Goal: Transaction & Acquisition: Purchase product/service

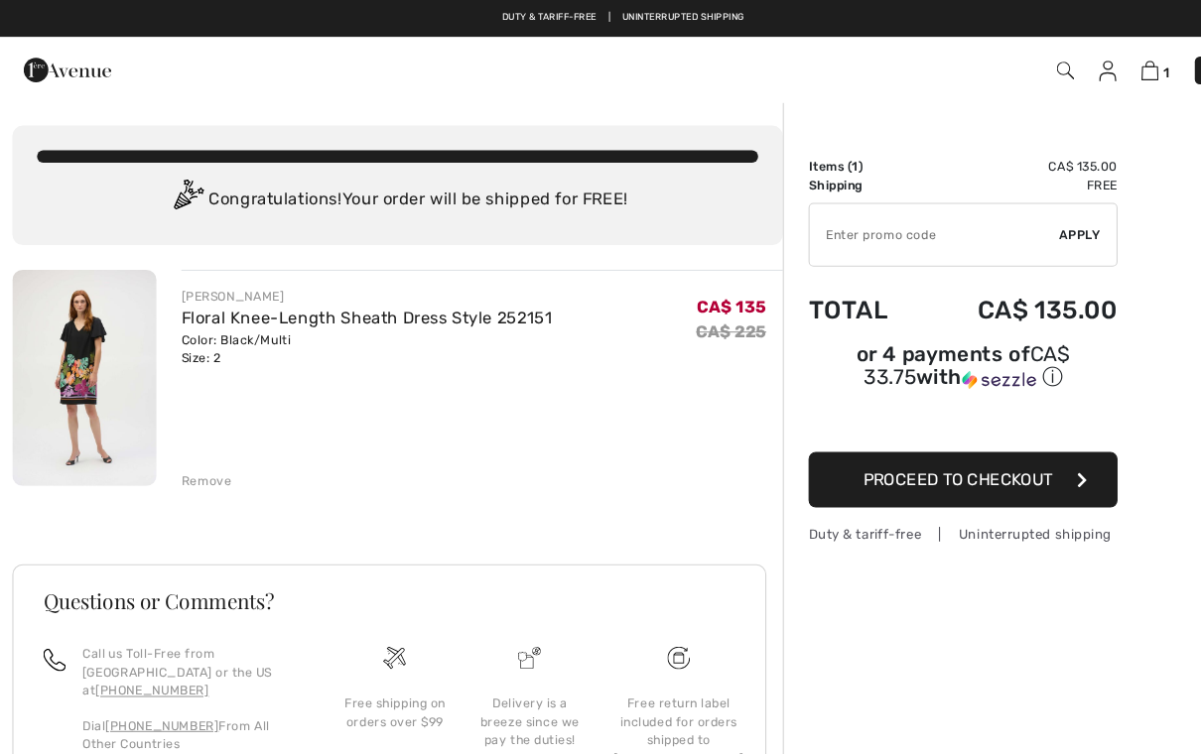
click at [103, 456] on img at bounding box center [81, 364] width 139 height 208
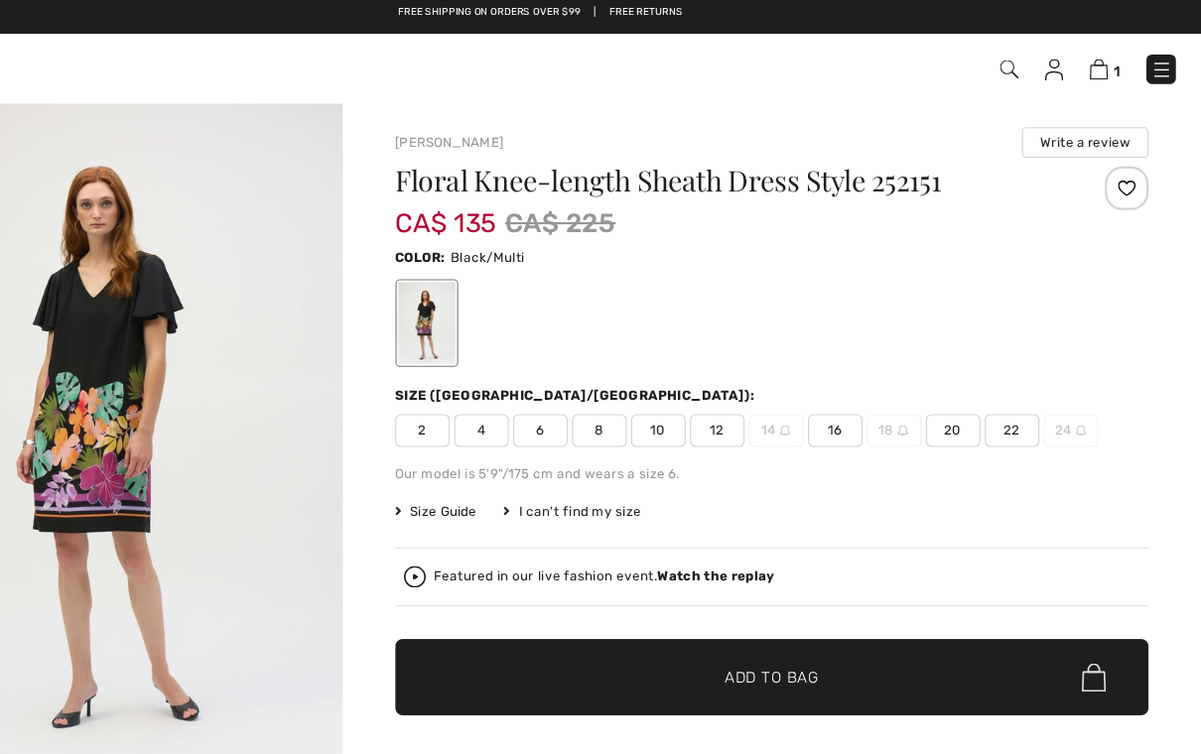
click at [468, 391] on span "2" at bounding box center [493, 397] width 50 height 30
click at [1099, 67] on img at bounding box center [1107, 68] width 17 height 19
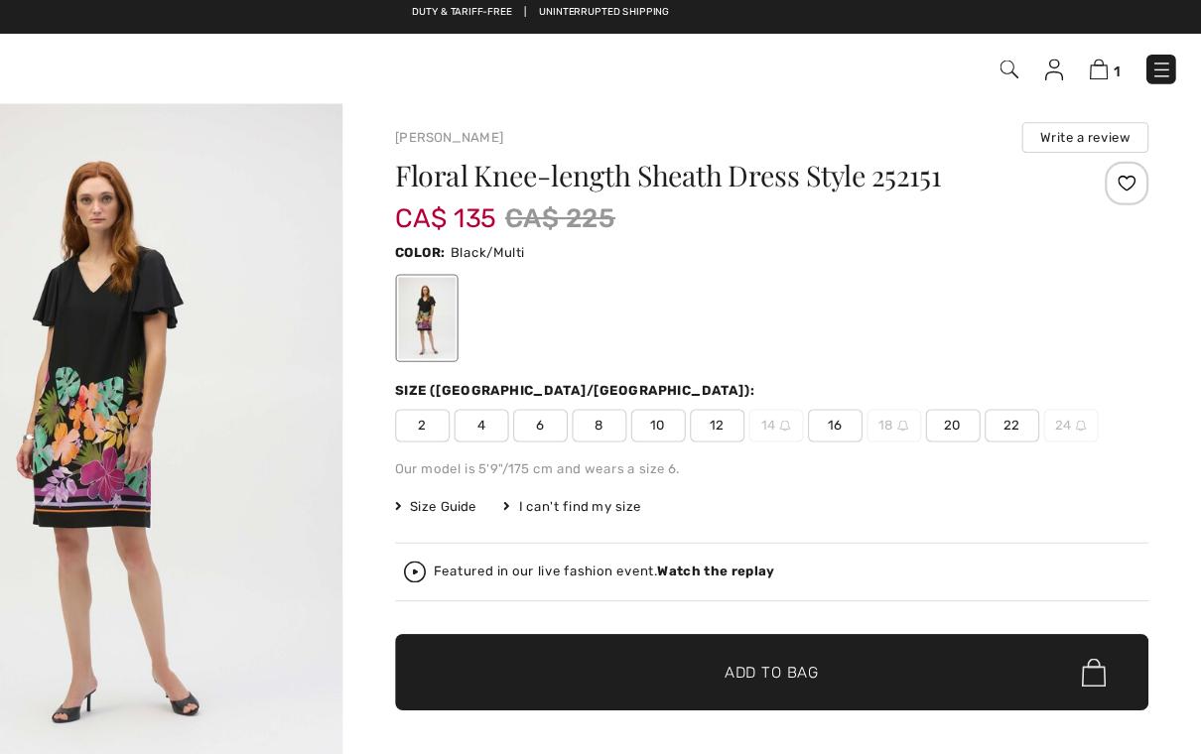
click at [468, 472] on span "Size Guide" at bounding box center [505, 465] width 74 height 18
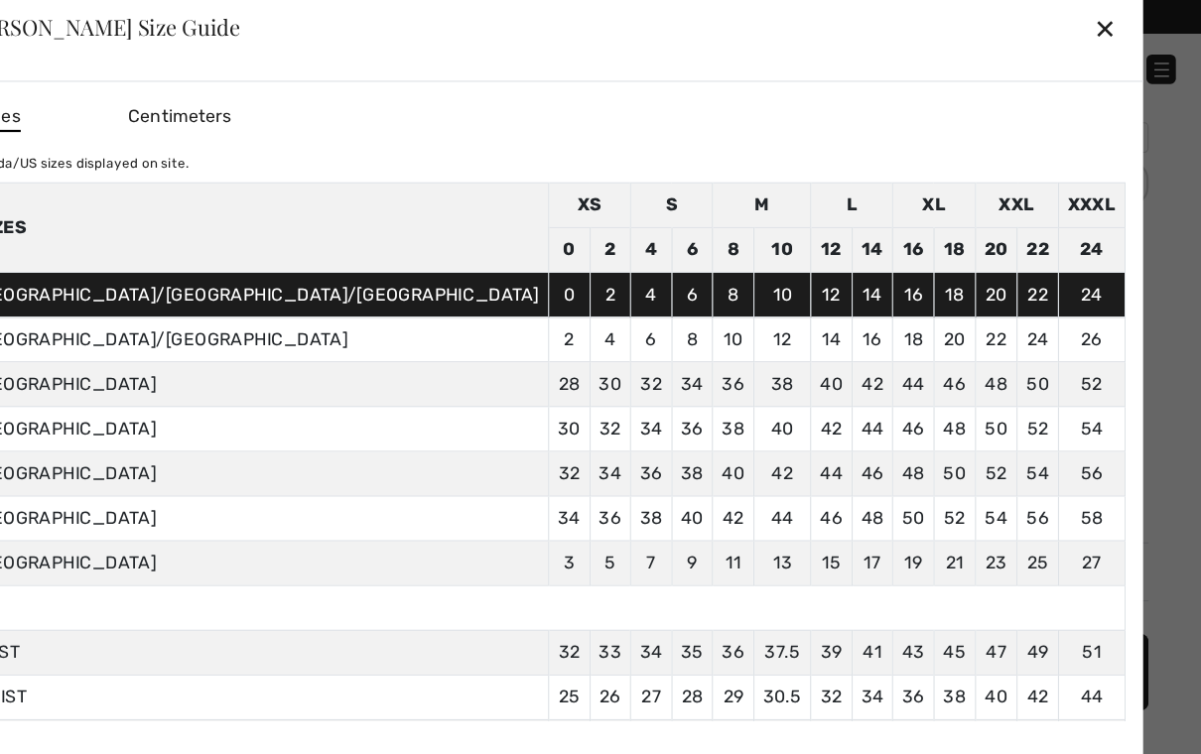
click at [645, 468] on td "36" at bounding box center [664, 476] width 38 height 41
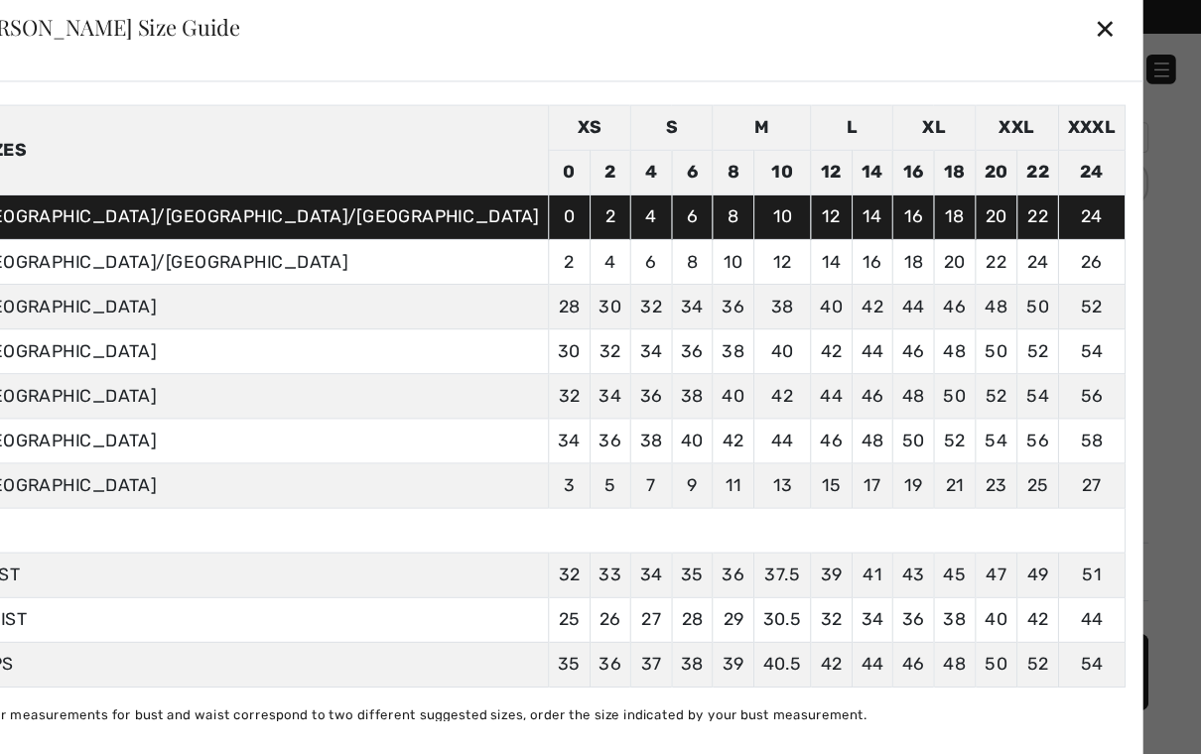
scroll to position [68, 0]
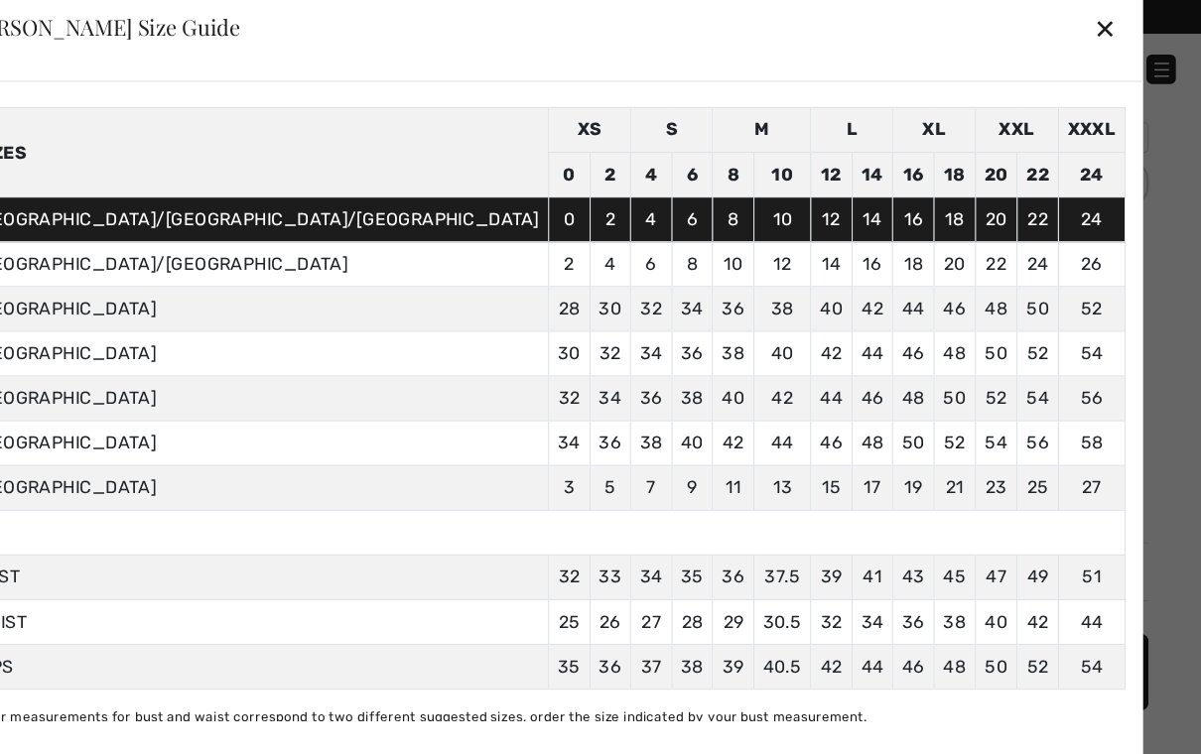
click at [1103, 20] on div "✕" at bounding box center [1113, 30] width 21 height 42
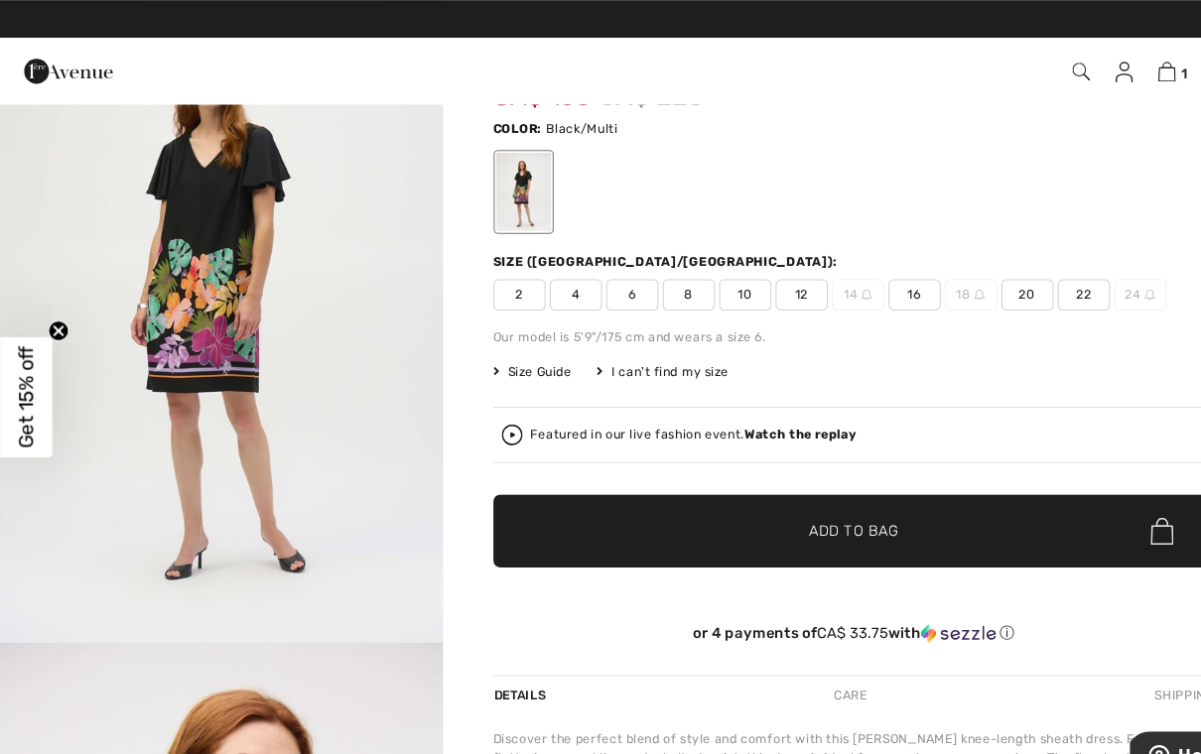
scroll to position [0, 0]
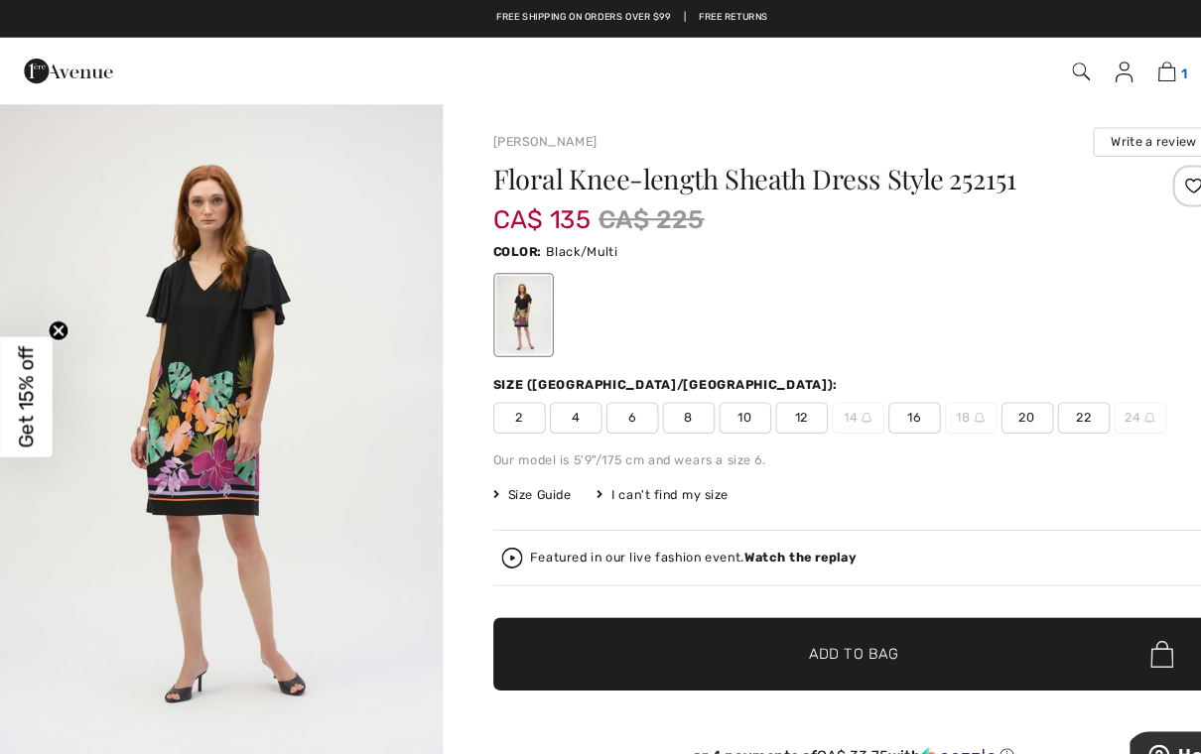
click at [1114, 68] on img at bounding box center [1107, 68] width 17 height 19
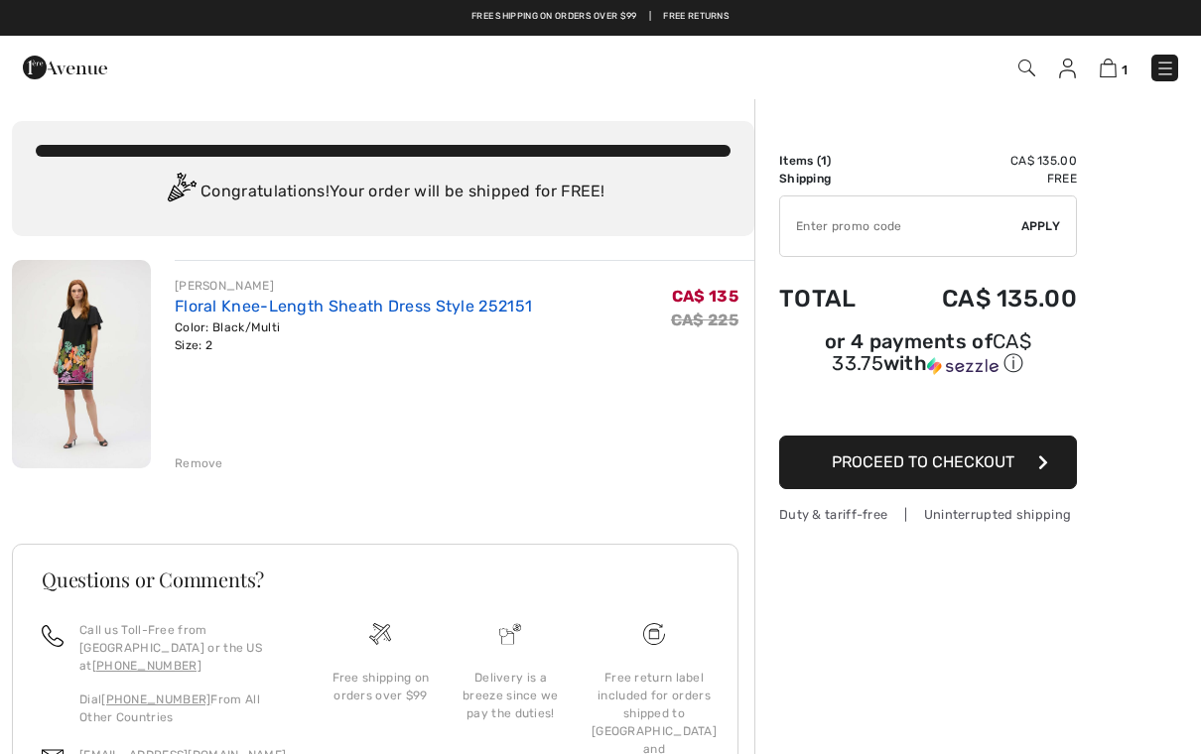
click at [207, 315] on link "Floral Knee-Length Sheath Dress Style 252151" at bounding box center [353, 306] width 357 height 19
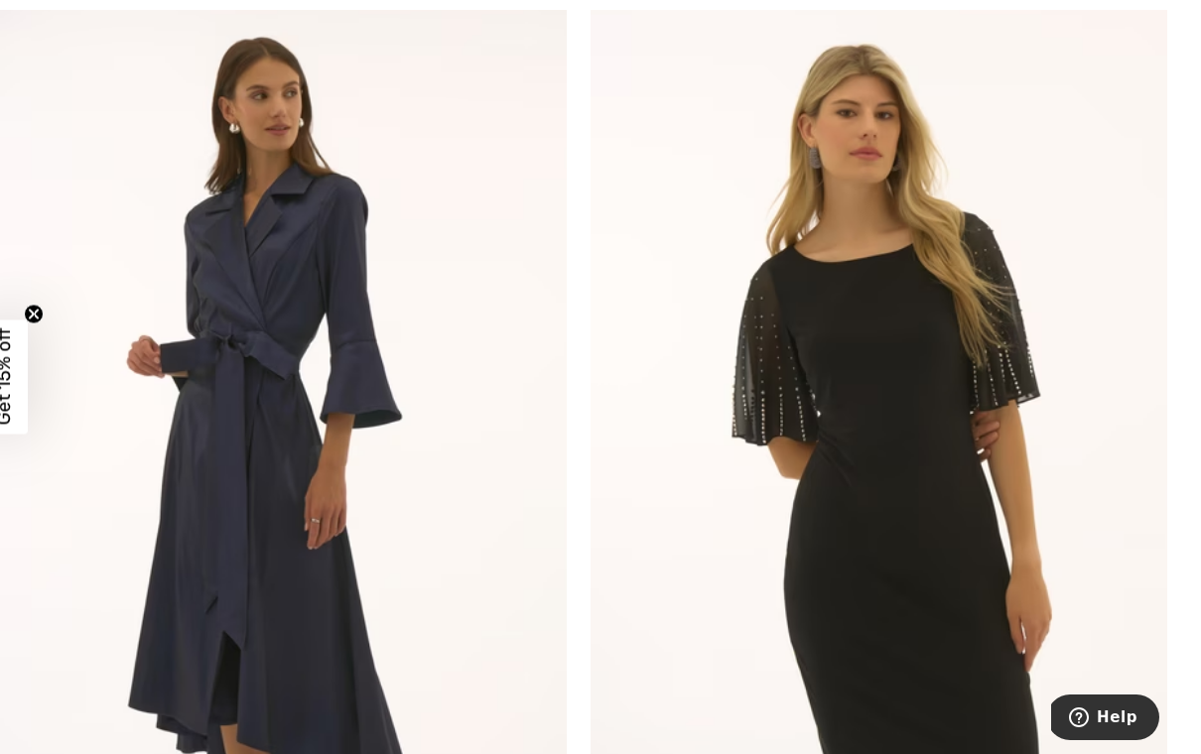
scroll to position [9936, 0]
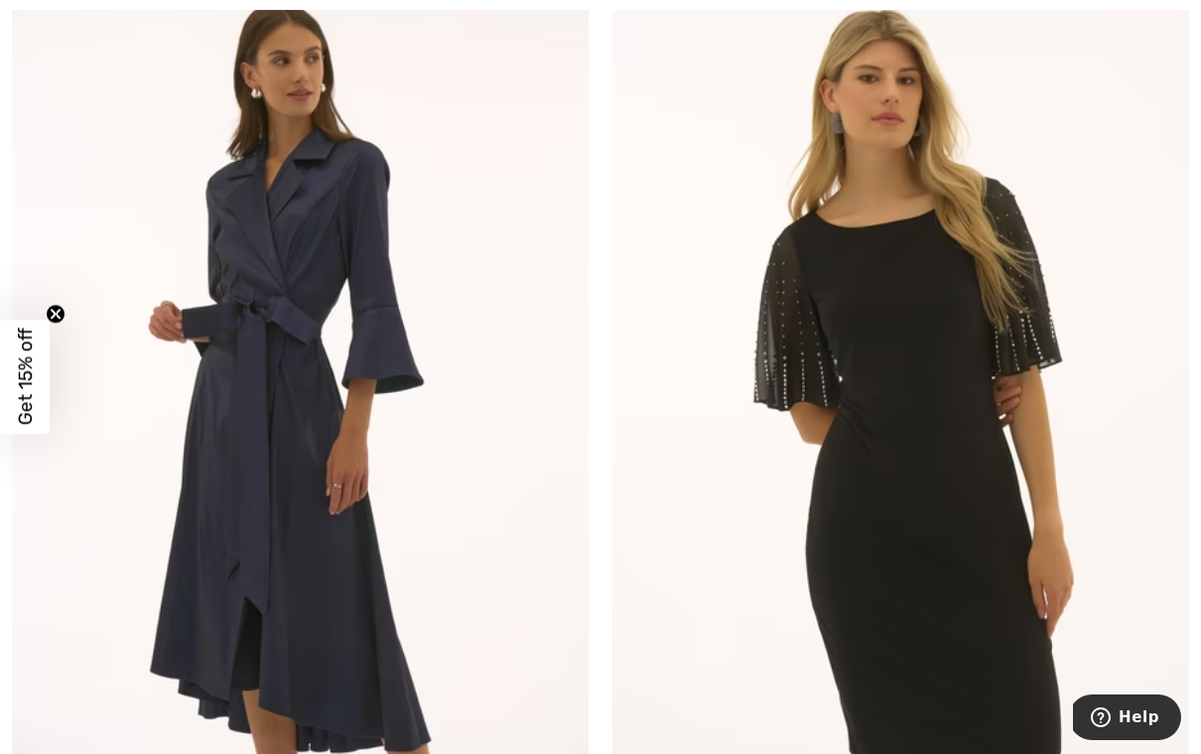
click at [974, 438] on img at bounding box center [900, 370] width 577 height 865
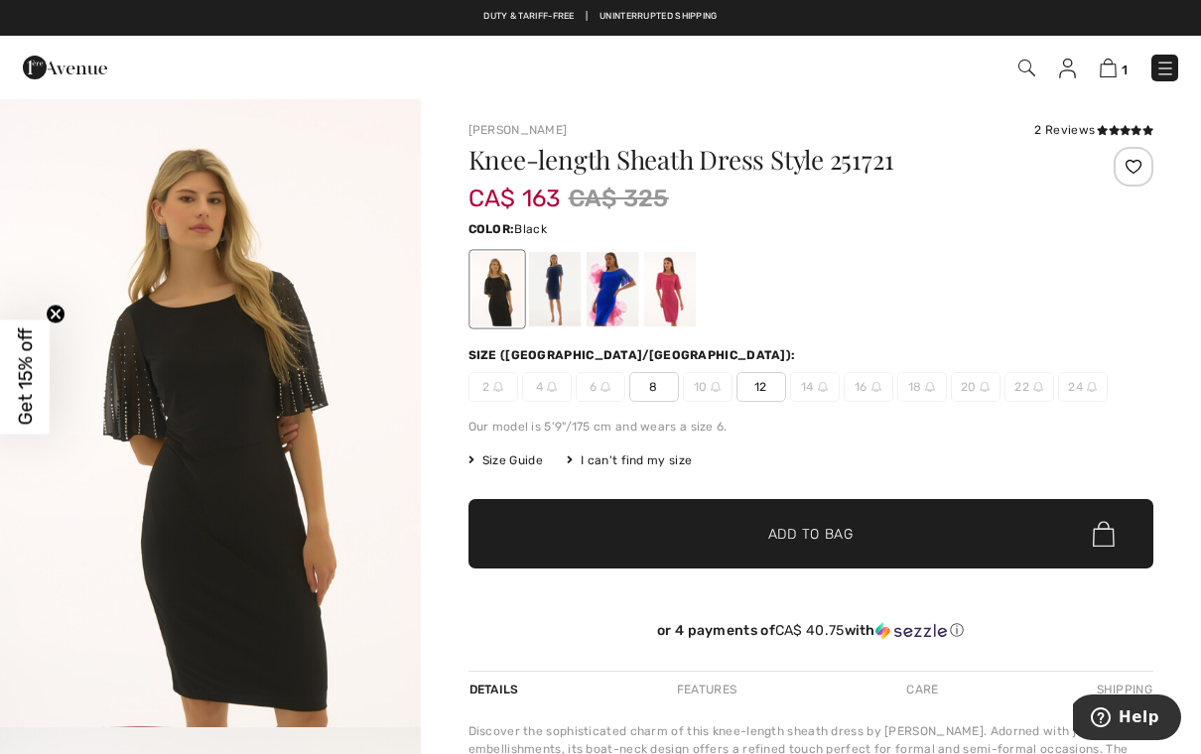
click at [491, 402] on div "Knee-length Sheath Dress Style 251721 CA$ 163 CA$ 325 Color: Black Size (CA/US)…" at bounding box center [811, 409] width 686 height 524
click at [542, 301] on div at bounding box center [554, 289] width 52 height 74
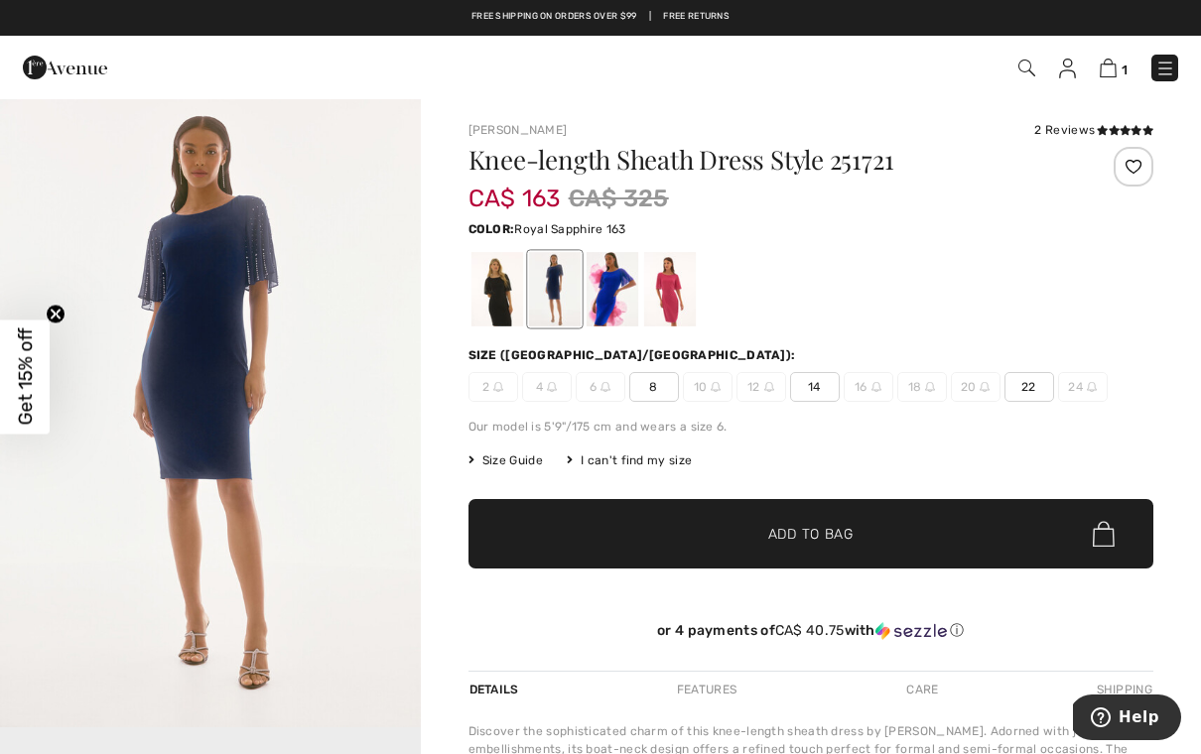
click at [613, 316] on div at bounding box center [611, 289] width 52 height 74
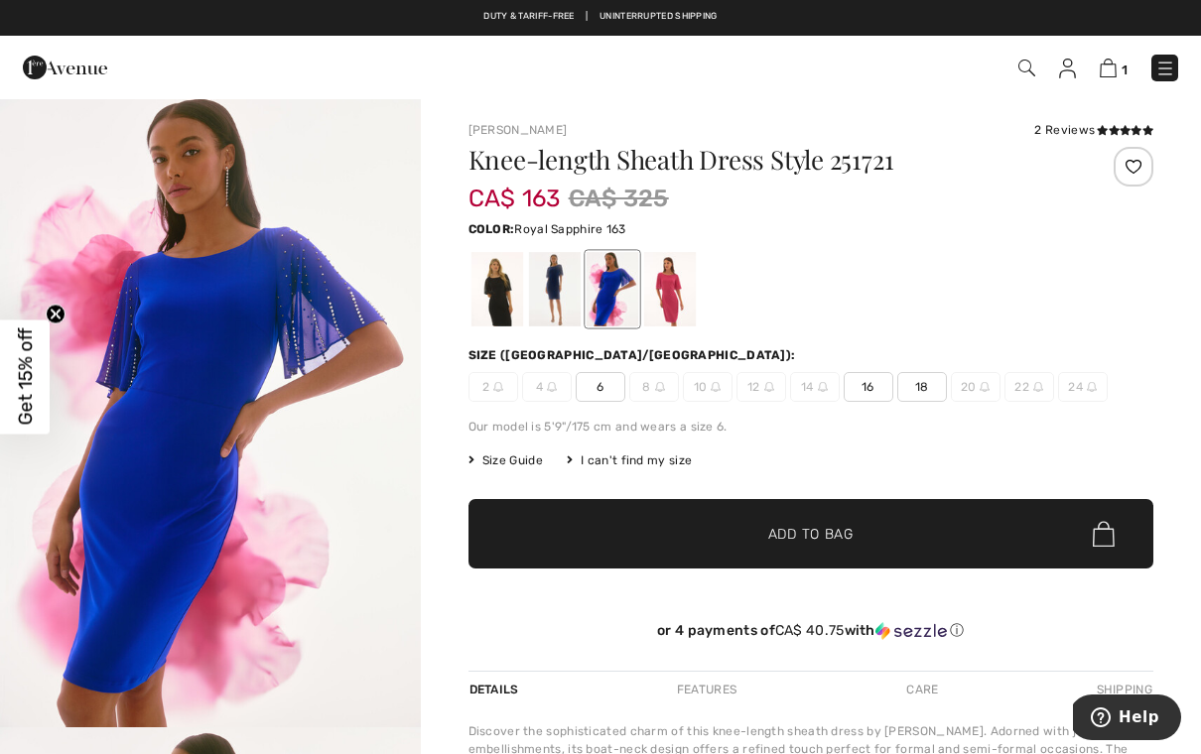
click at [689, 299] on div at bounding box center [669, 289] width 52 height 74
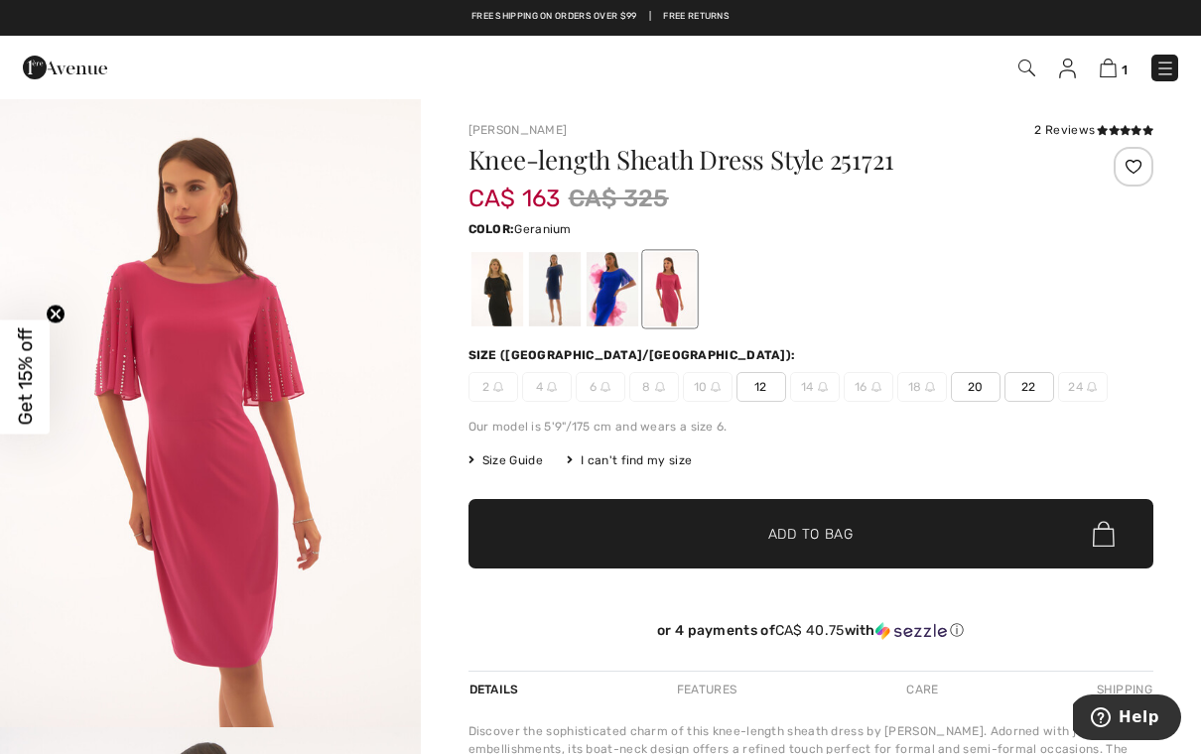
click at [313, 266] on img "1 / 4" at bounding box center [210, 412] width 421 height 630
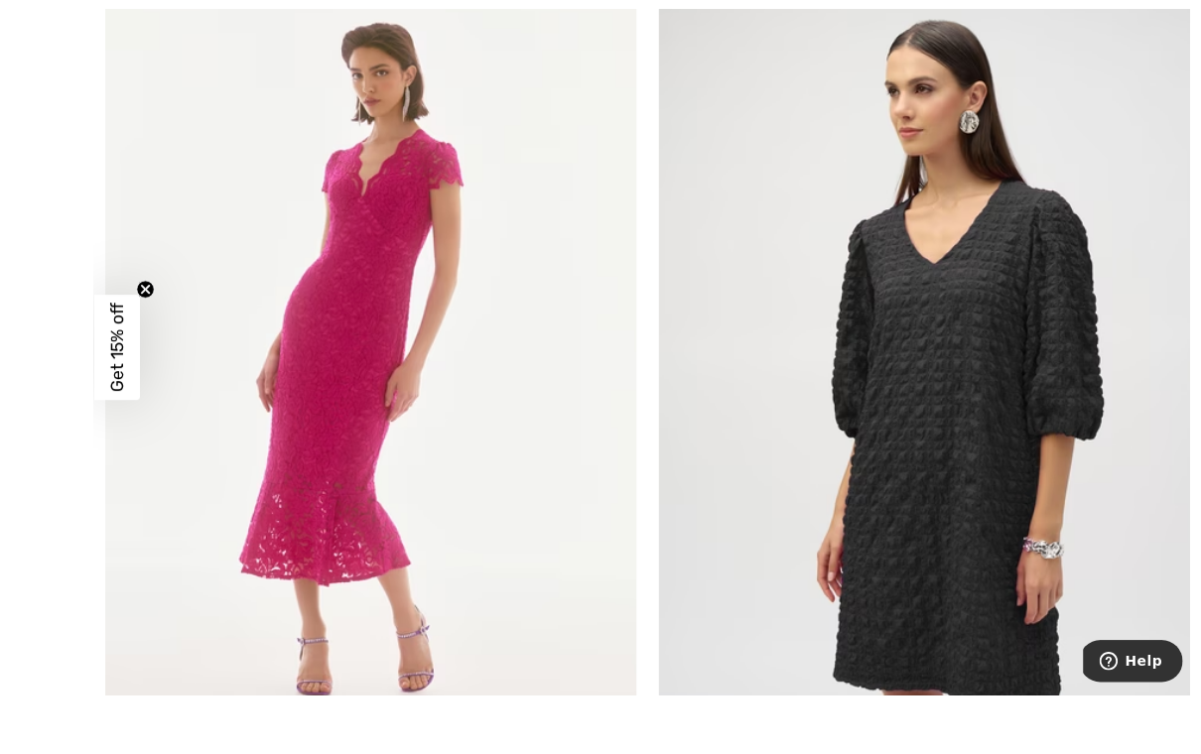
scroll to position [10945, 0]
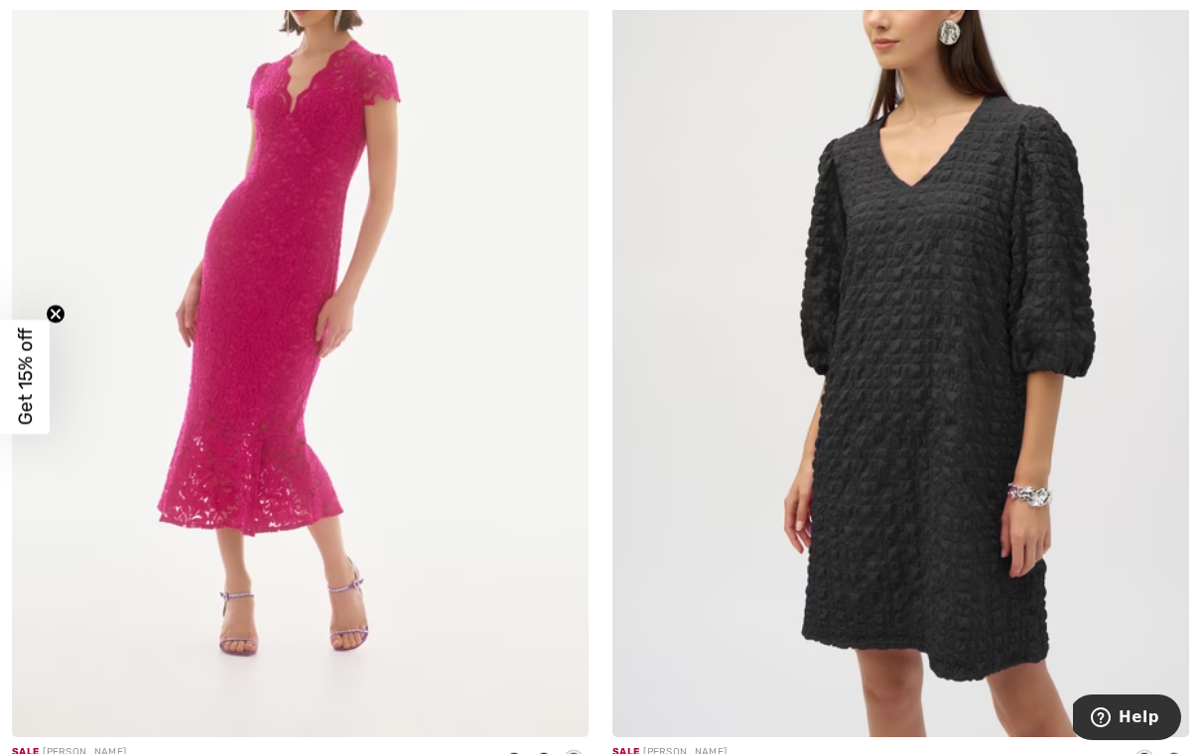
click at [977, 447] on img at bounding box center [900, 304] width 577 height 865
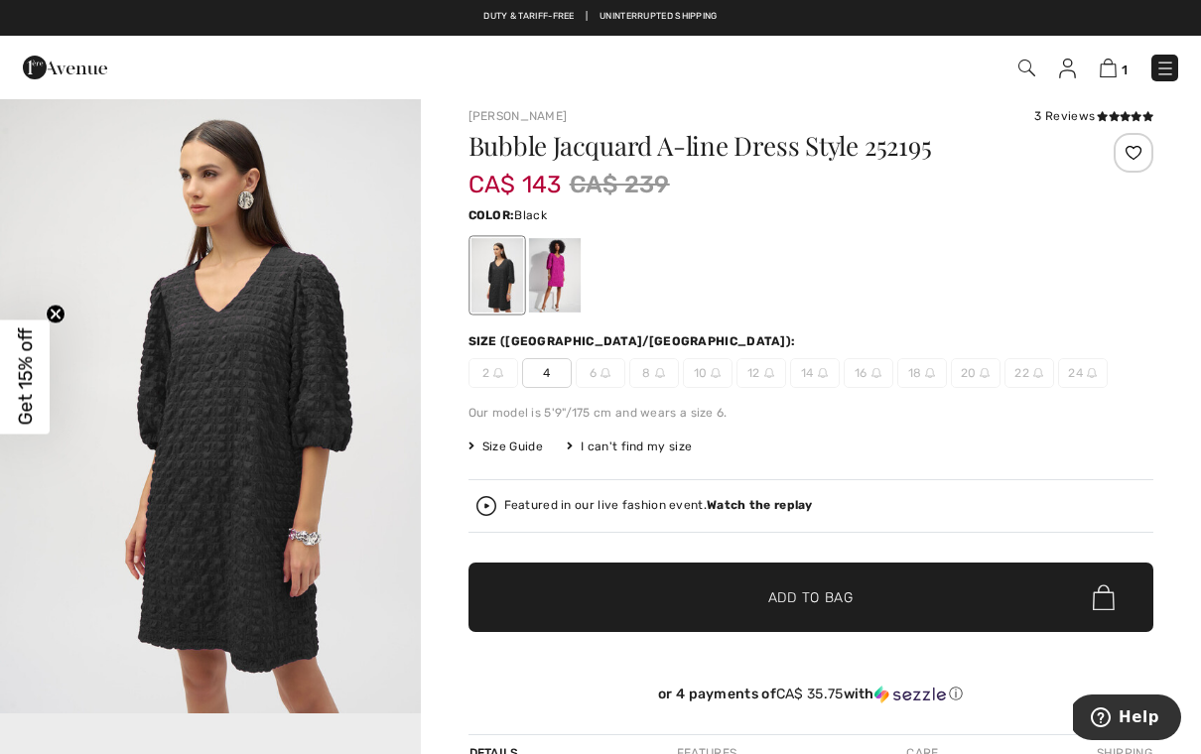
scroll to position [15, 0]
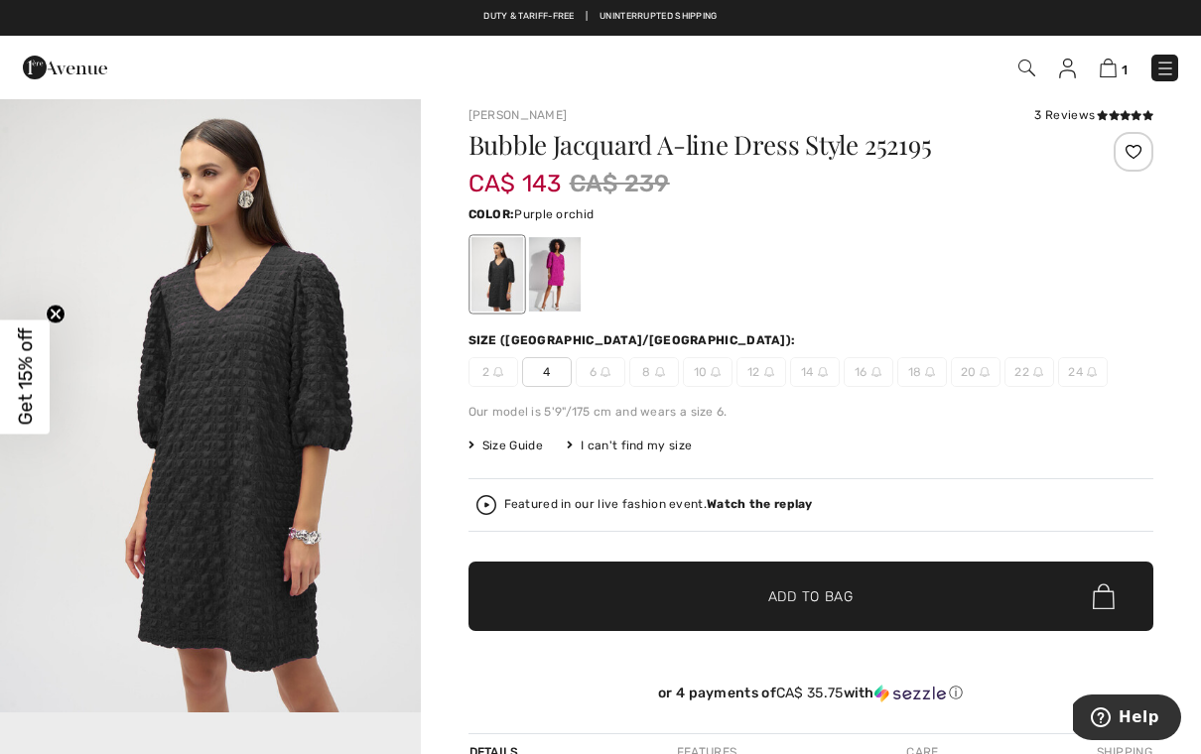
click at [554, 275] on div at bounding box center [554, 274] width 52 height 74
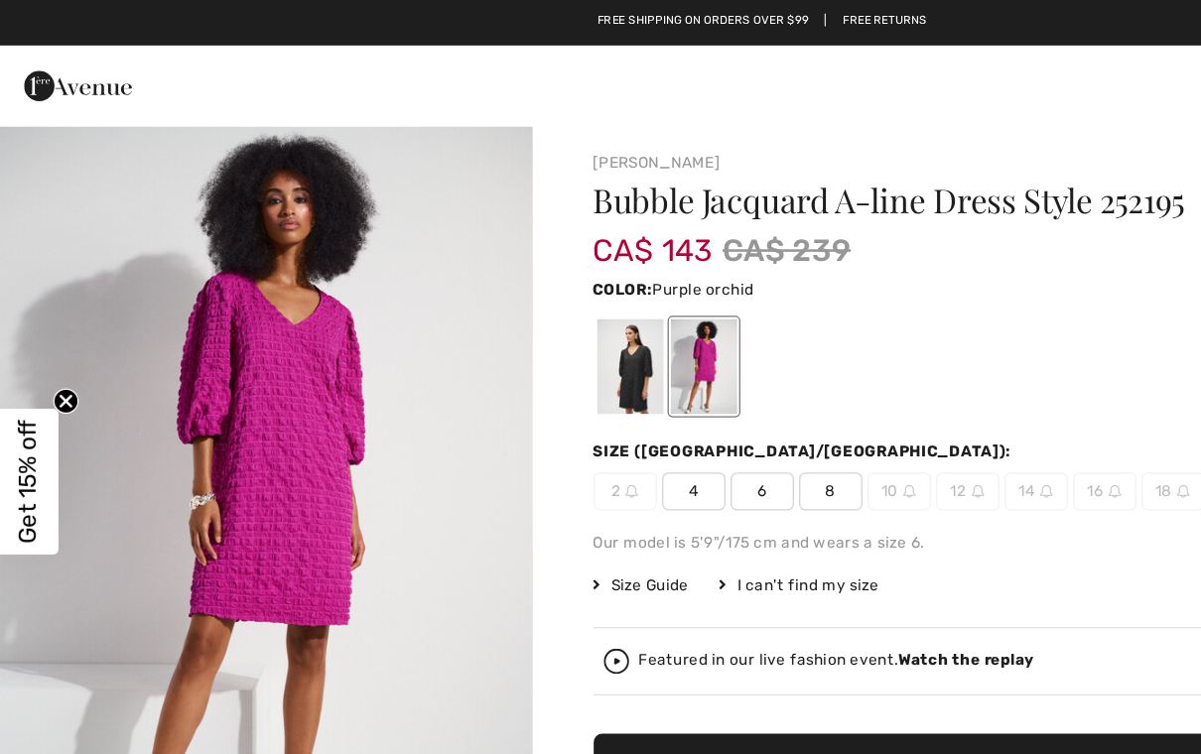
scroll to position [0, 0]
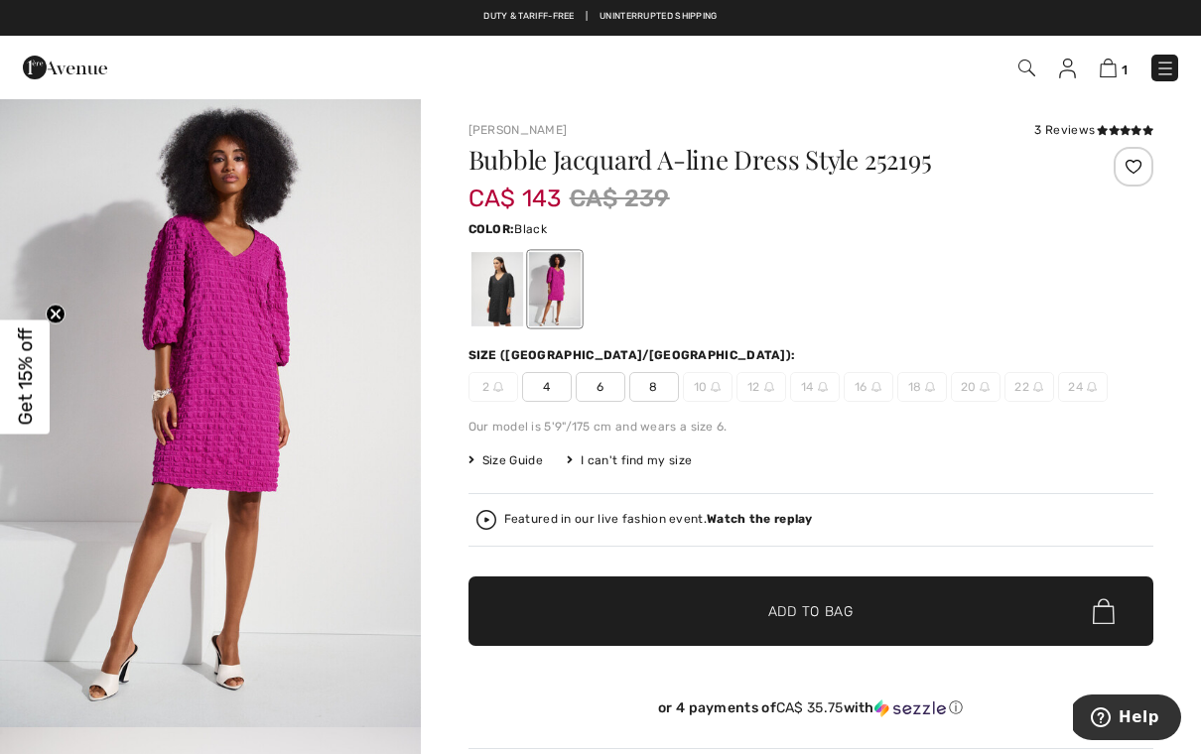
click at [496, 299] on div at bounding box center [496, 289] width 52 height 74
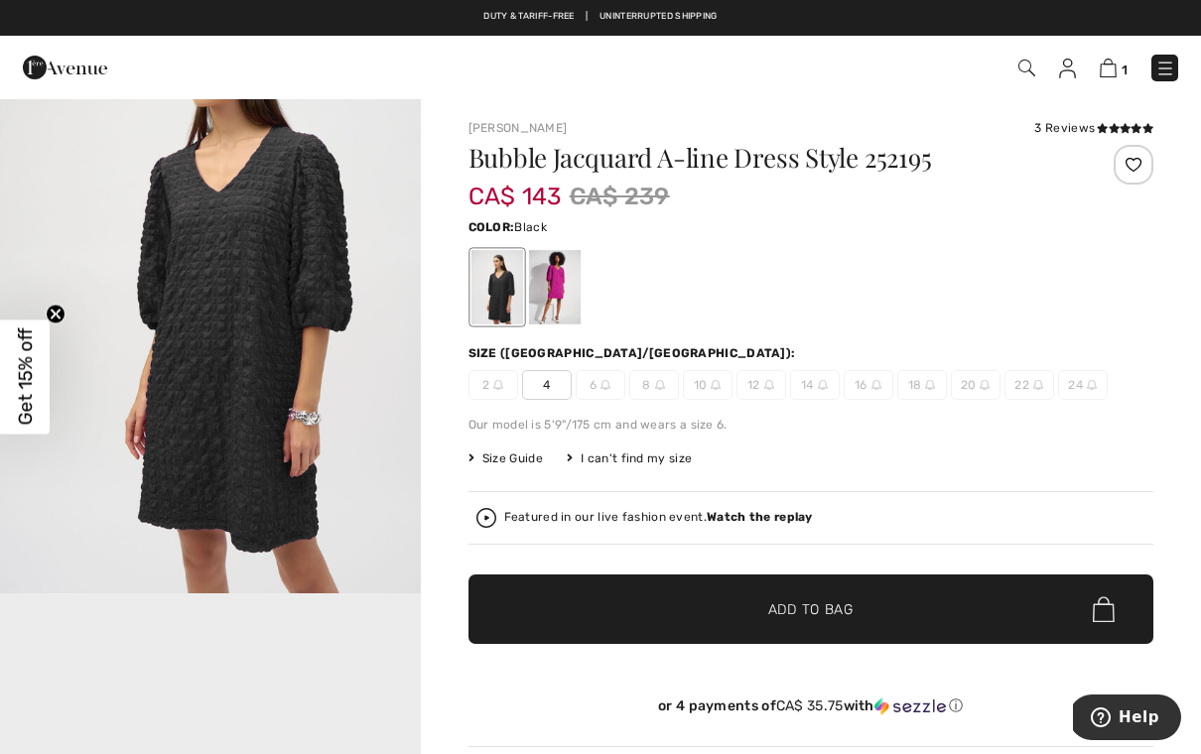
scroll to position [16, 0]
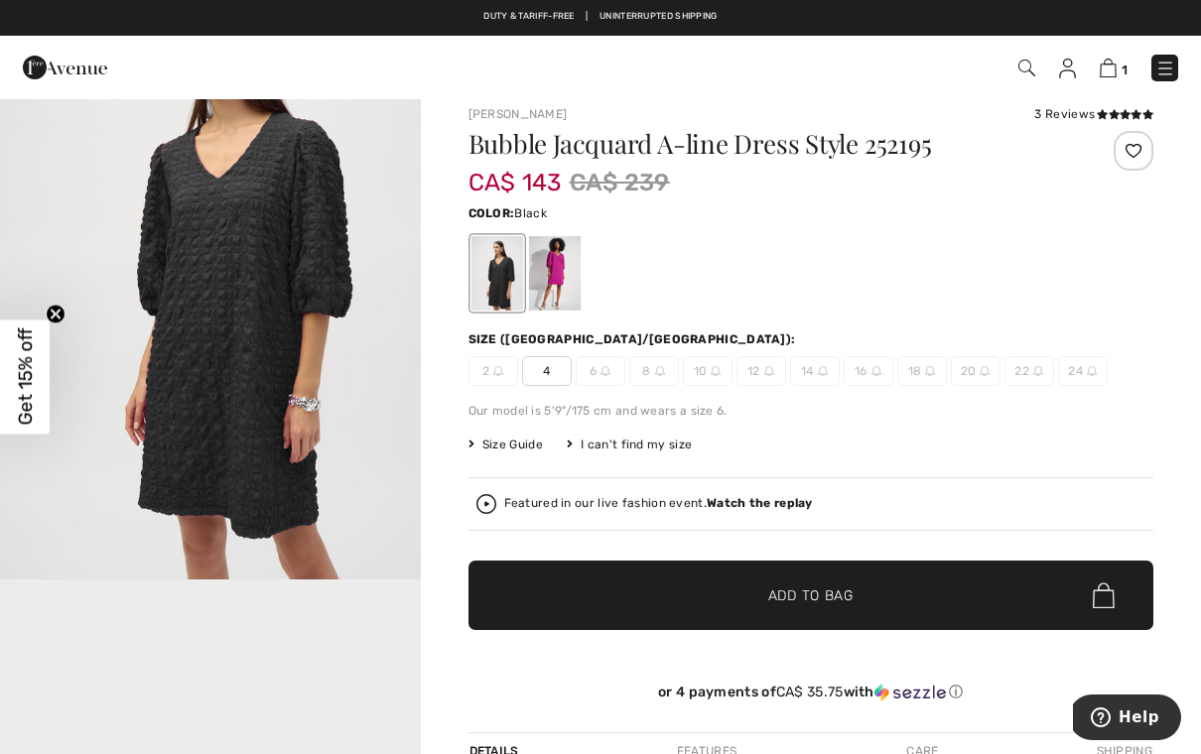
click at [518, 448] on span "Size Guide" at bounding box center [505, 445] width 74 height 18
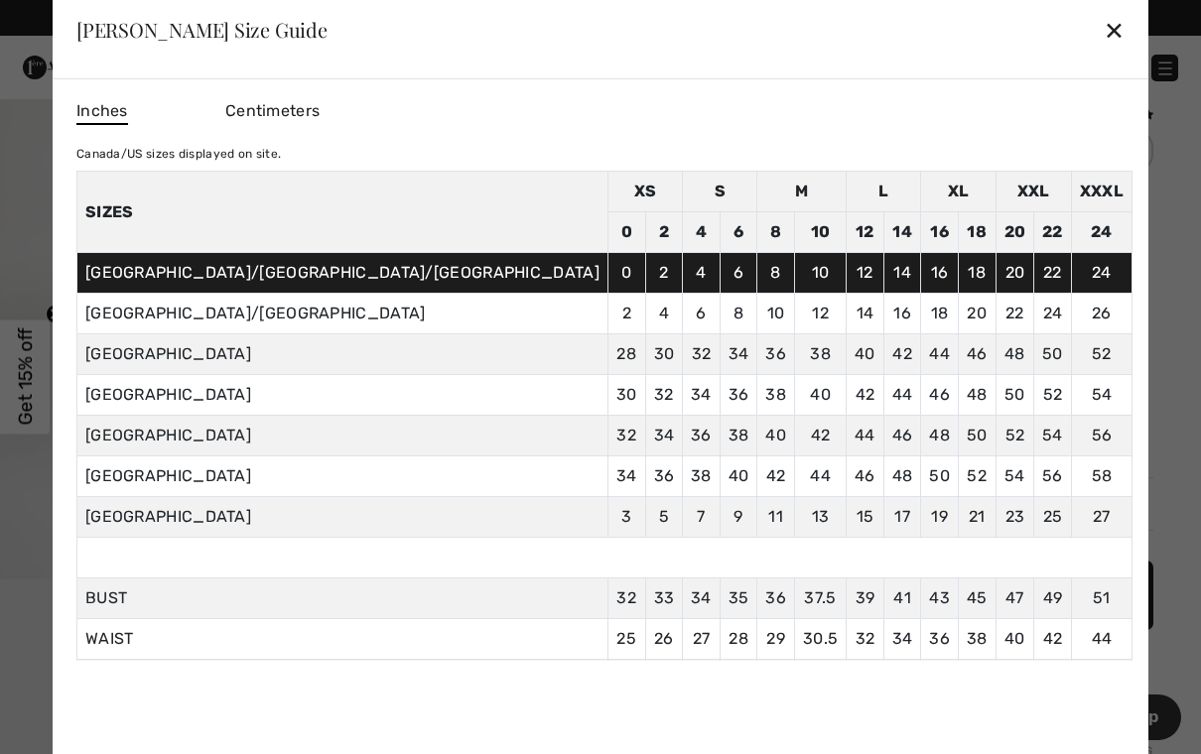
click at [1103, 12] on div "✕" at bounding box center [1113, 30] width 21 height 42
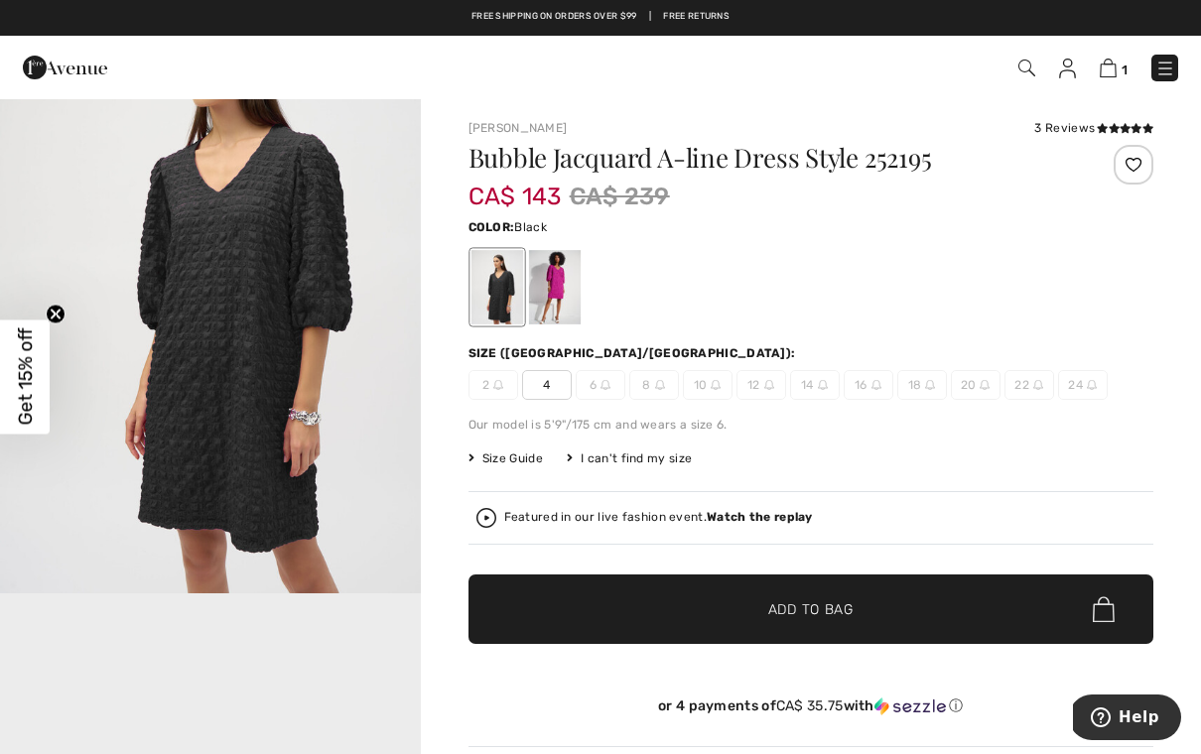
scroll to position [0, 0]
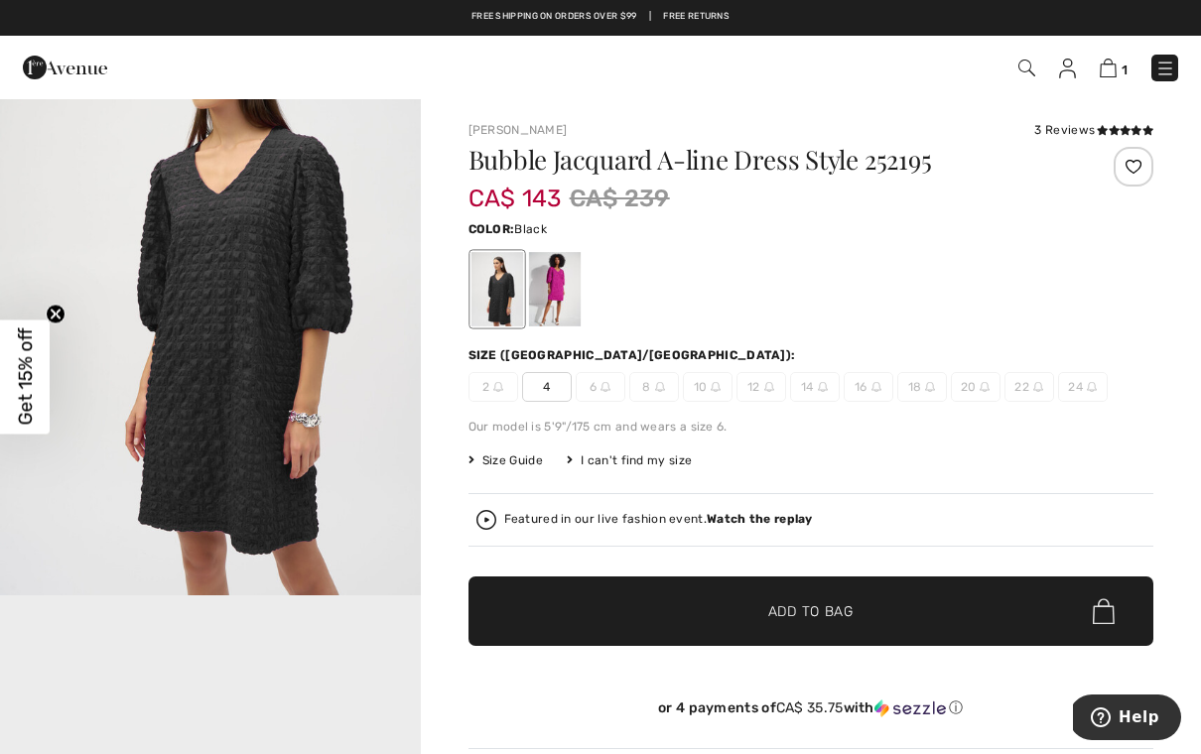
click at [496, 310] on div at bounding box center [496, 289] width 52 height 74
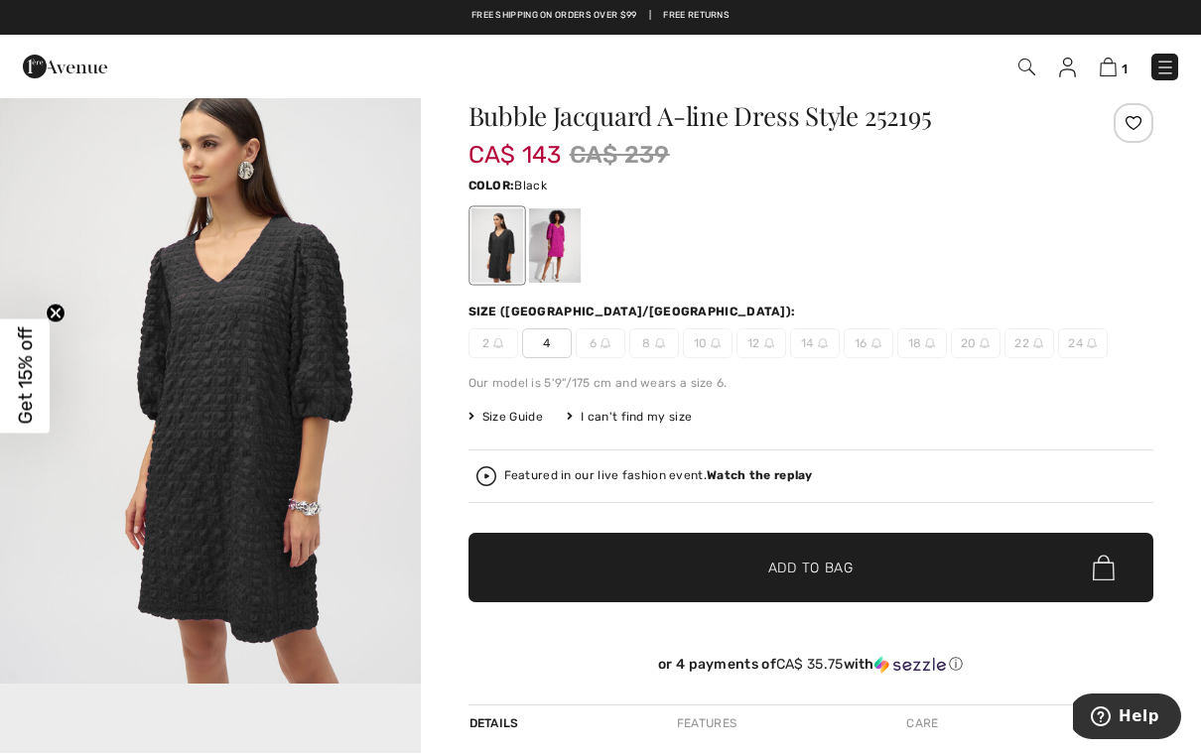
scroll to position [44, 0]
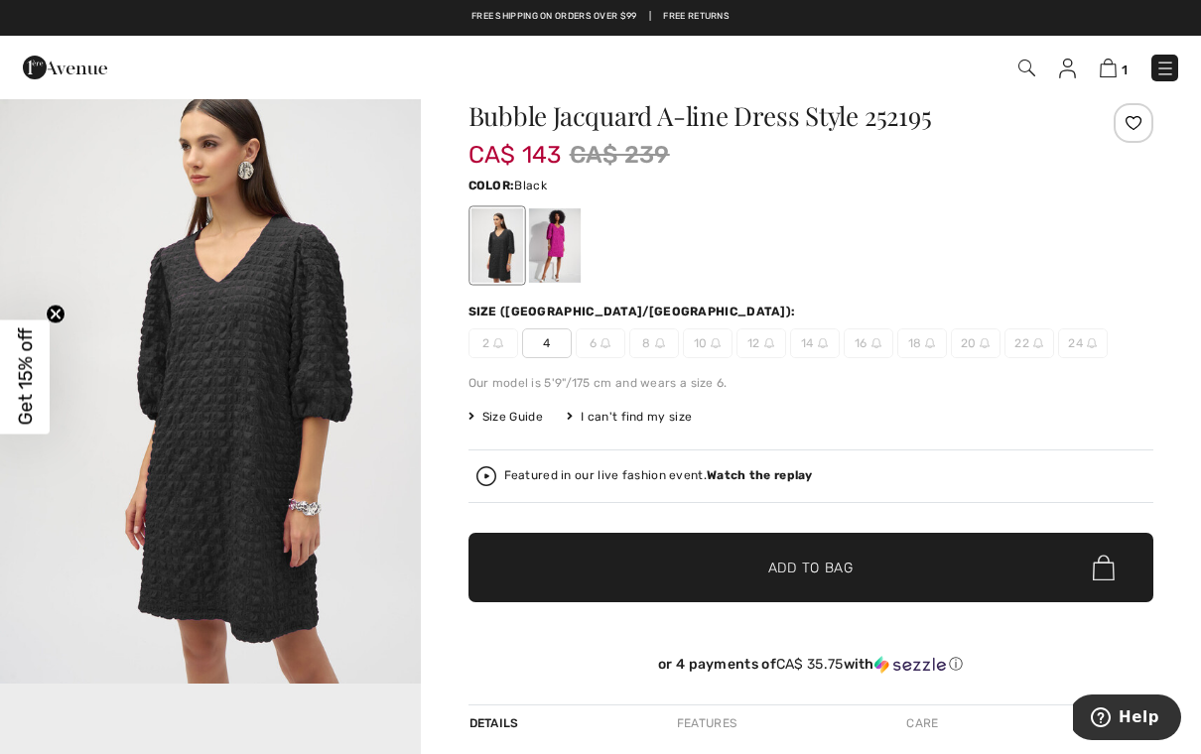
click at [544, 349] on span "4" at bounding box center [547, 343] width 50 height 30
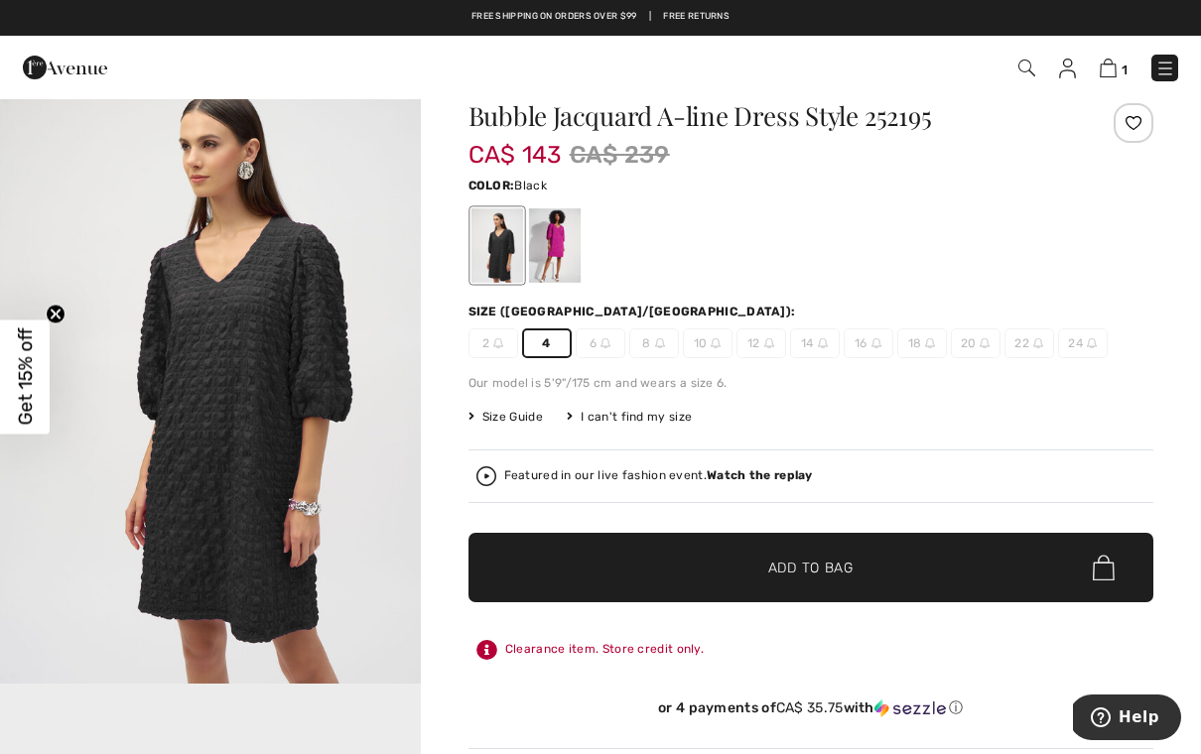
click at [493, 353] on span "2" at bounding box center [493, 343] width 50 height 30
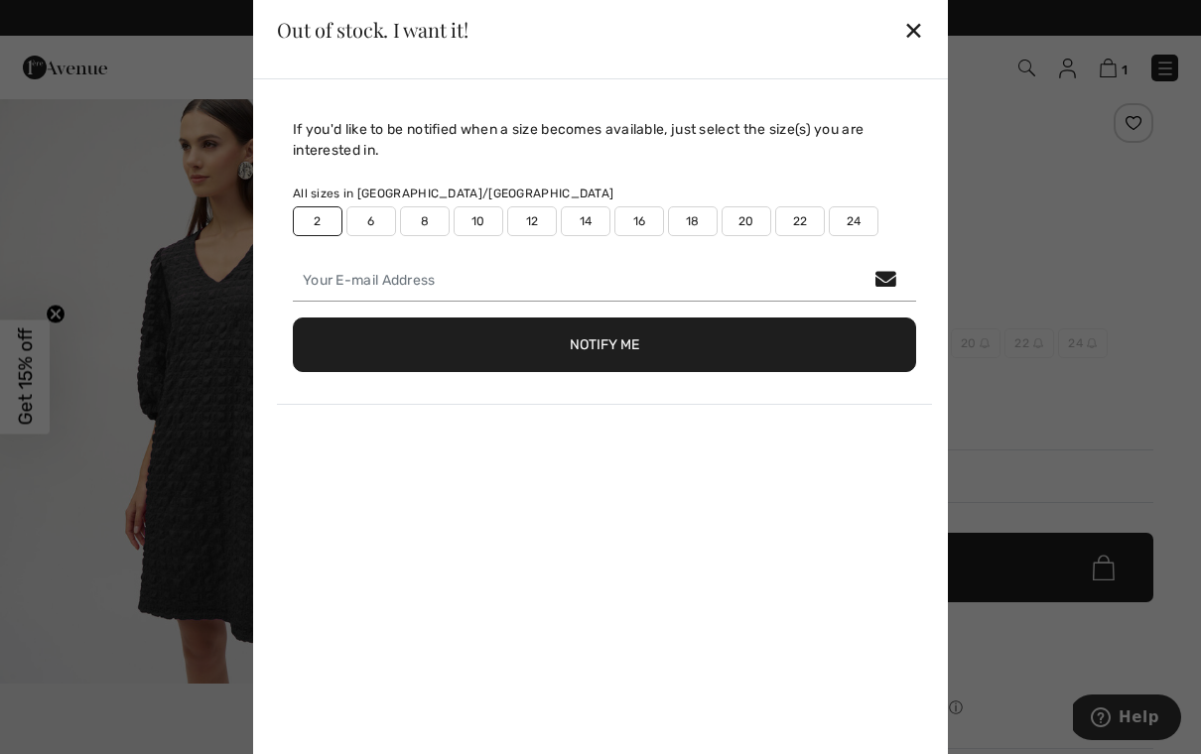
click at [322, 236] on label "2" at bounding box center [318, 221] width 50 height 30
type input "false"
click at [900, 56] on div "Out of stock. I want it! ✕" at bounding box center [600, 29] width 695 height 99
click at [911, 51] on div "✕" at bounding box center [913, 30] width 21 height 42
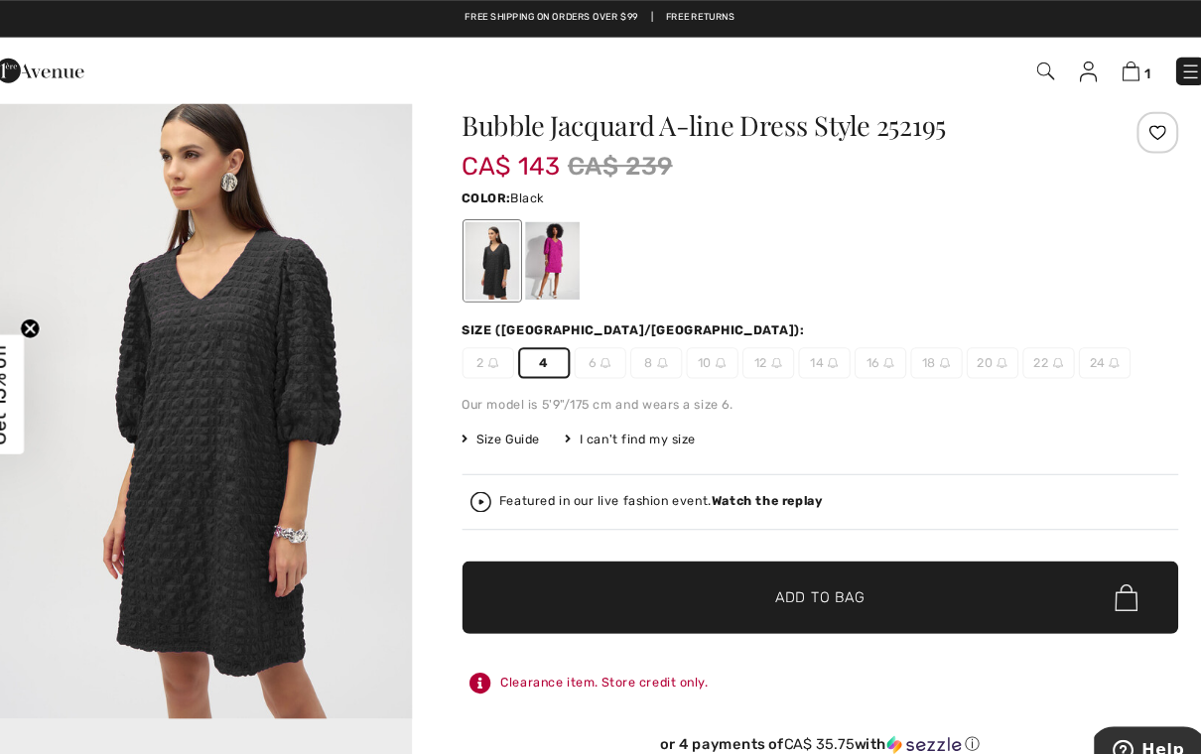
scroll to position [0, 0]
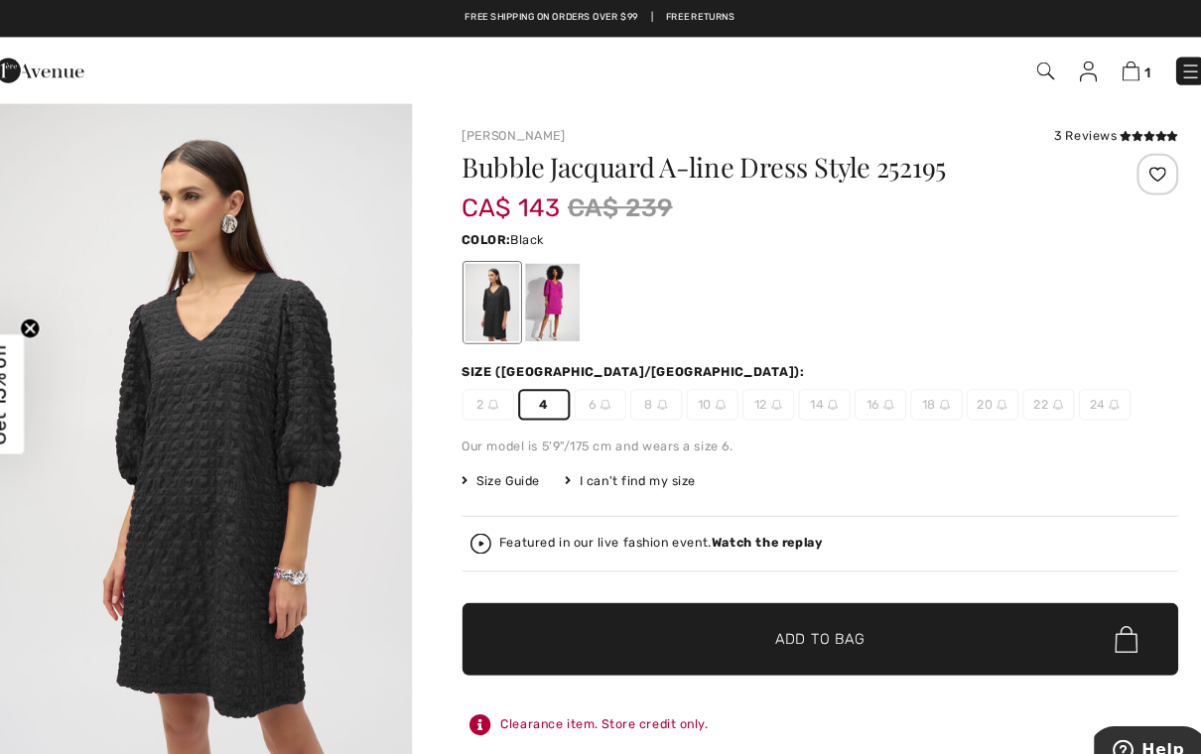
click at [340, 188] on img "1 / 1" at bounding box center [210, 412] width 421 height 630
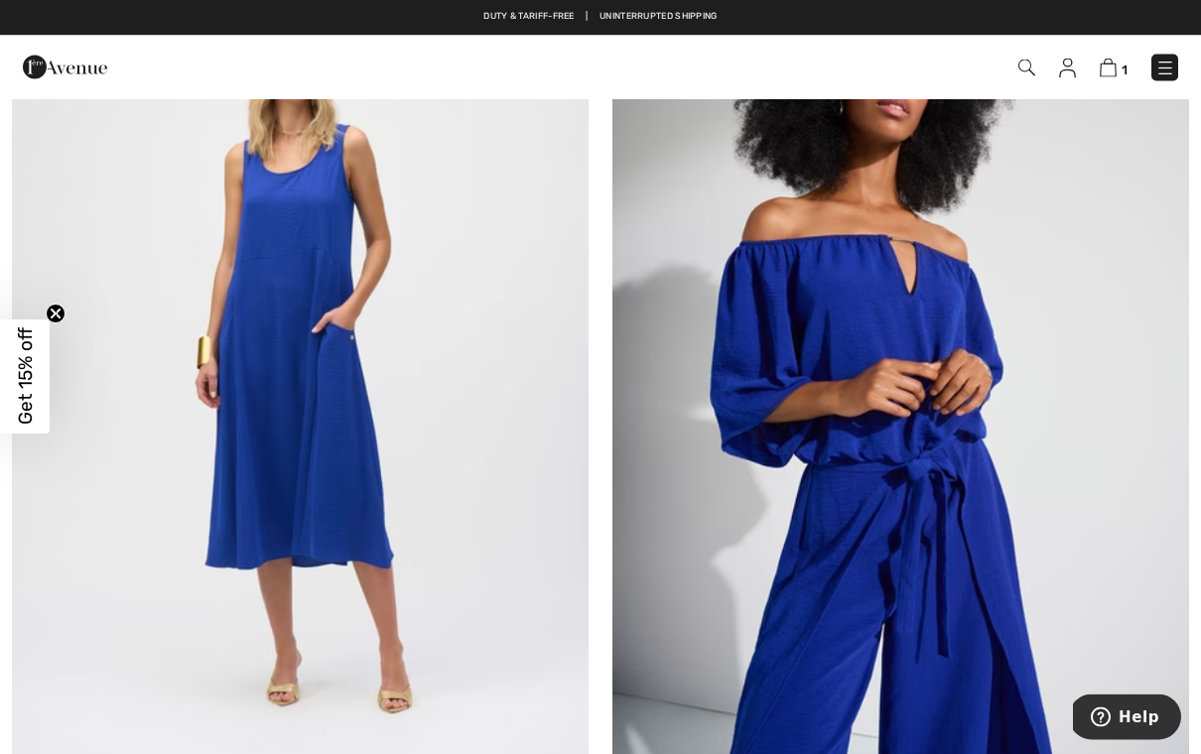
scroll to position [14897, 0]
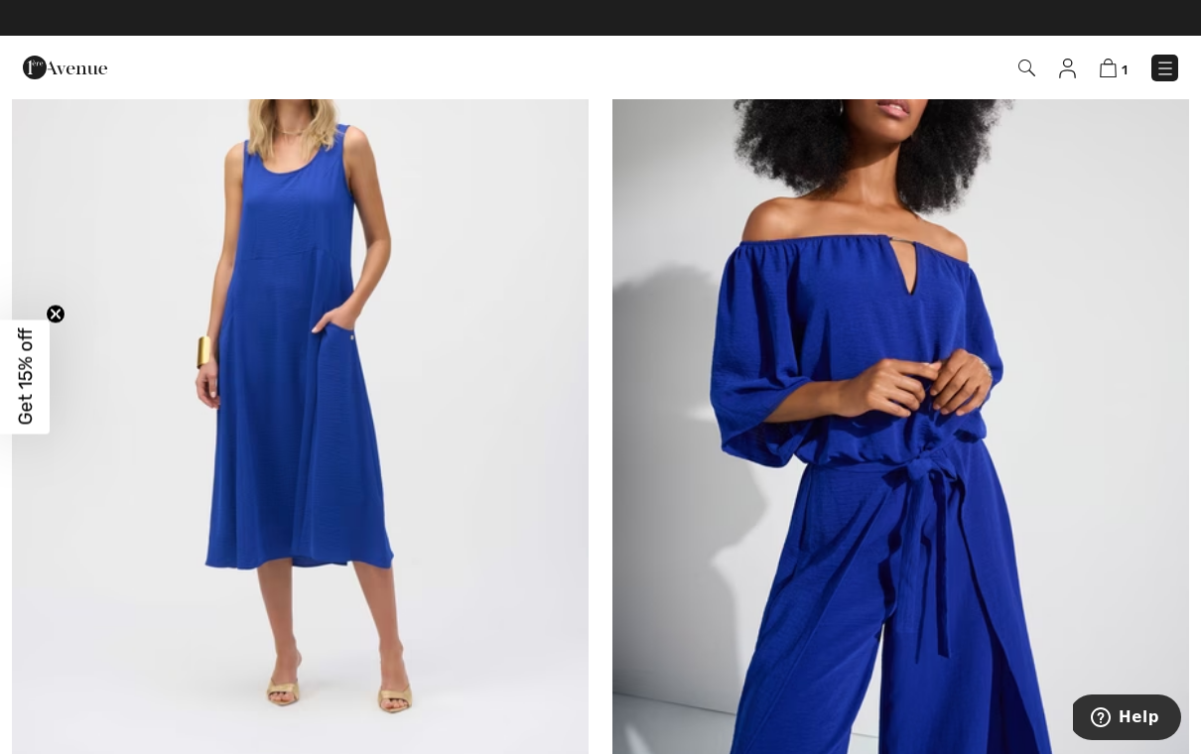
click at [353, 530] on img at bounding box center [300, 364] width 577 height 865
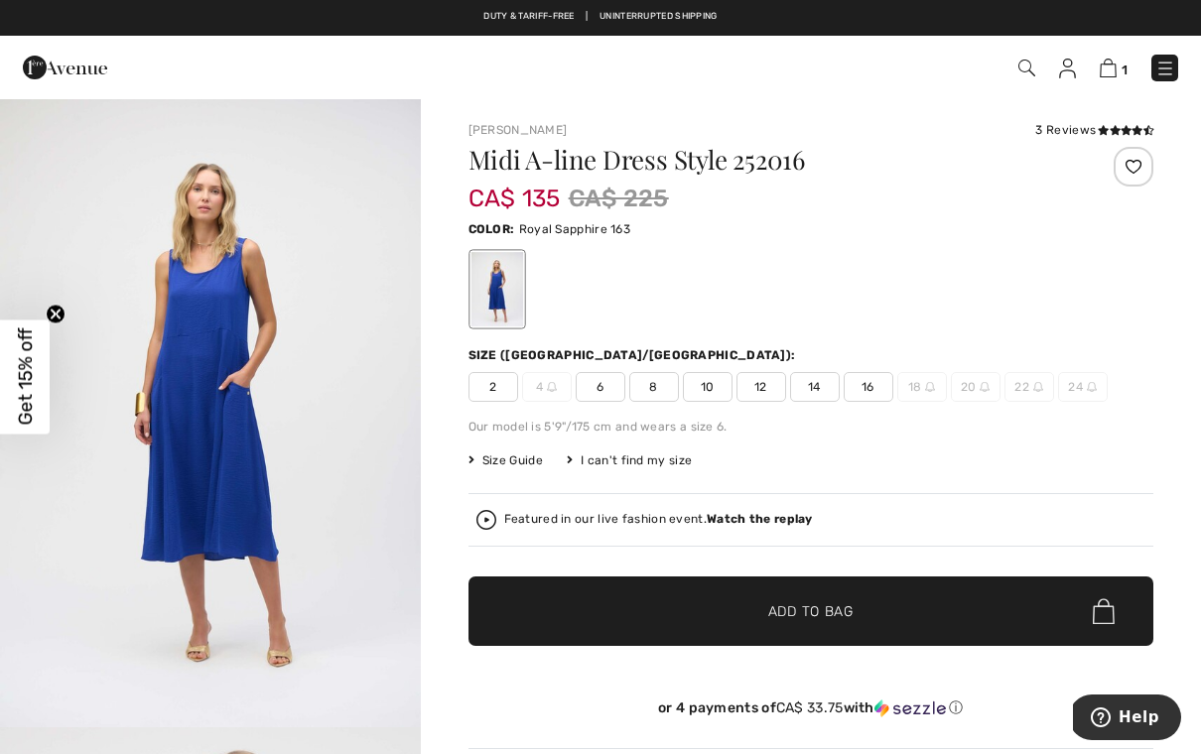
click at [505, 398] on span "2" at bounding box center [493, 387] width 50 height 30
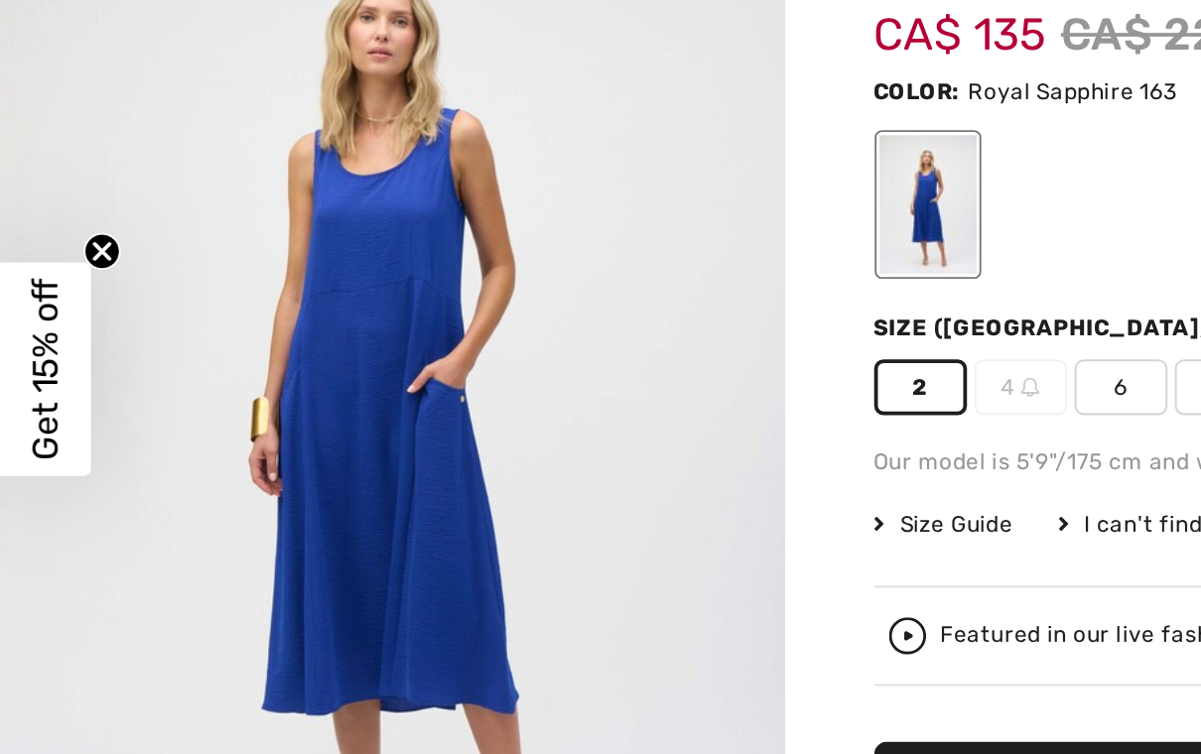
scroll to position [1, 0]
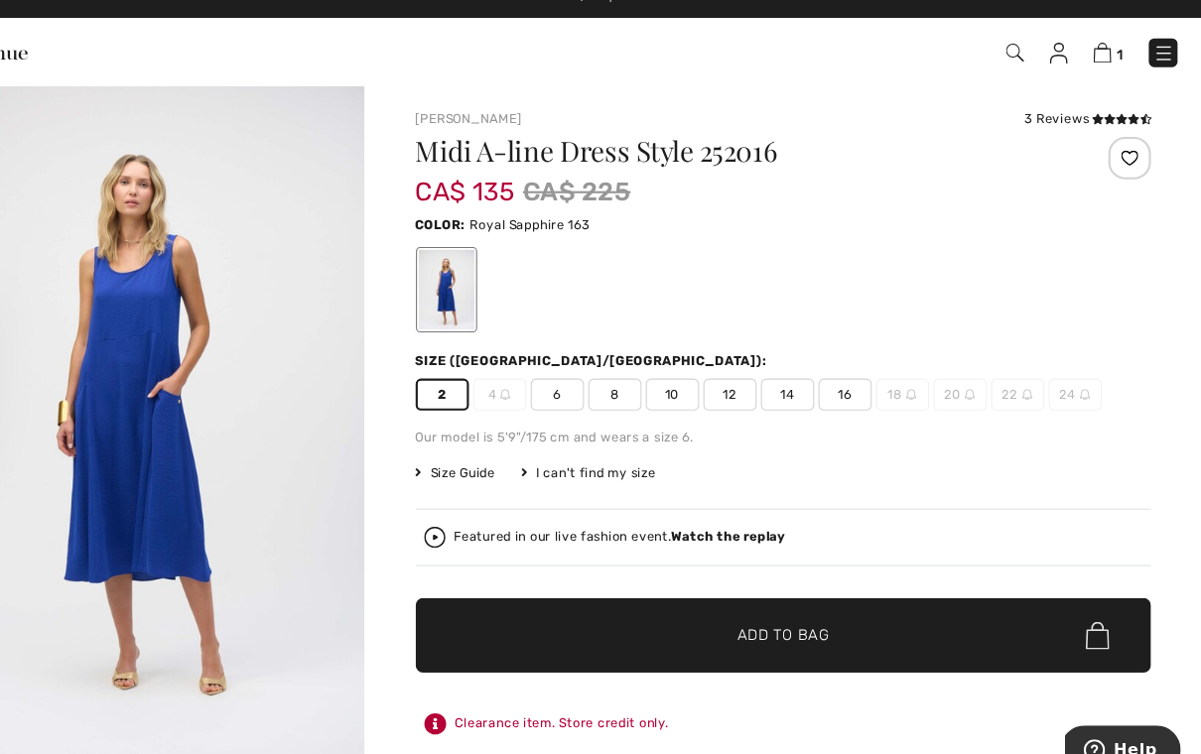
click at [470, 273] on div at bounding box center [496, 288] width 52 height 74
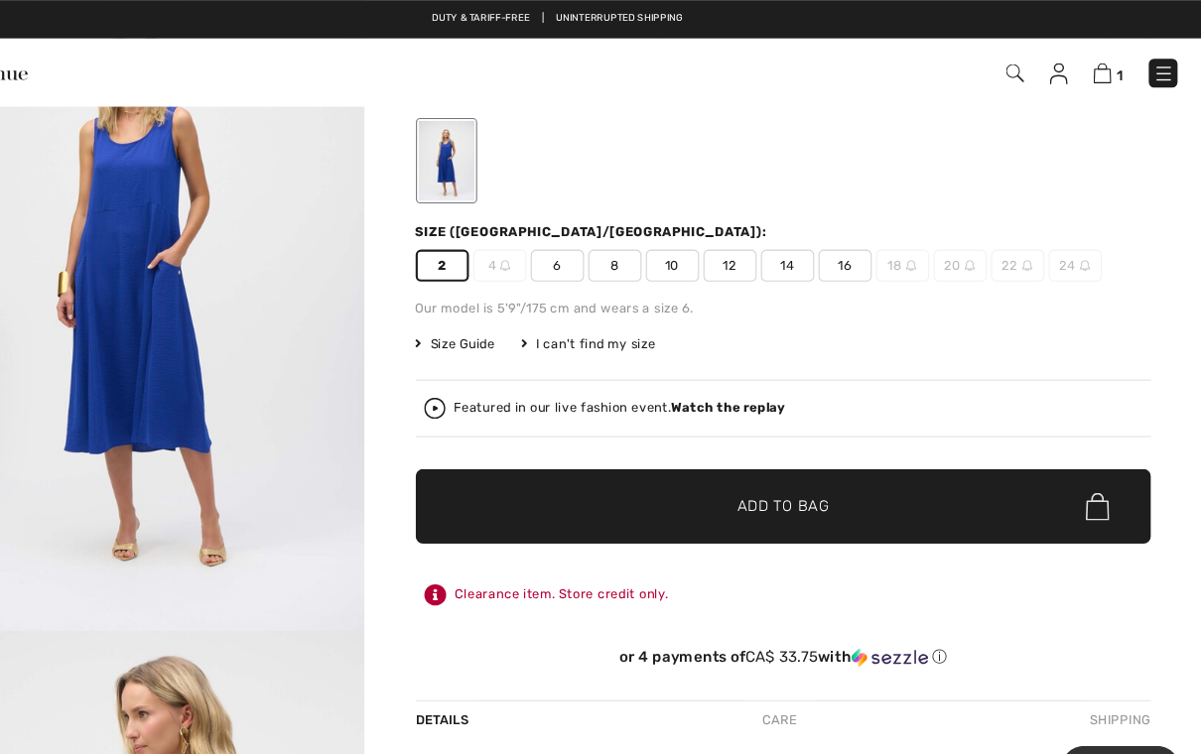
scroll to position [0, 0]
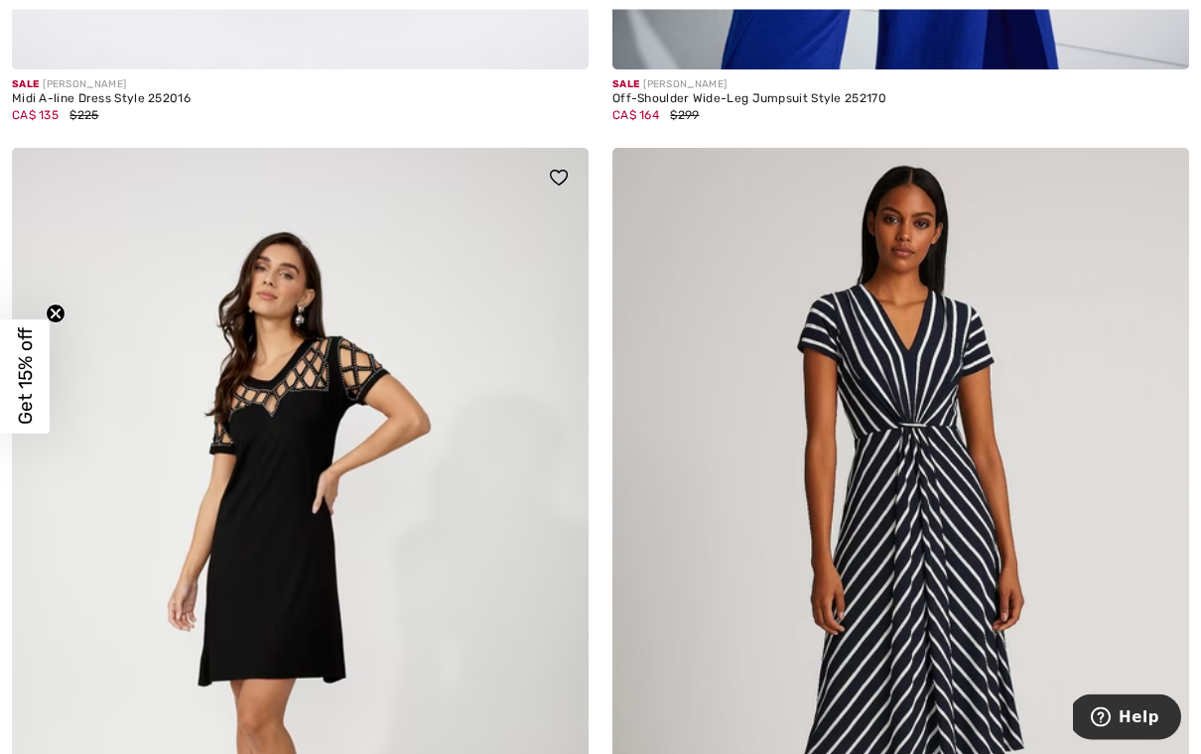
scroll to position [15624, 0]
click at [290, 426] on img at bounding box center [300, 580] width 577 height 865
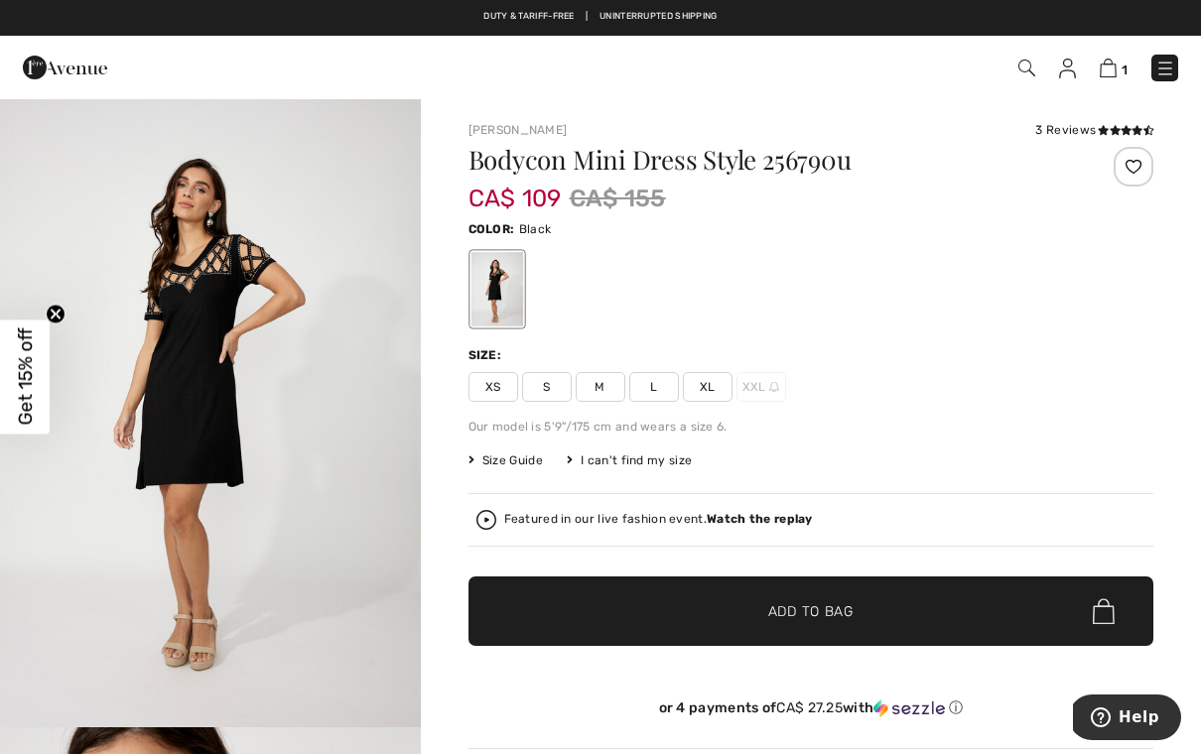
click at [501, 388] on span "XS" at bounding box center [493, 387] width 50 height 30
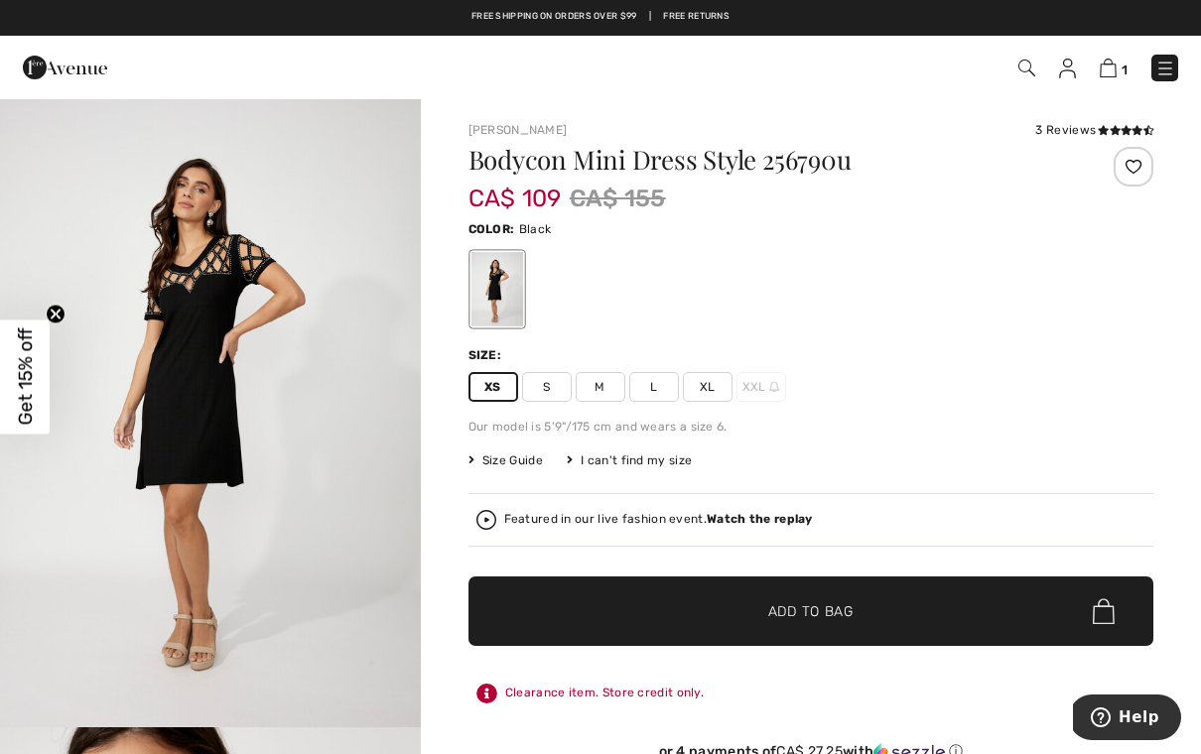
click at [491, 462] on span "Size Guide" at bounding box center [505, 460] width 74 height 18
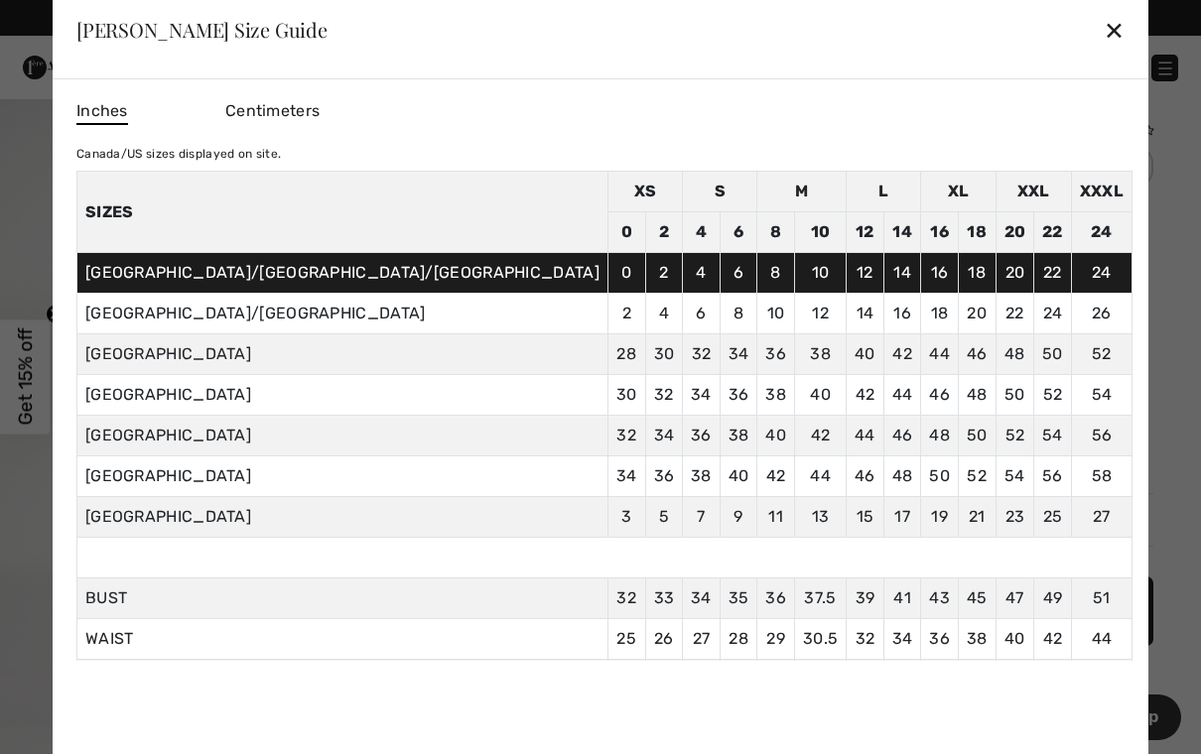
click at [1103, 31] on div "✕" at bounding box center [1113, 30] width 21 height 42
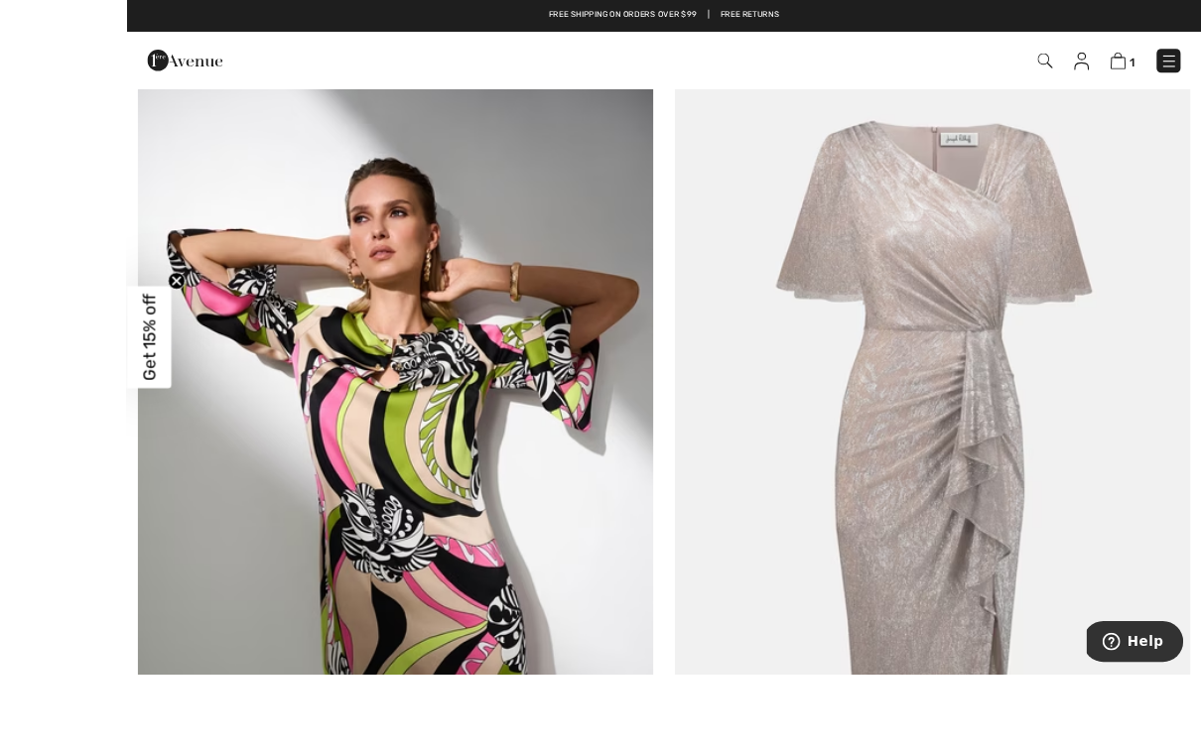
scroll to position [16816, 0]
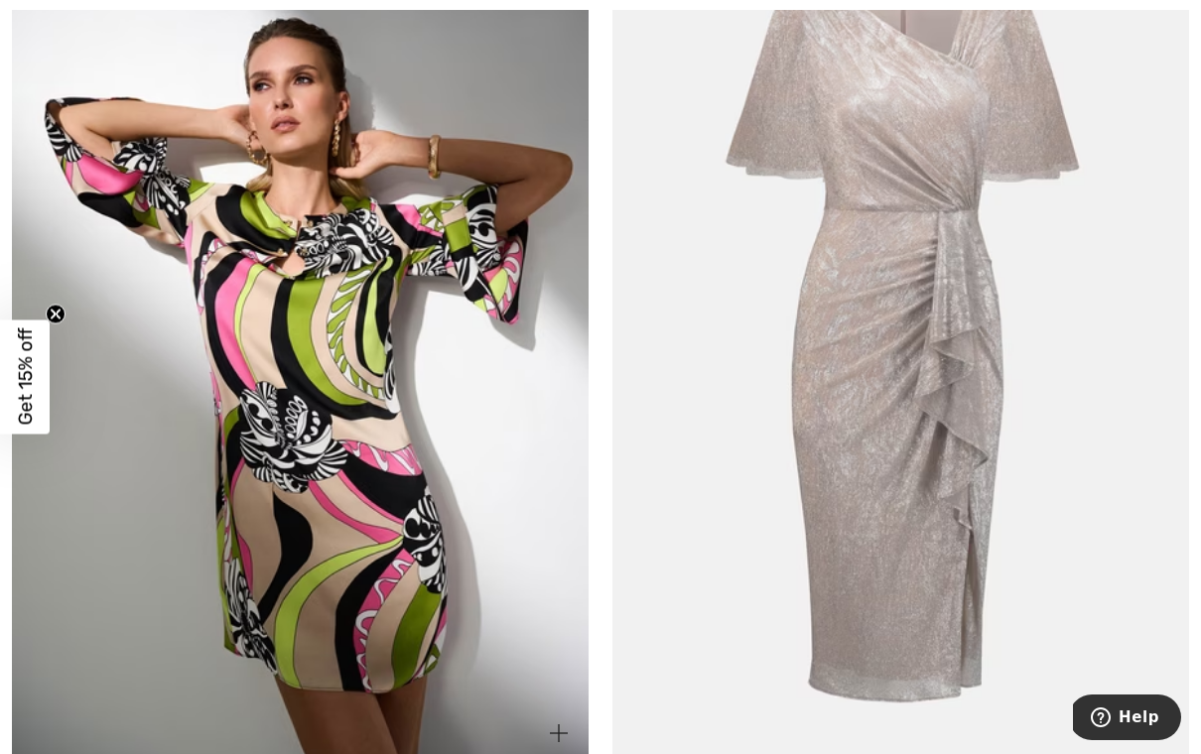
click at [396, 352] on img at bounding box center [300, 330] width 577 height 865
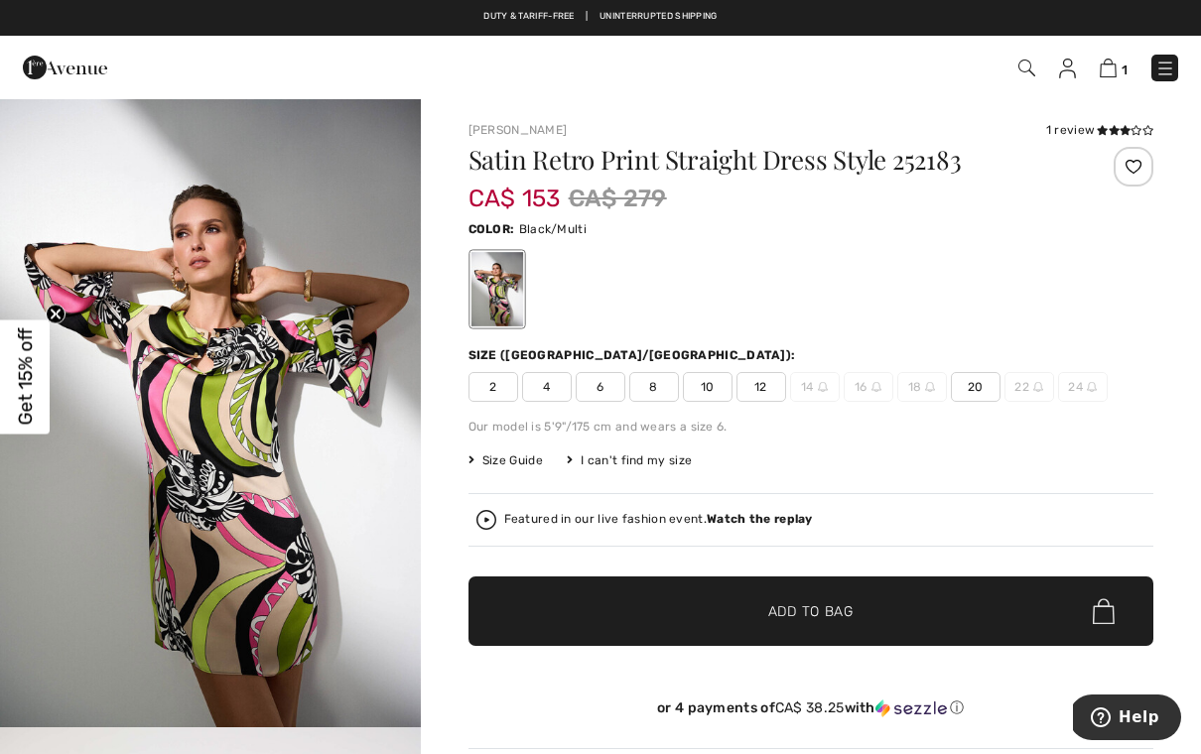
click at [501, 296] on div at bounding box center [496, 289] width 52 height 74
click at [320, 455] on img "1 / 5" at bounding box center [210, 412] width 421 height 630
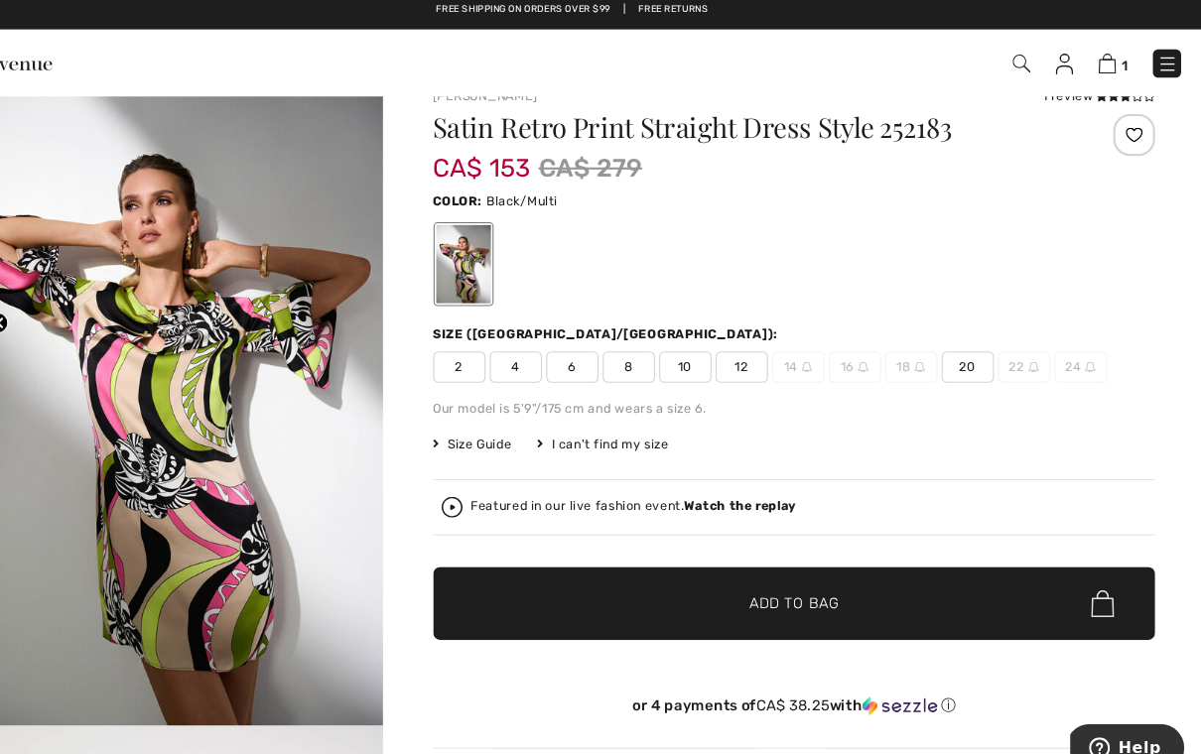
click at [468, 355] on span "2" at bounding box center [493, 356] width 50 height 30
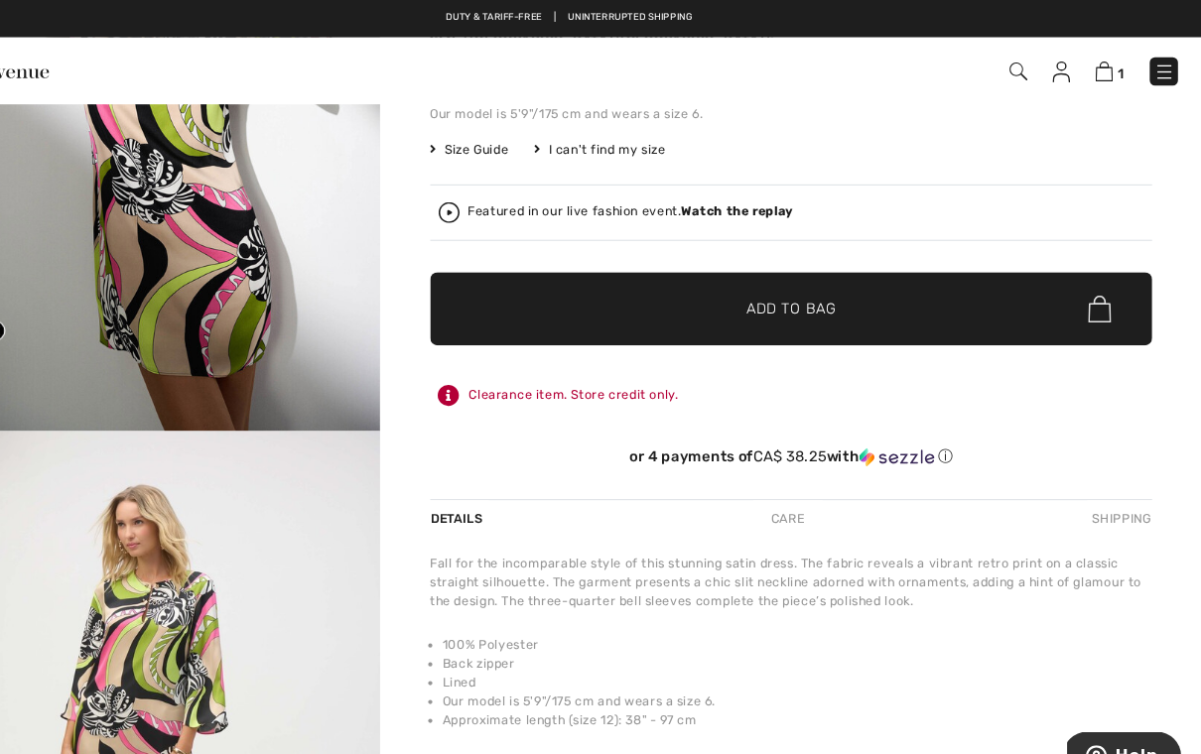
scroll to position [0, 0]
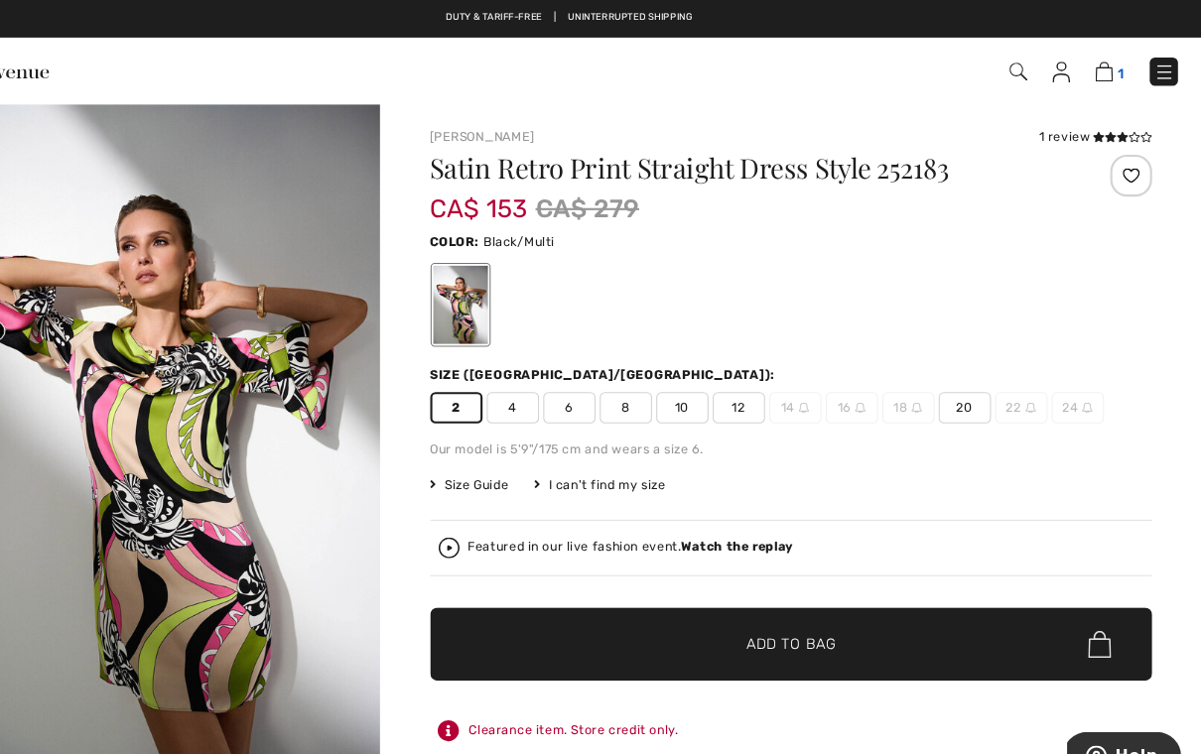
click at [1099, 71] on img at bounding box center [1107, 68] width 17 height 19
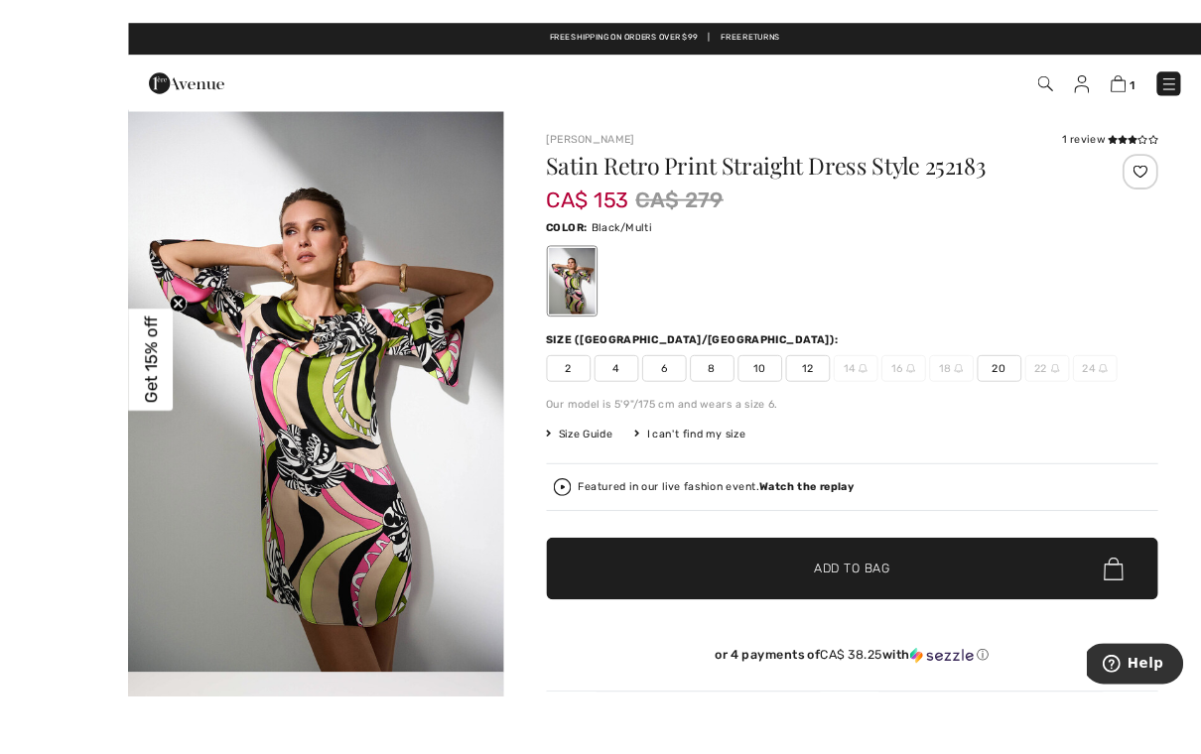
scroll to position [93, 0]
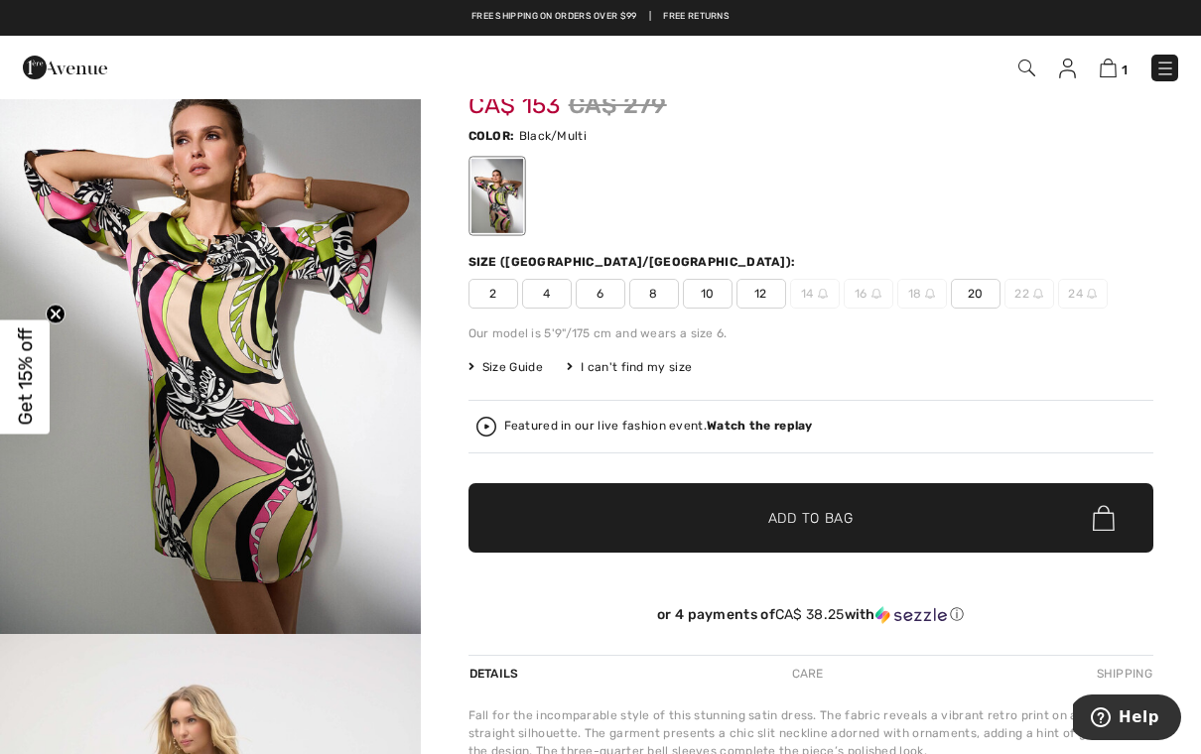
click at [501, 299] on span "2" at bounding box center [493, 294] width 50 height 30
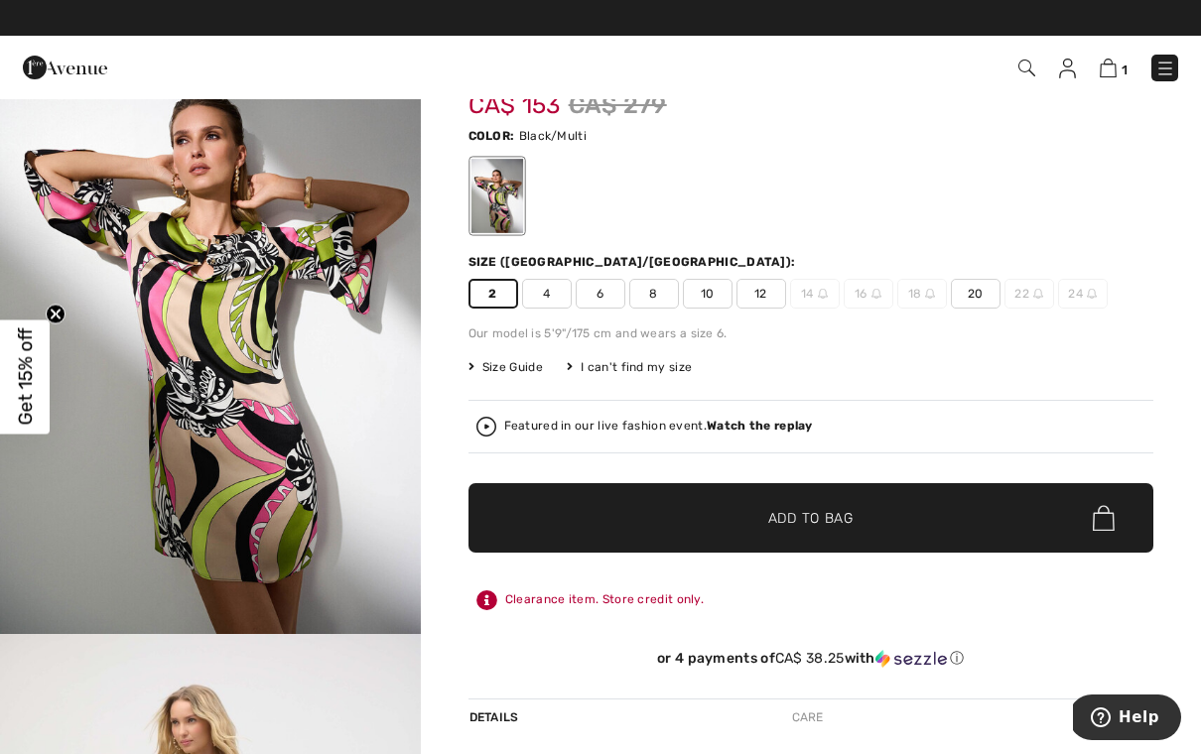
click at [828, 514] on span "Add to Bag" at bounding box center [810, 518] width 85 height 21
click at [1114, 61] on img at bounding box center [1105, 68] width 17 height 19
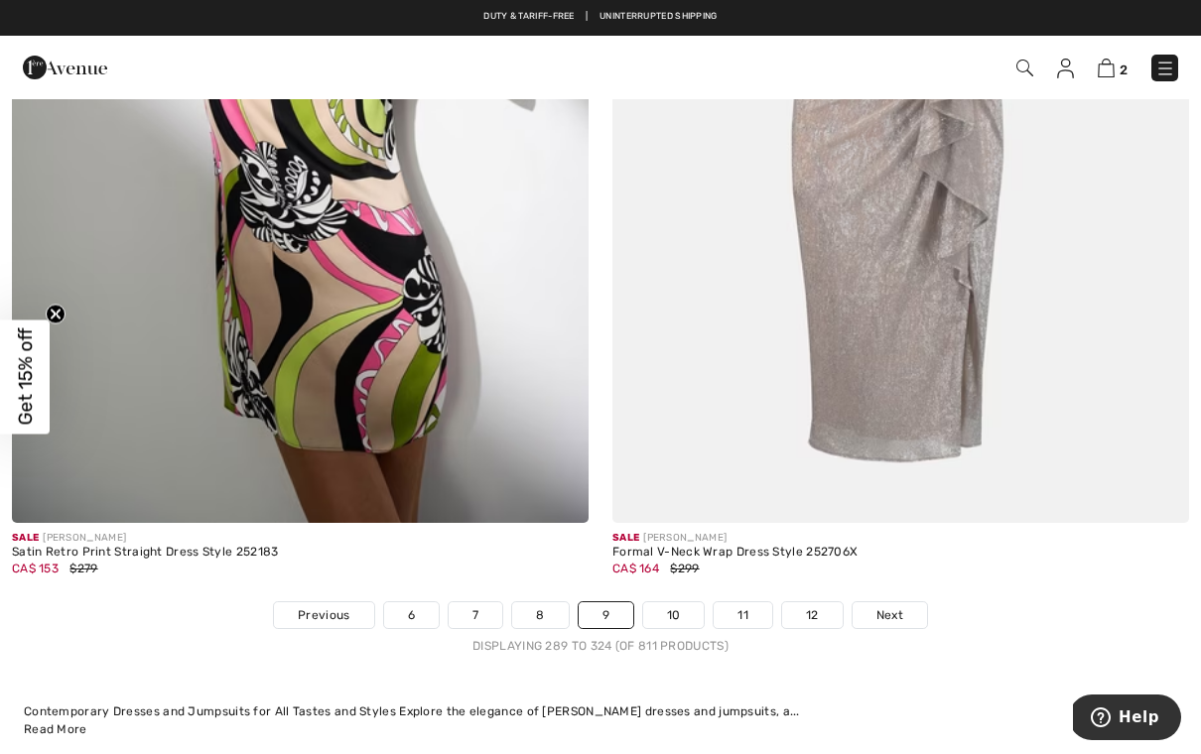
scroll to position [17054, 0]
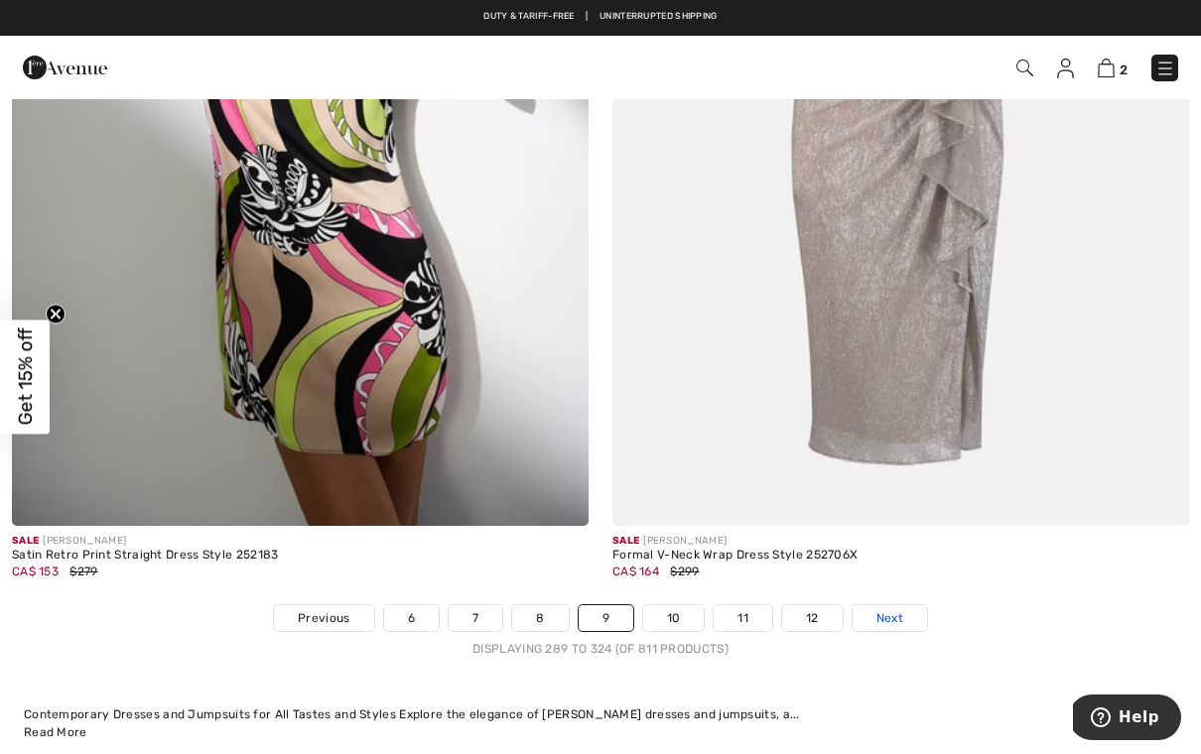
click at [890, 609] on span "Next" at bounding box center [889, 618] width 27 height 18
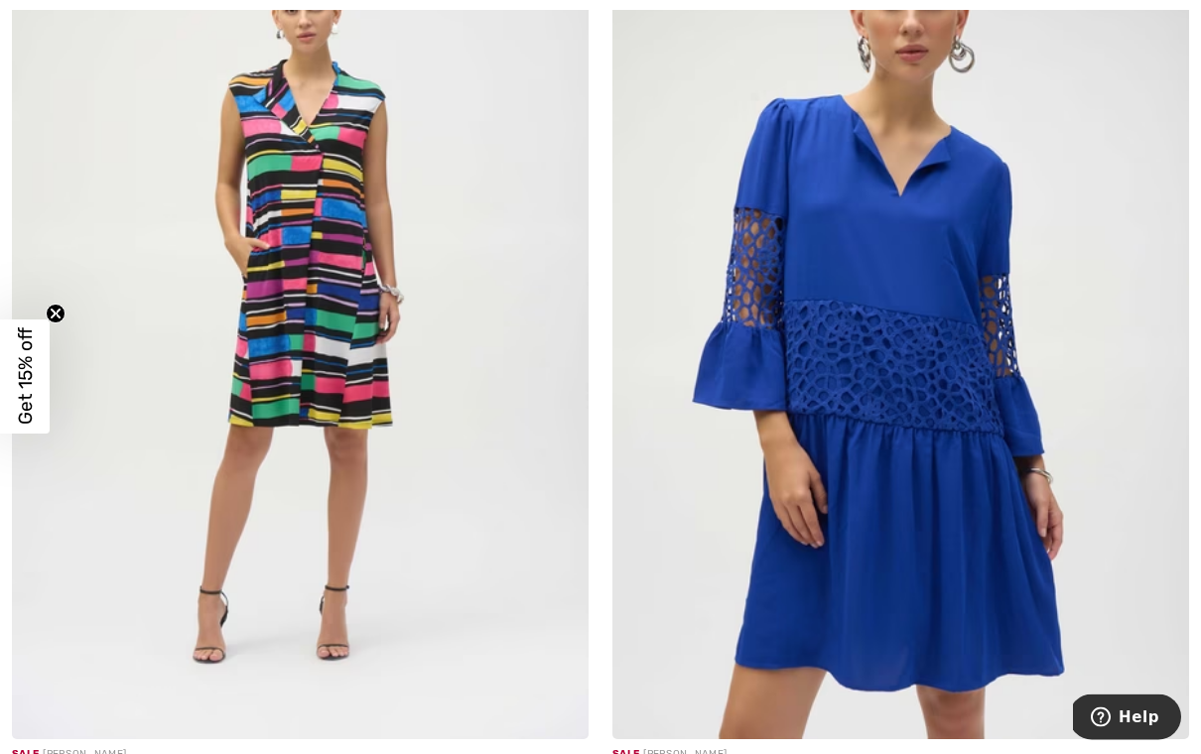
scroll to position [12180, 0]
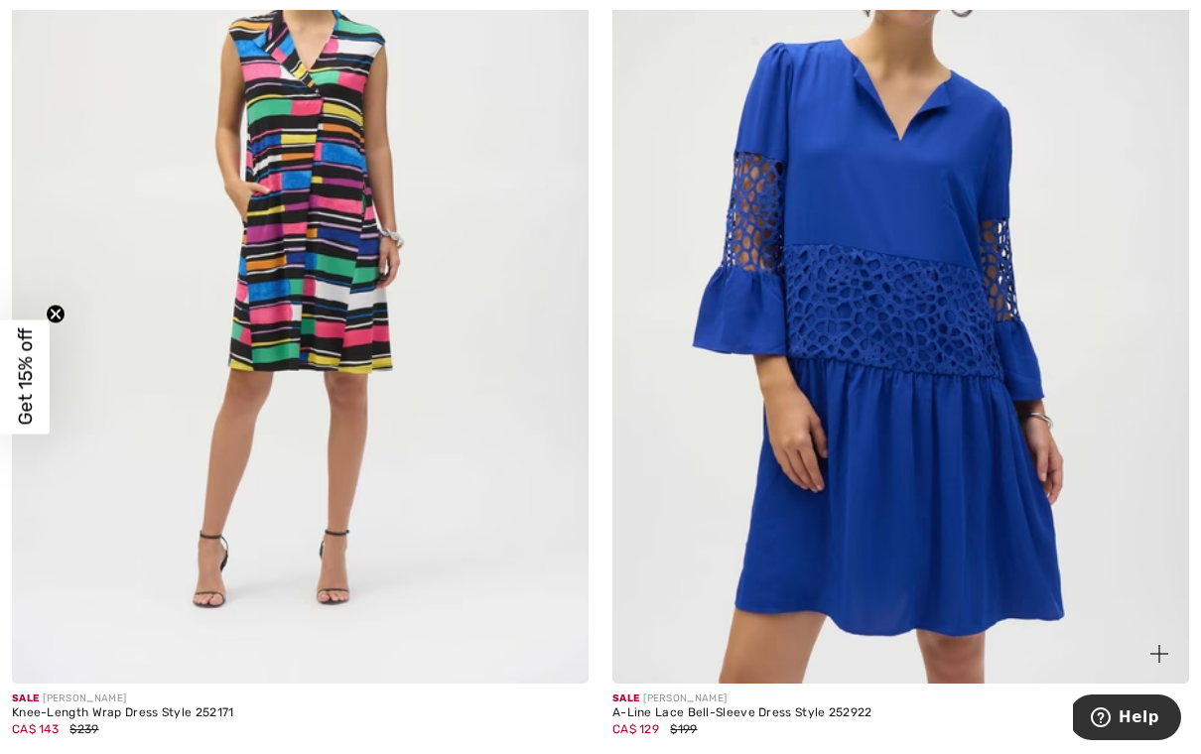
click at [906, 200] on img at bounding box center [900, 251] width 577 height 865
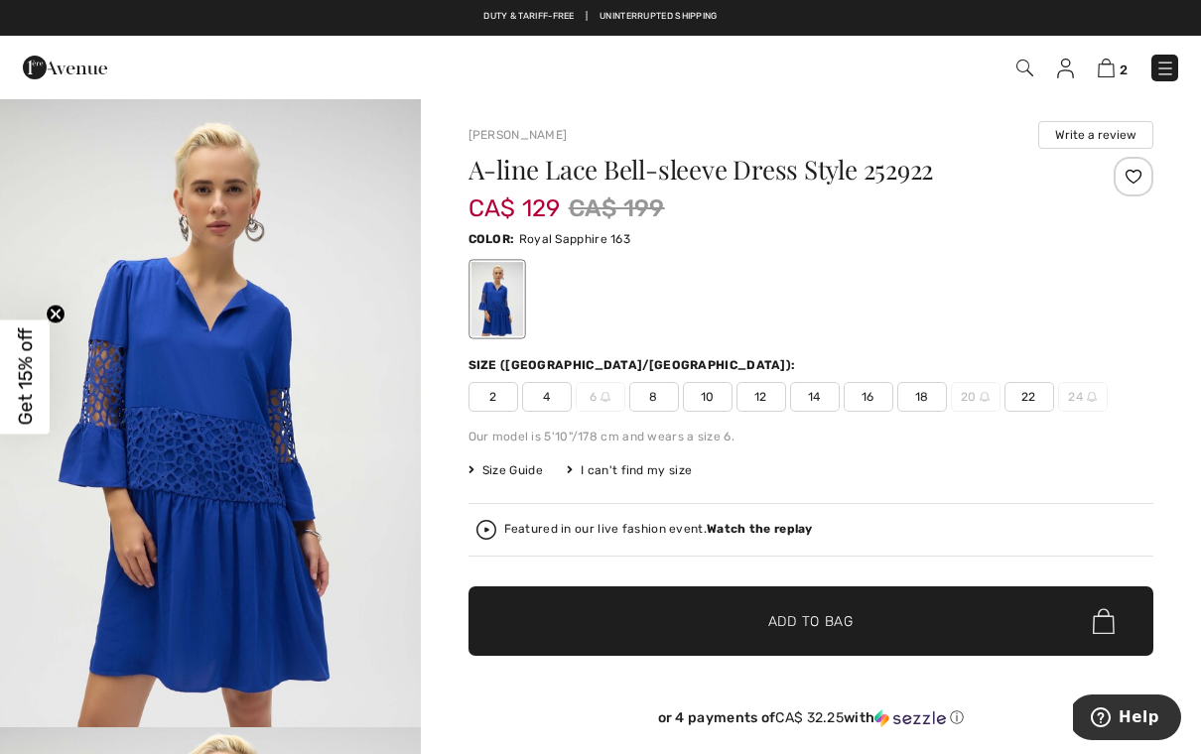
click at [486, 401] on span "2" at bounding box center [493, 397] width 50 height 30
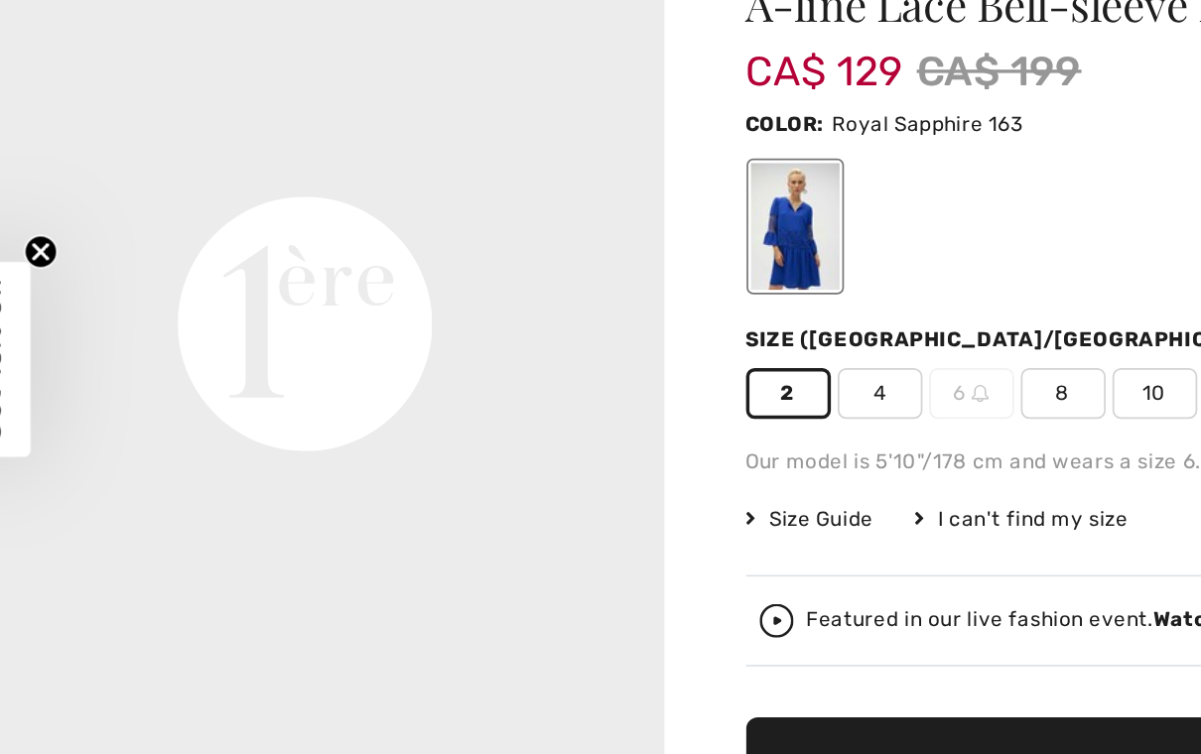
click at [375, 252] on video "Your browser does not support the video tag." at bounding box center [210, 147] width 421 height 210
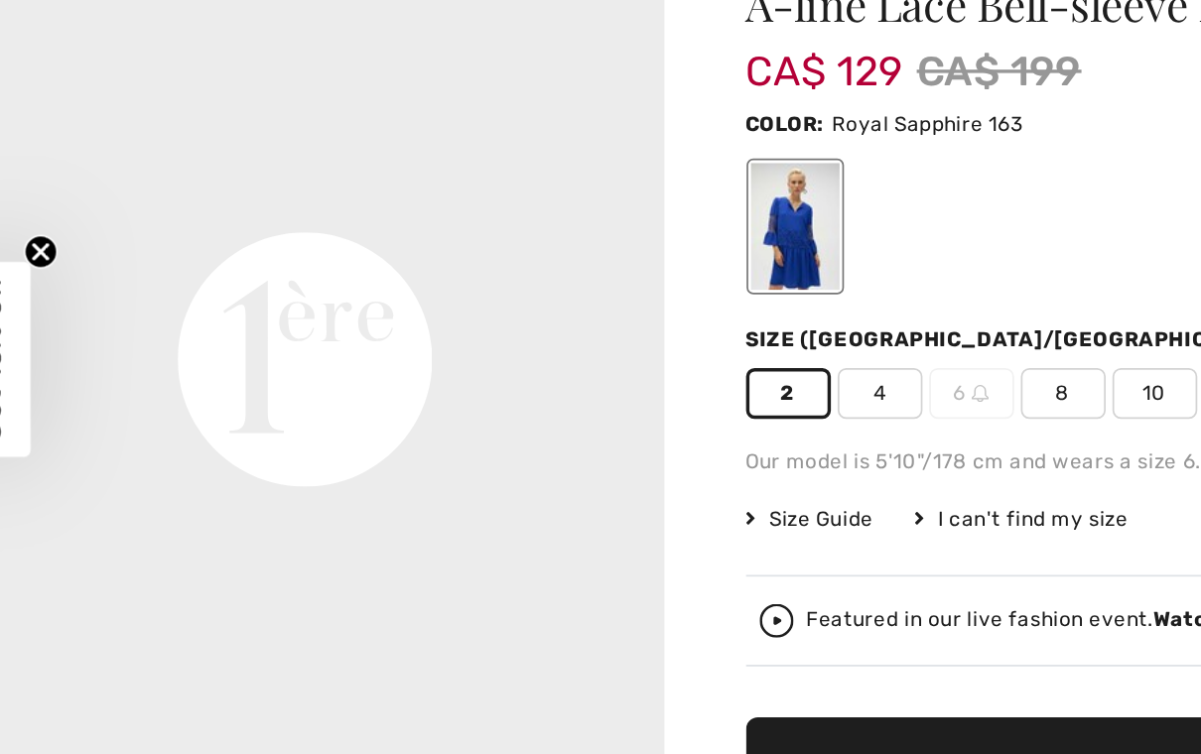
click at [700, 382] on span "10" at bounding box center [708, 397] width 50 height 30
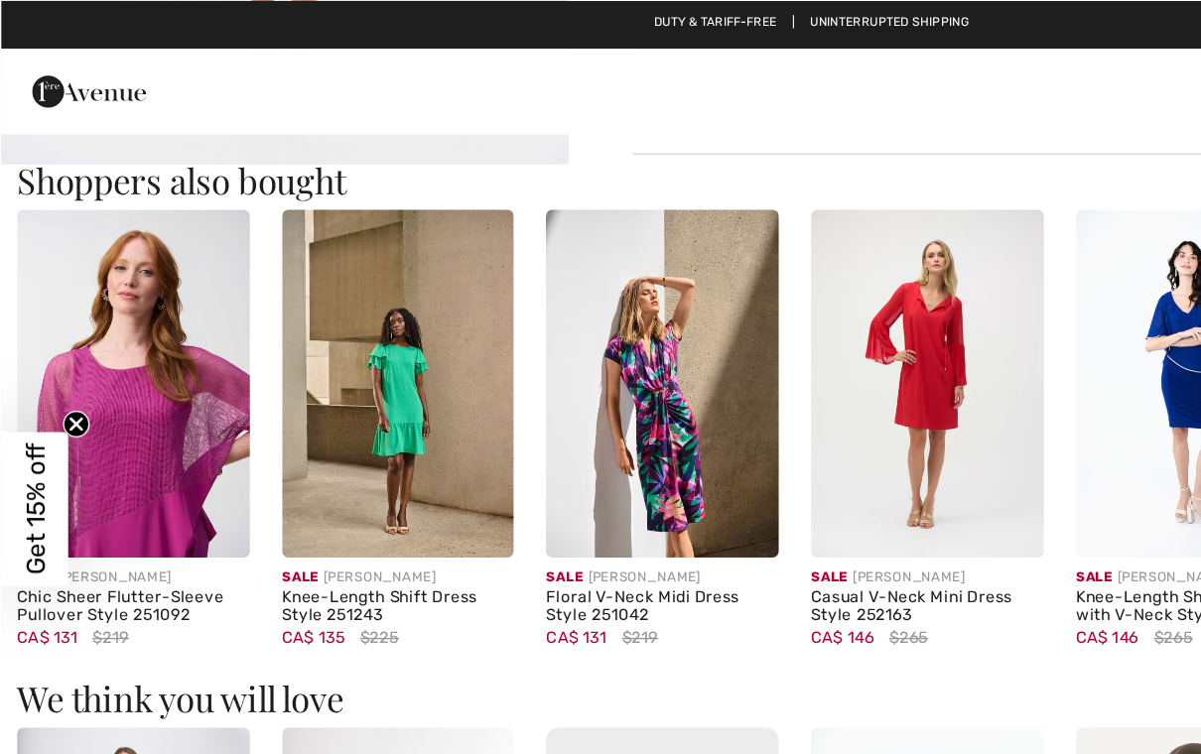
scroll to position [1175, 0]
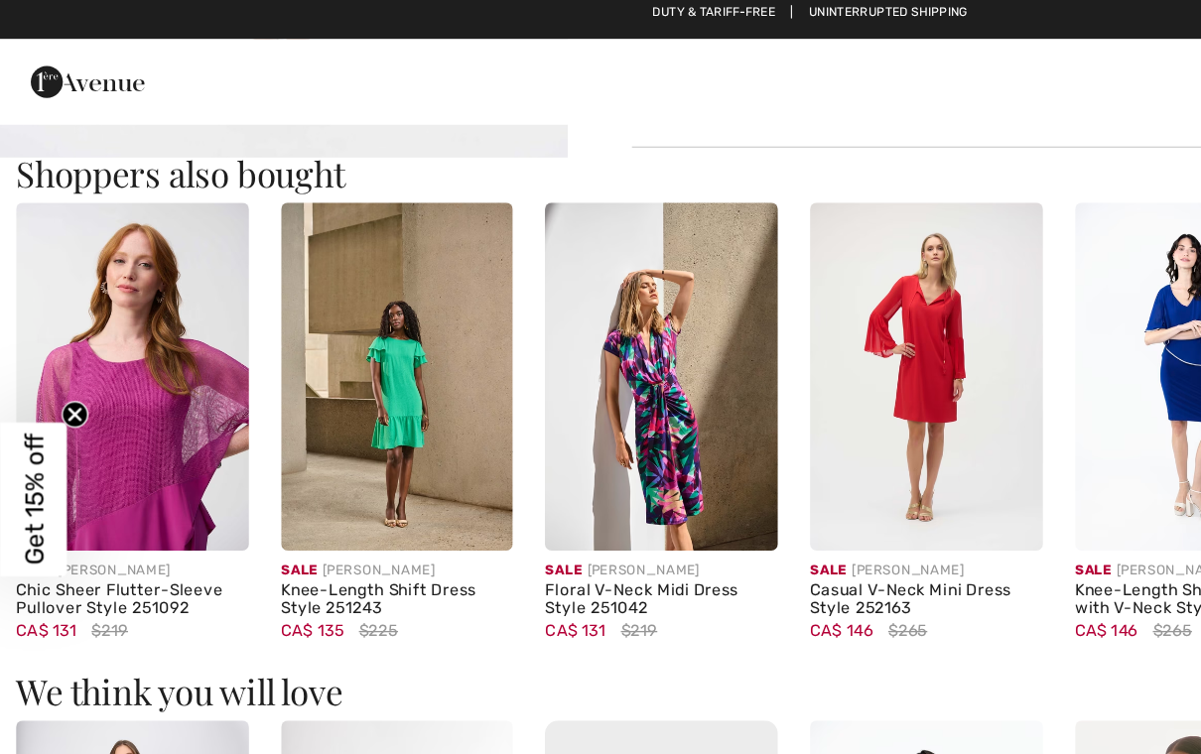
click at [294, 320] on img at bounding box center [294, 286] width 173 height 258
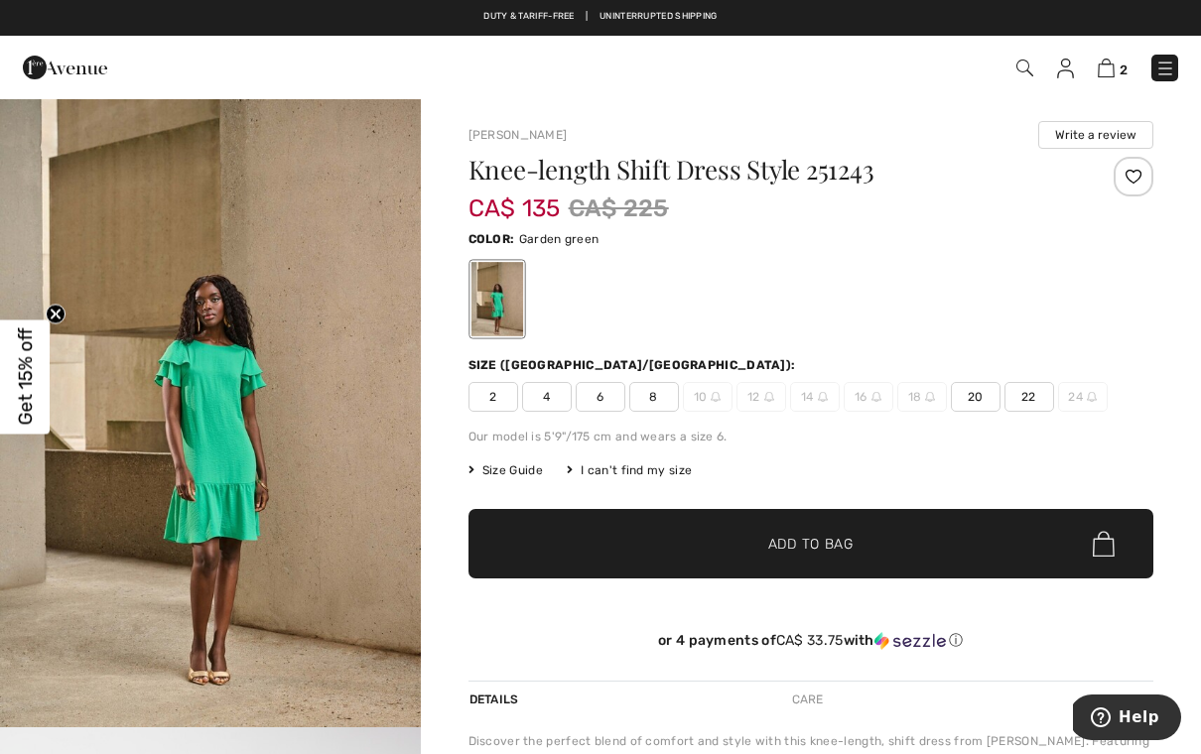
click at [496, 404] on span "2" at bounding box center [493, 397] width 50 height 30
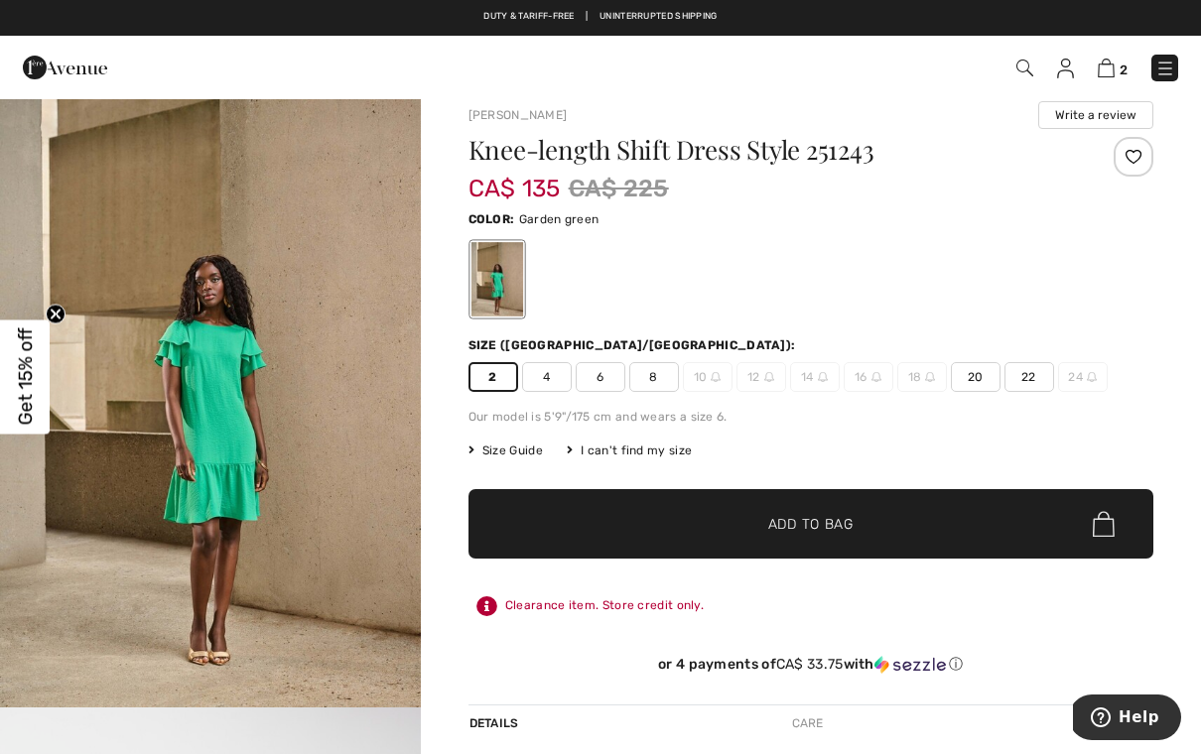
scroll to position [27, 0]
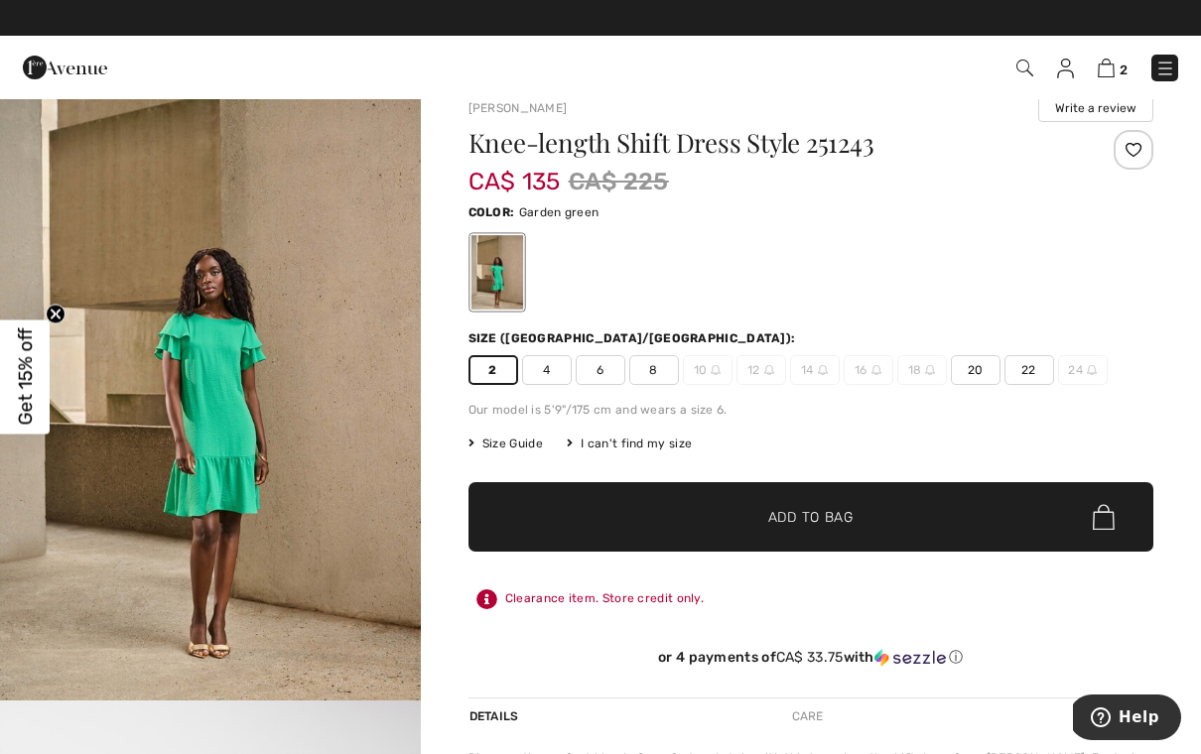
click at [767, 523] on span "✔ Added to Bag" at bounding box center [780, 517] width 121 height 21
click at [1114, 60] on img at bounding box center [1105, 68] width 17 height 19
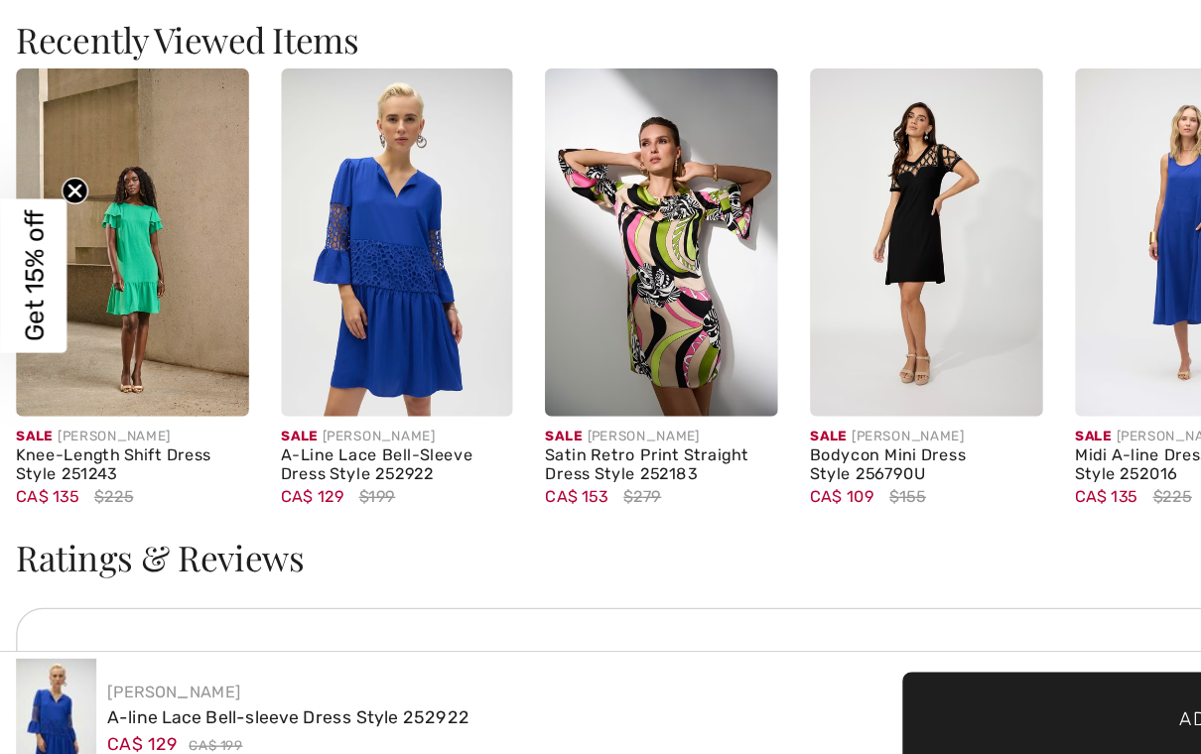
scroll to position [1833, 0]
click at [305, 248] on img at bounding box center [294, 352] width 173 height 258
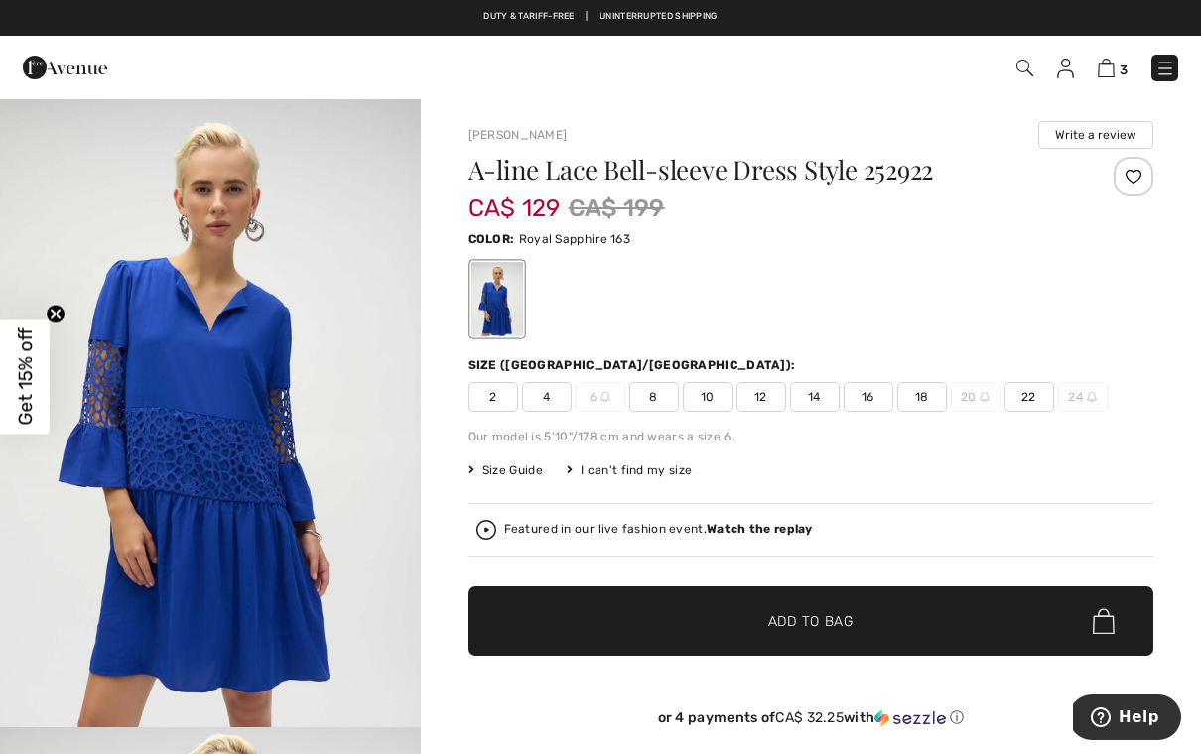
click at [320, 468] on img "1 / 5" at bounding box center [210, 412] width 421 height 630
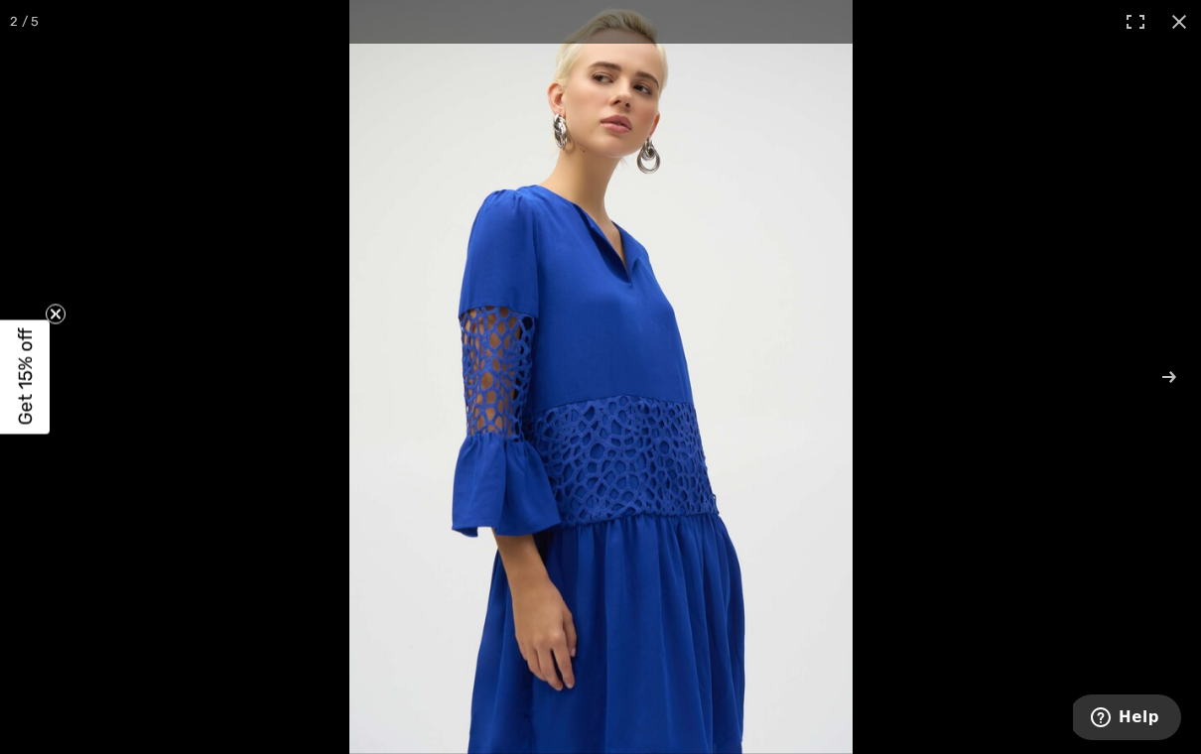
click at [49, 321] on circle "Close teaser" at bounding box center [56, 314] width 19 height 19
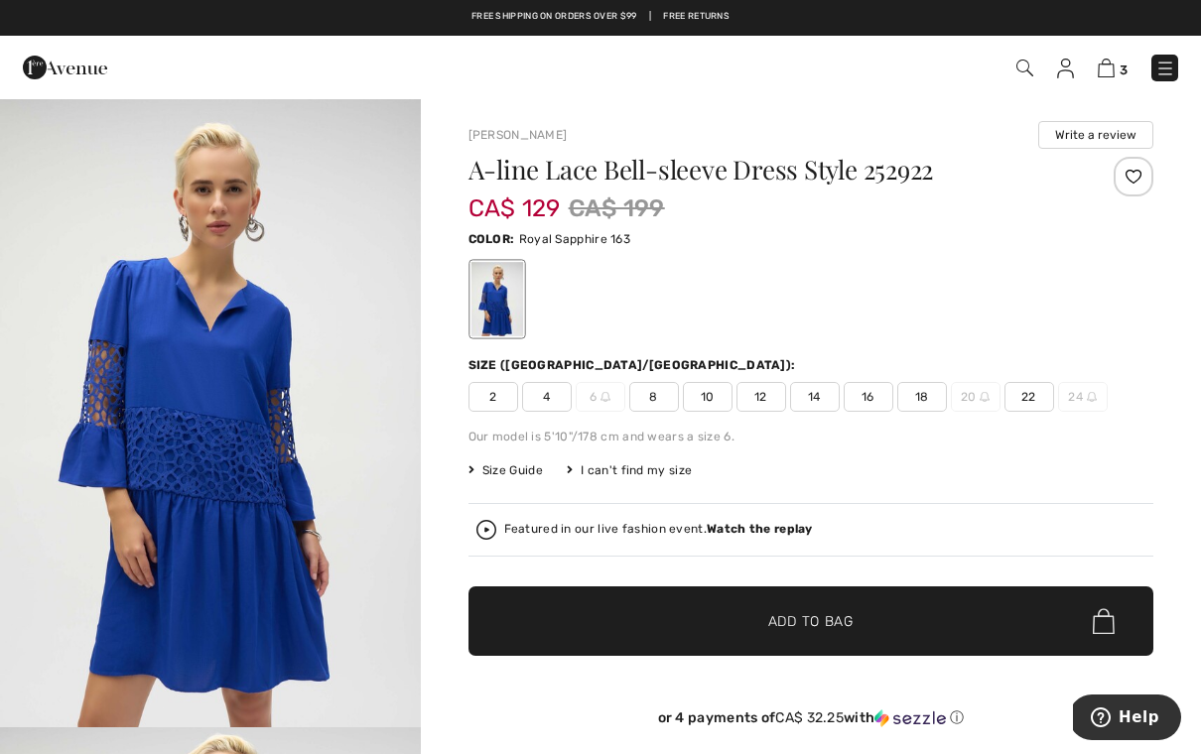
click at [498, 405] on span "2" at bounding box center [493, 397] width 50 height 30
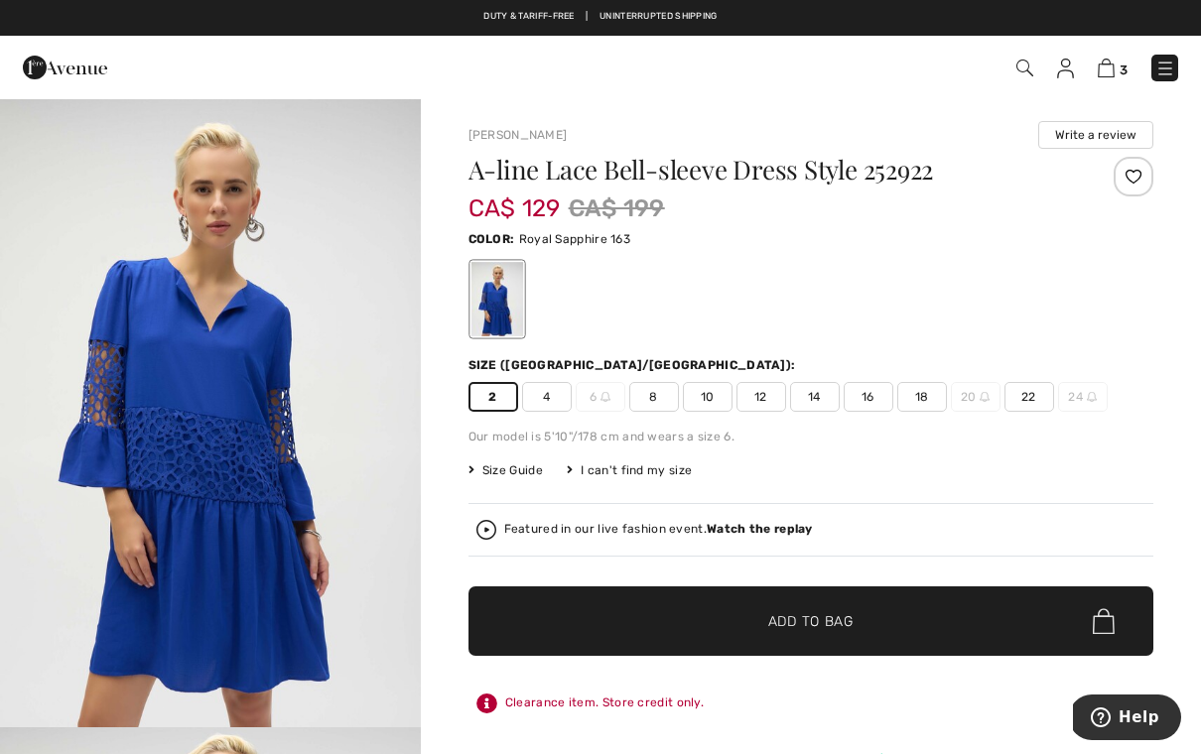
click at [823, 621] on span "Add to Bag" at bounding box center [810, 621] width 85 height 21
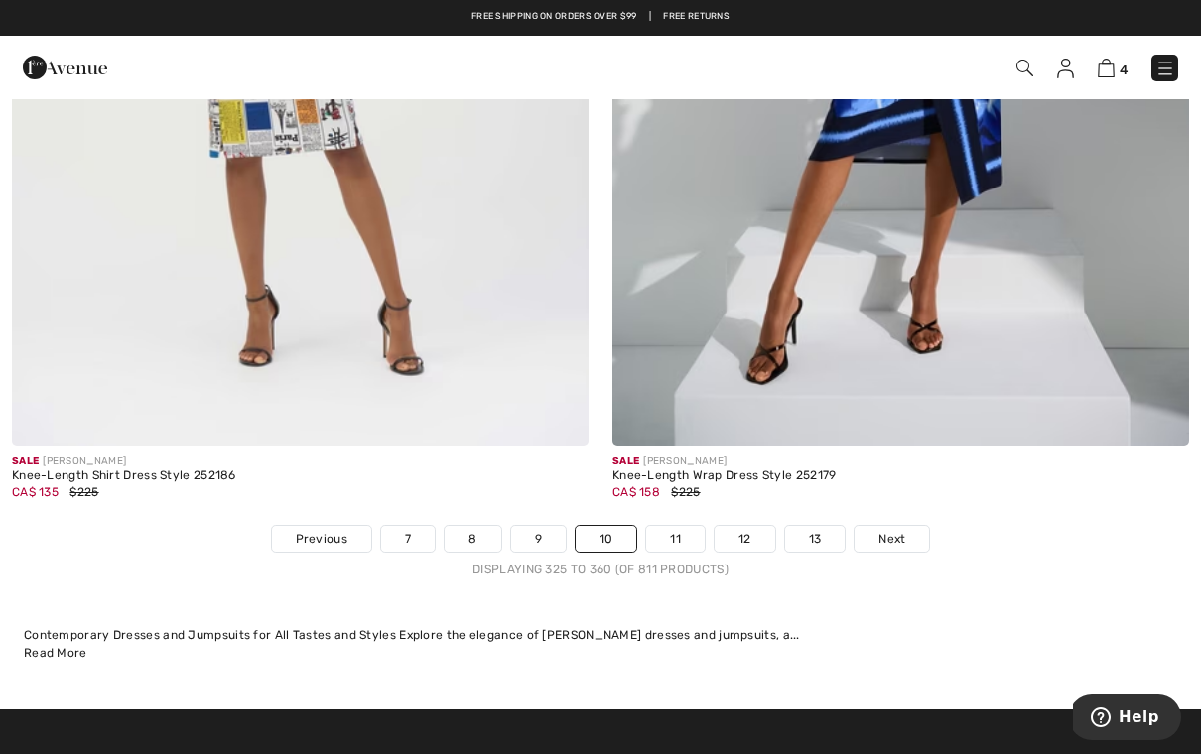
scroll to position [17128, 0]
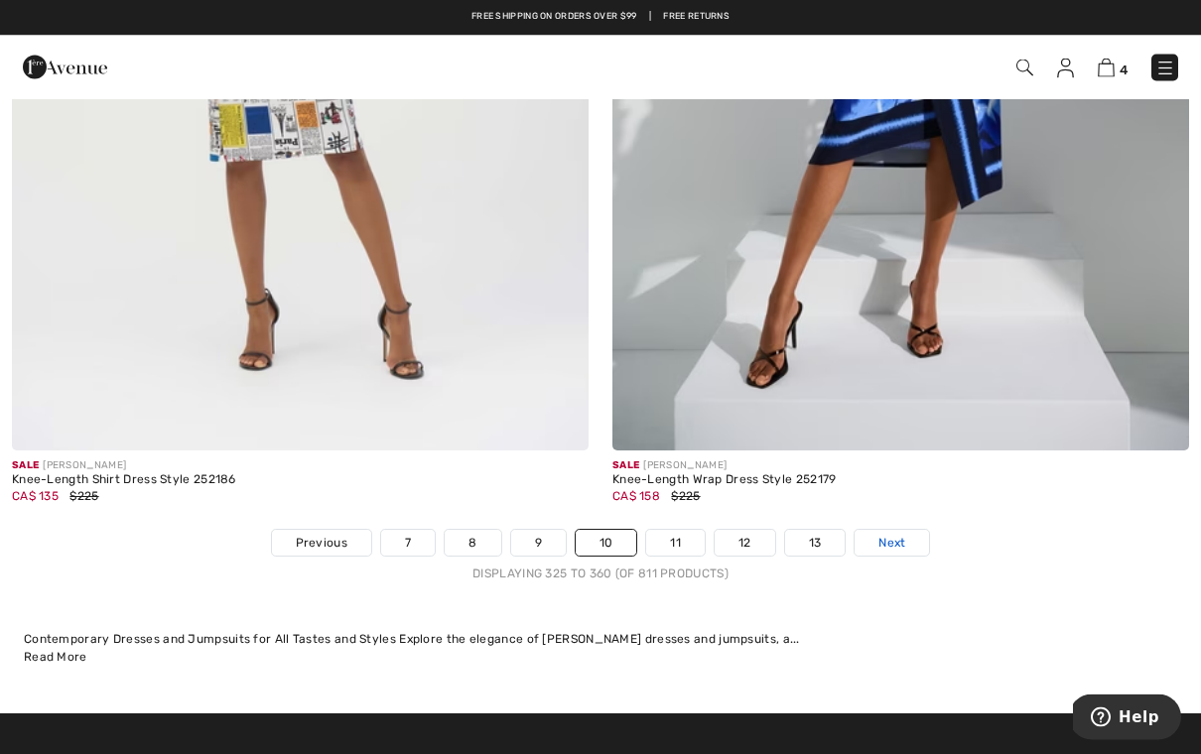
click at [909, 531] on link "Next" at bounding box center [891, 544] width 74 height 26
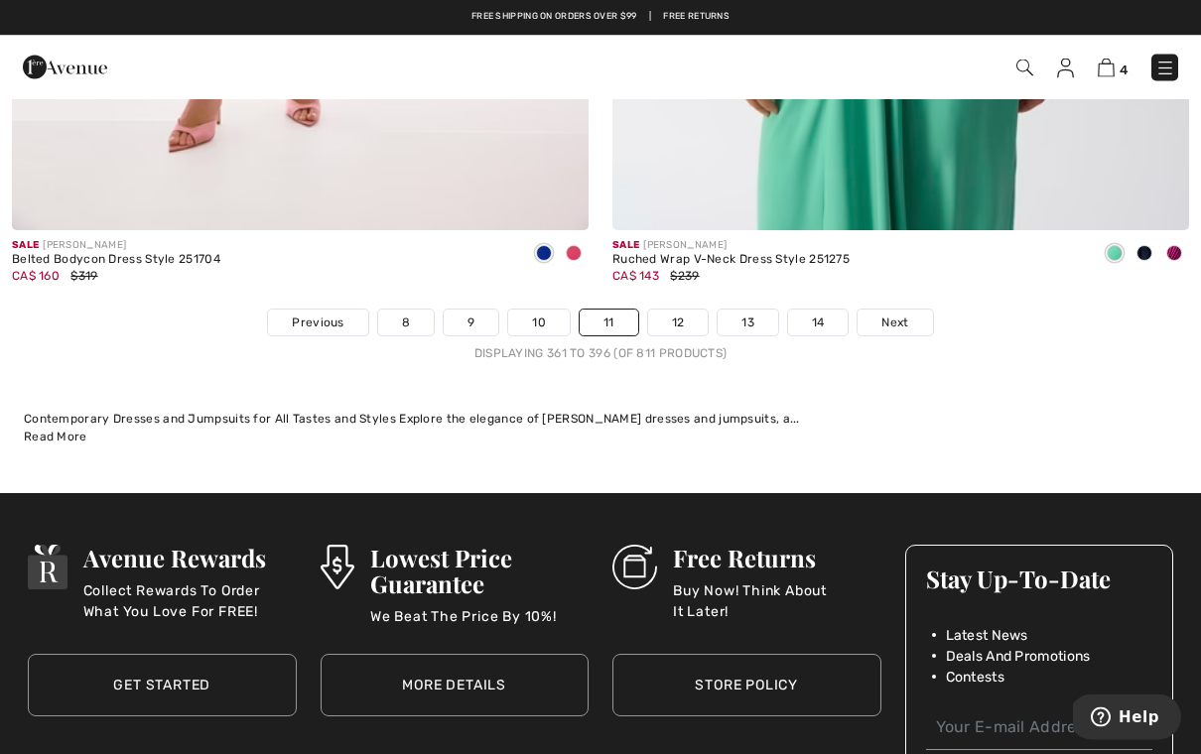
scroll to position [17349, 0]
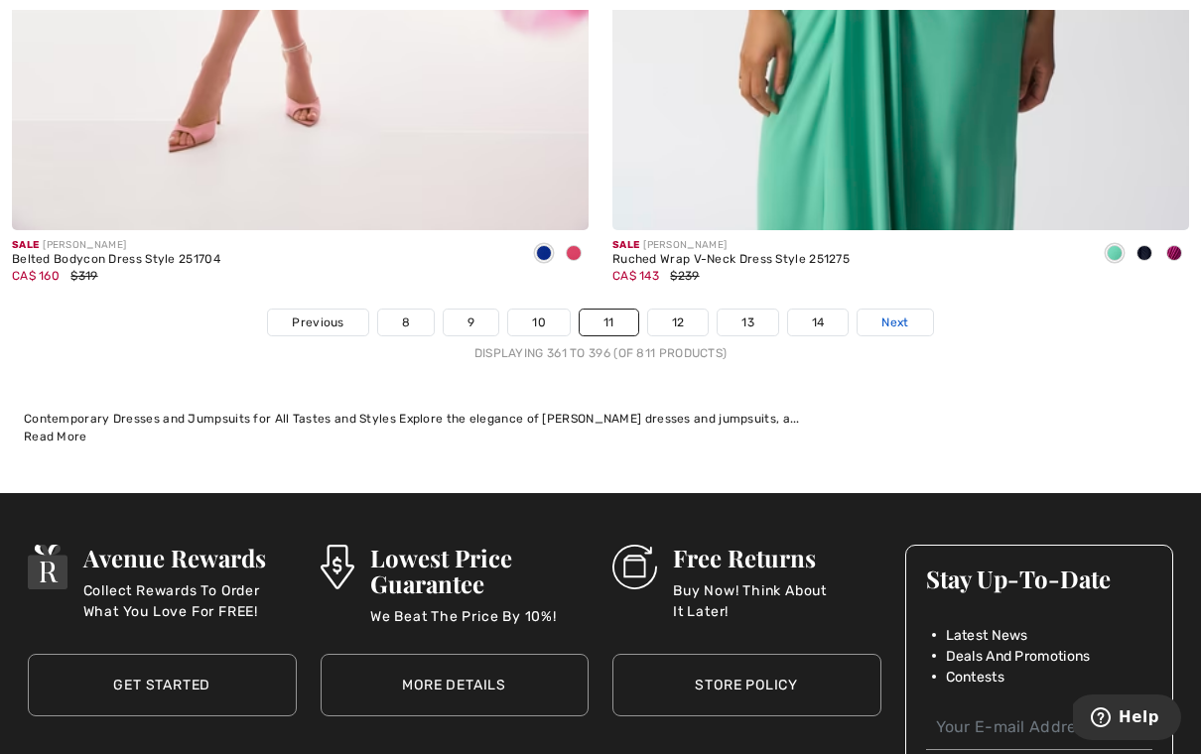
click at [902, 320] on link "Next" at bounding box center [894, 323] width 74 height 26
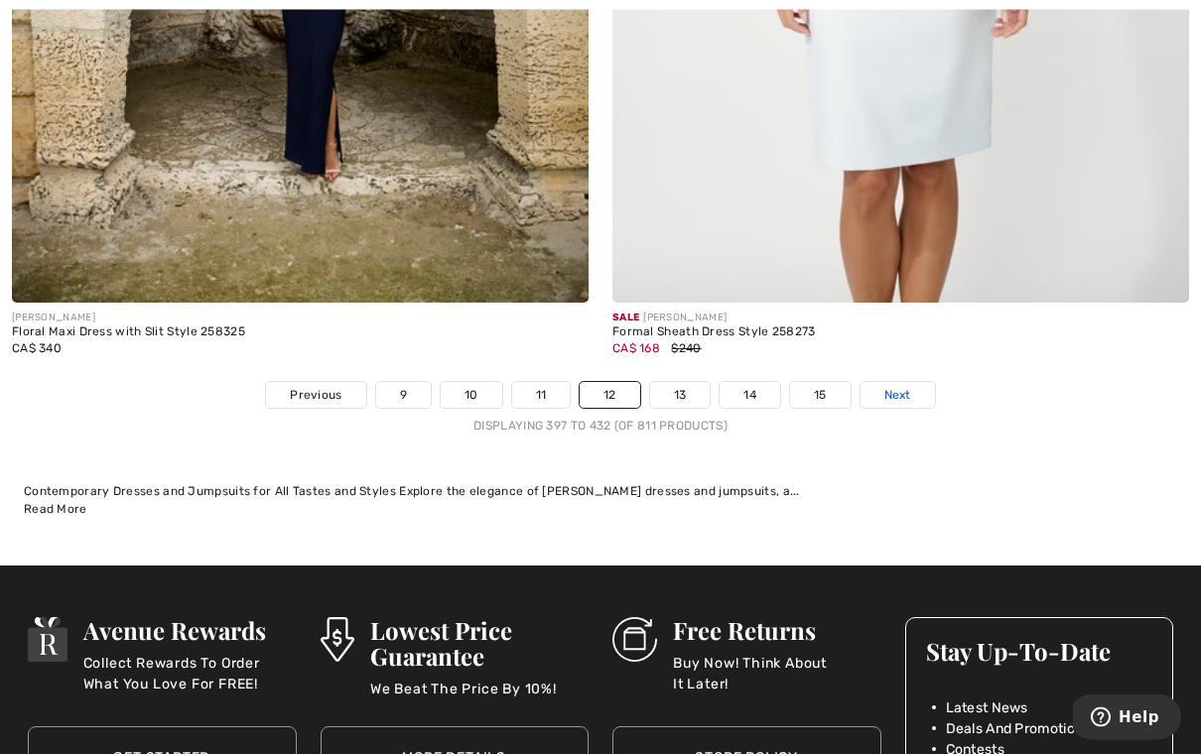
scroll to position [17277, 0]
click at [889, 386] on span "Next" at bounding box center [897, 395] width 27 height 18
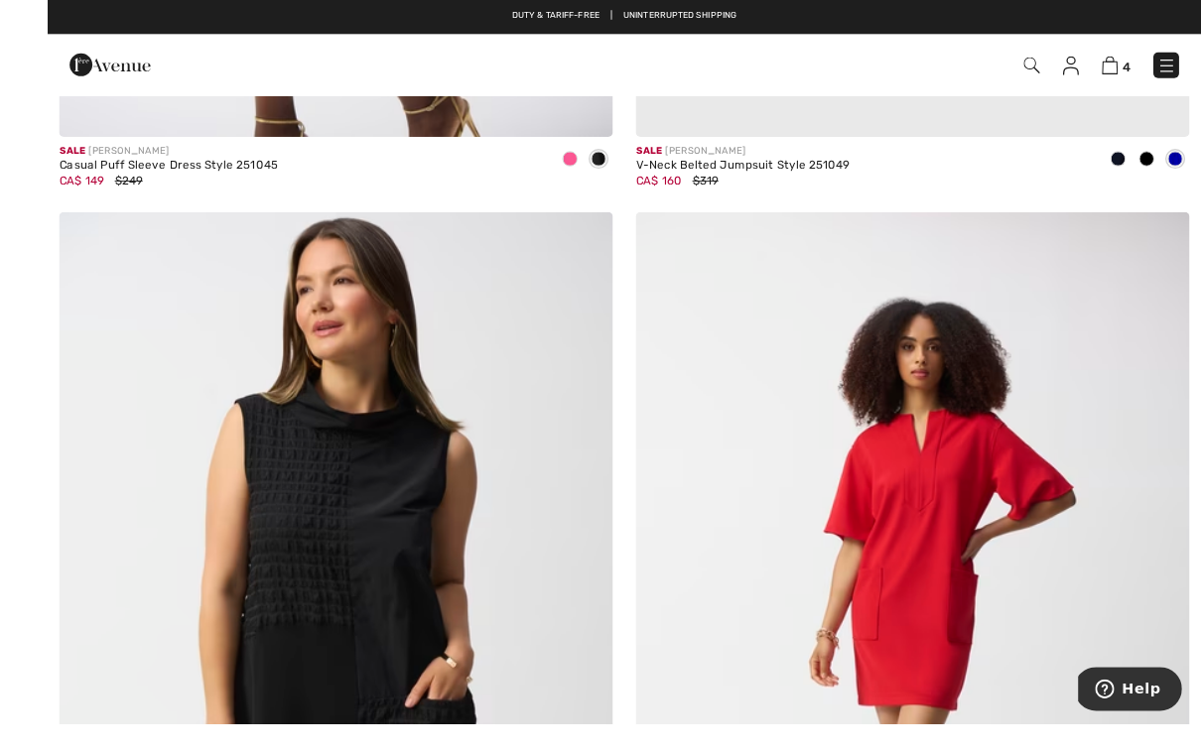
scroll to position [8786, 0]
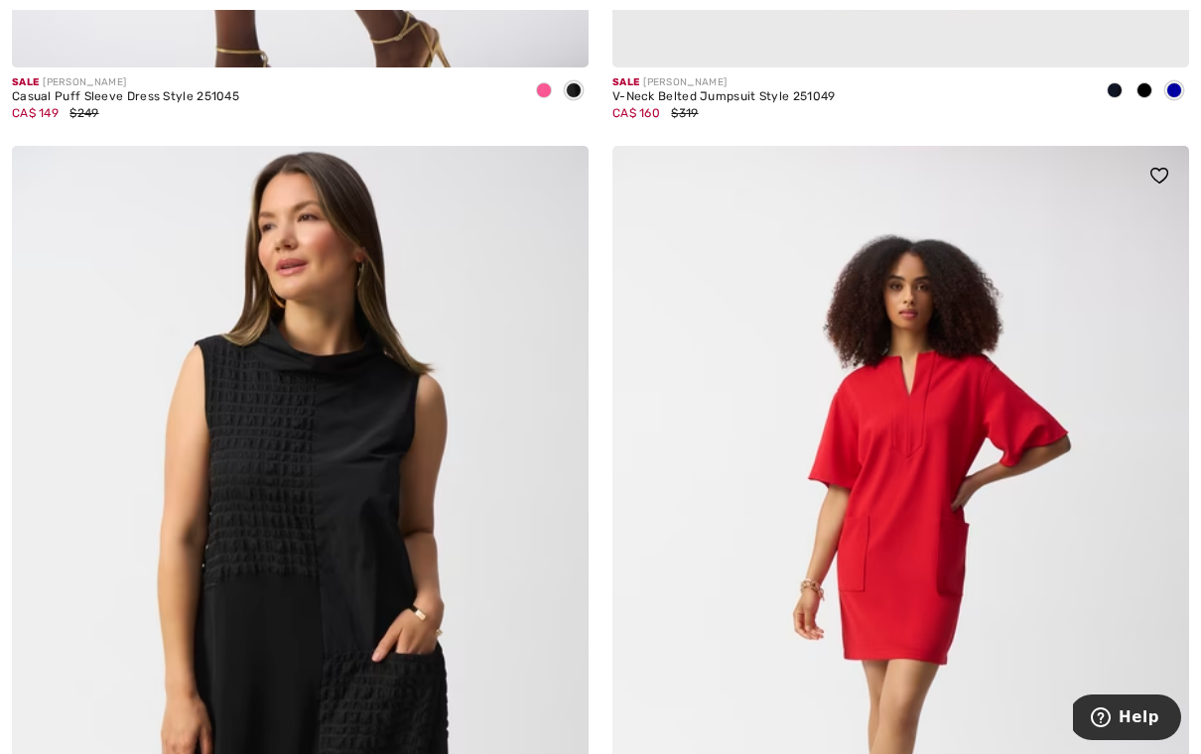
click at [963, 492] on img at bounding box center [900, 578] width 577 height 865
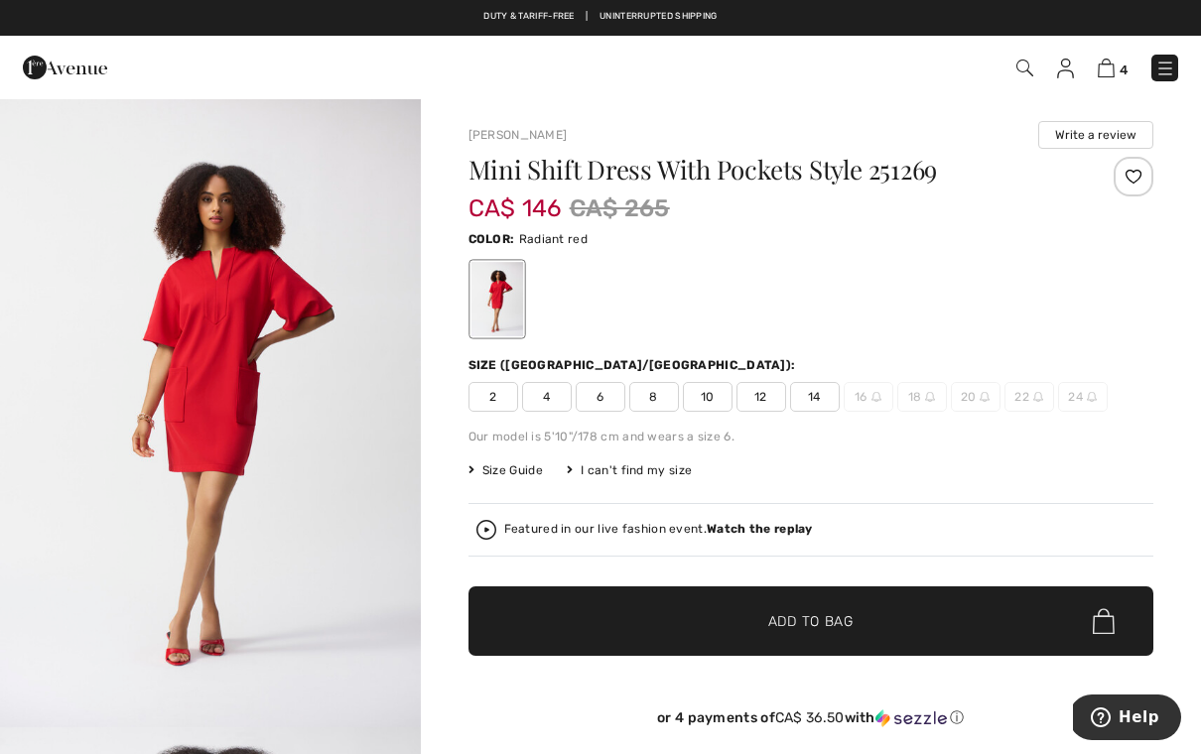
click at [495, 401] on span "2" at bounding box center [493, 397] width 50 height 30
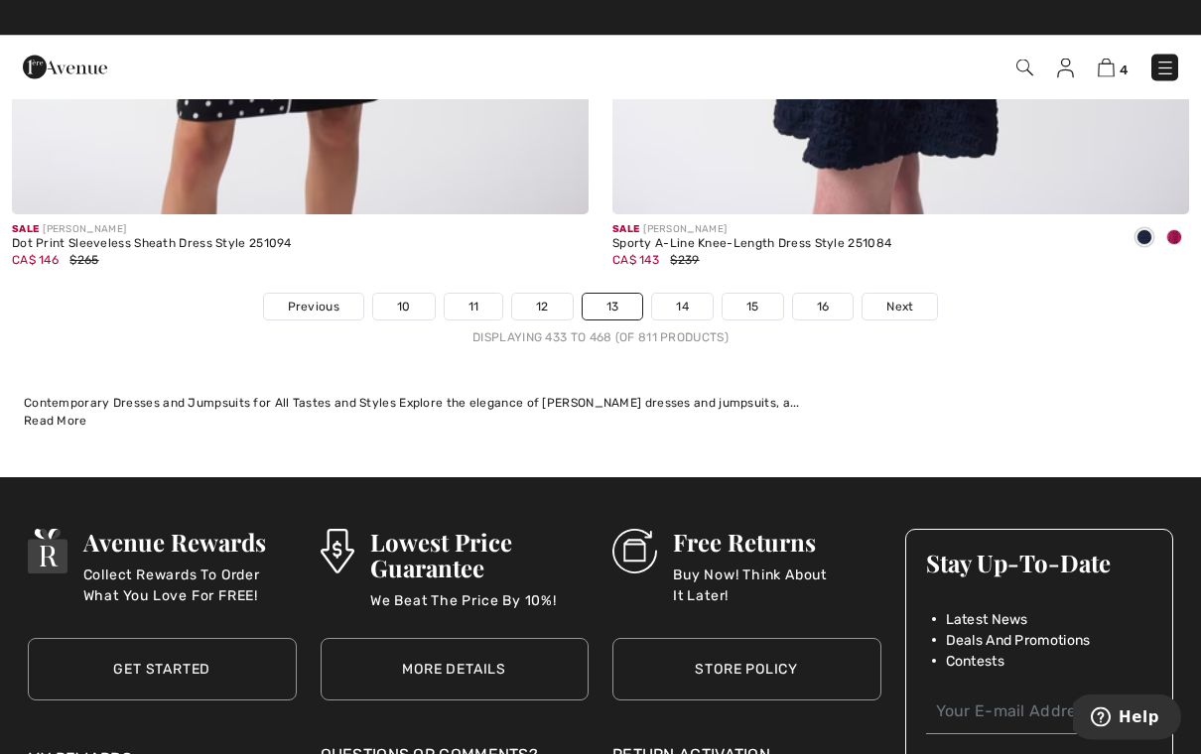
scroll to position [17365, 0]
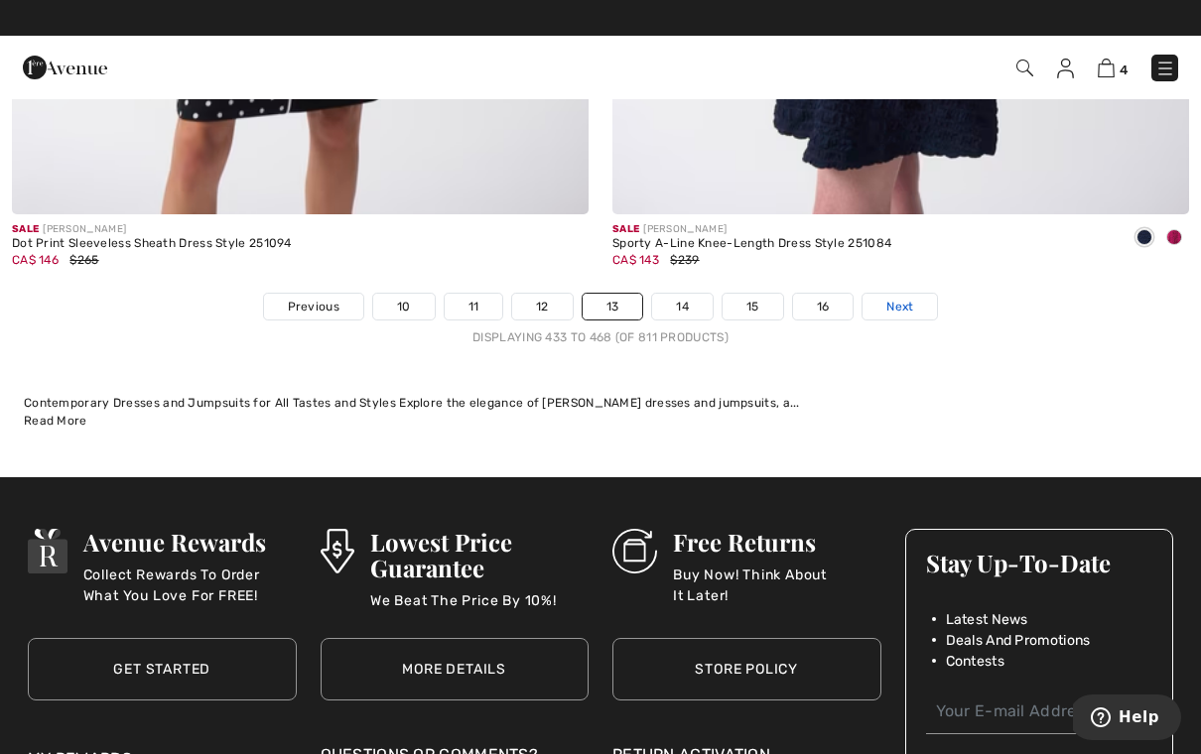
click at [903, 299] on span "Next" at bounding box center [899, 307] width 27 height 18
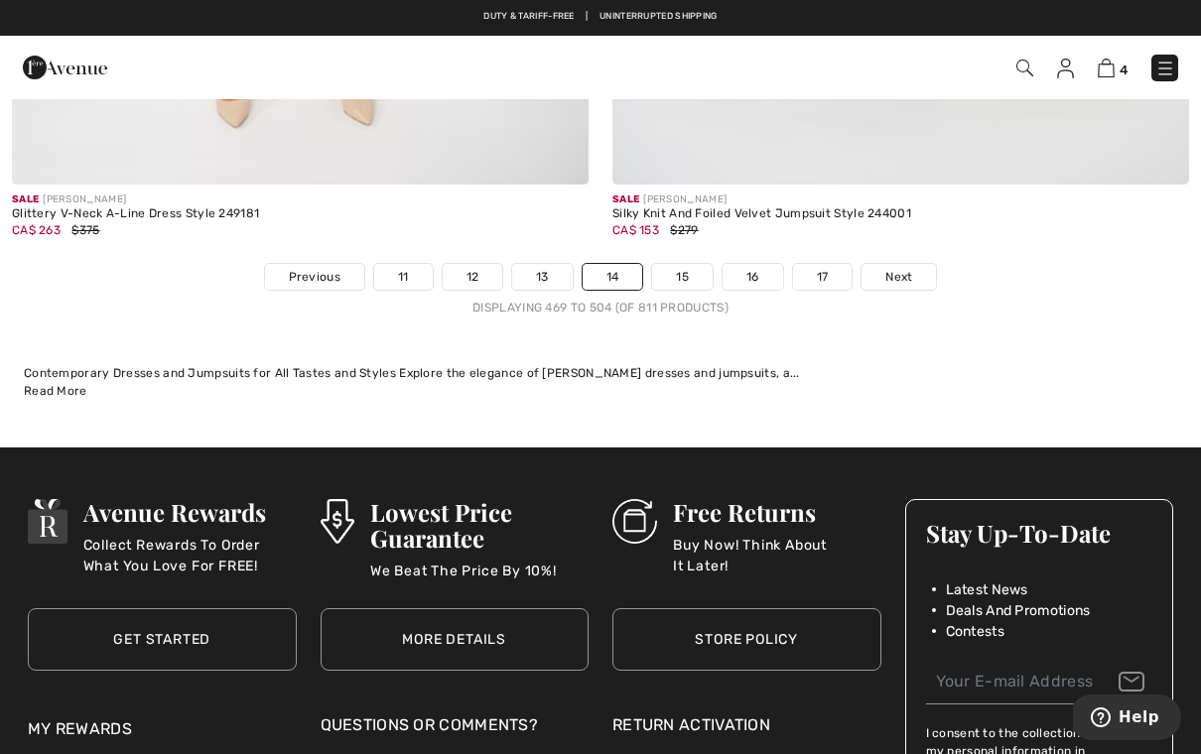
scroll to position [17394, 0]
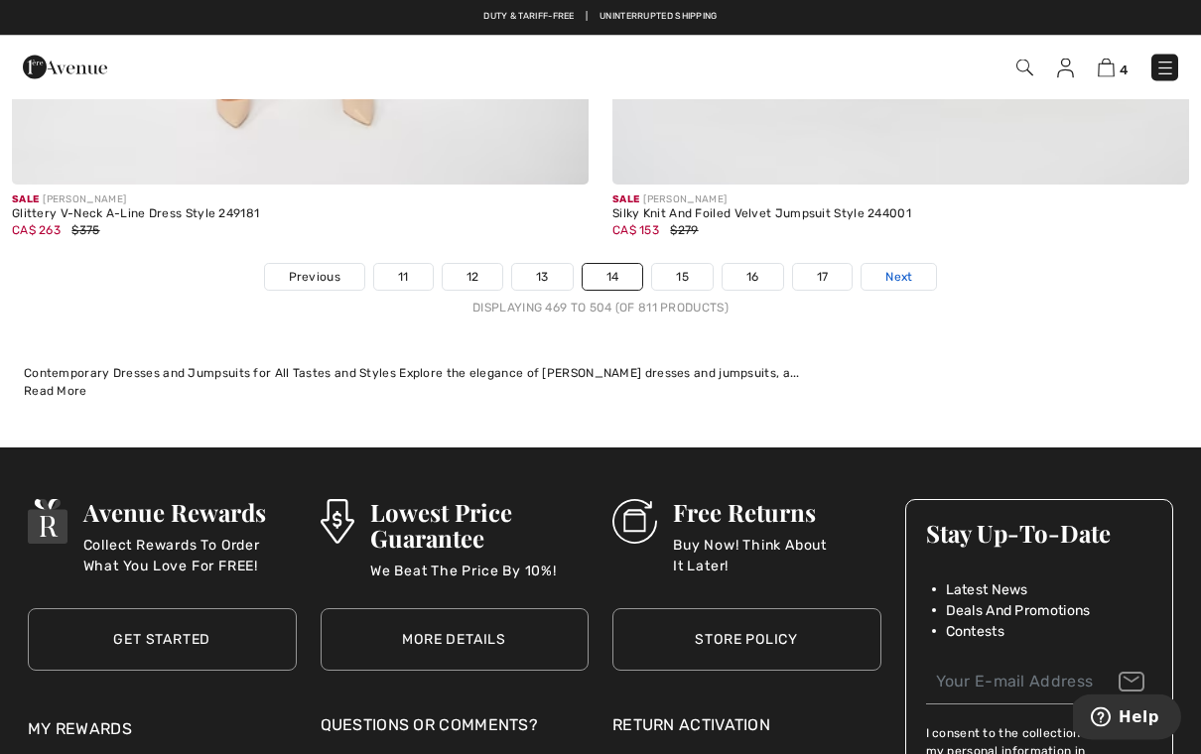
click at [896, 269] on span "Next" at bounding box center [898, 278] width 27 height 18
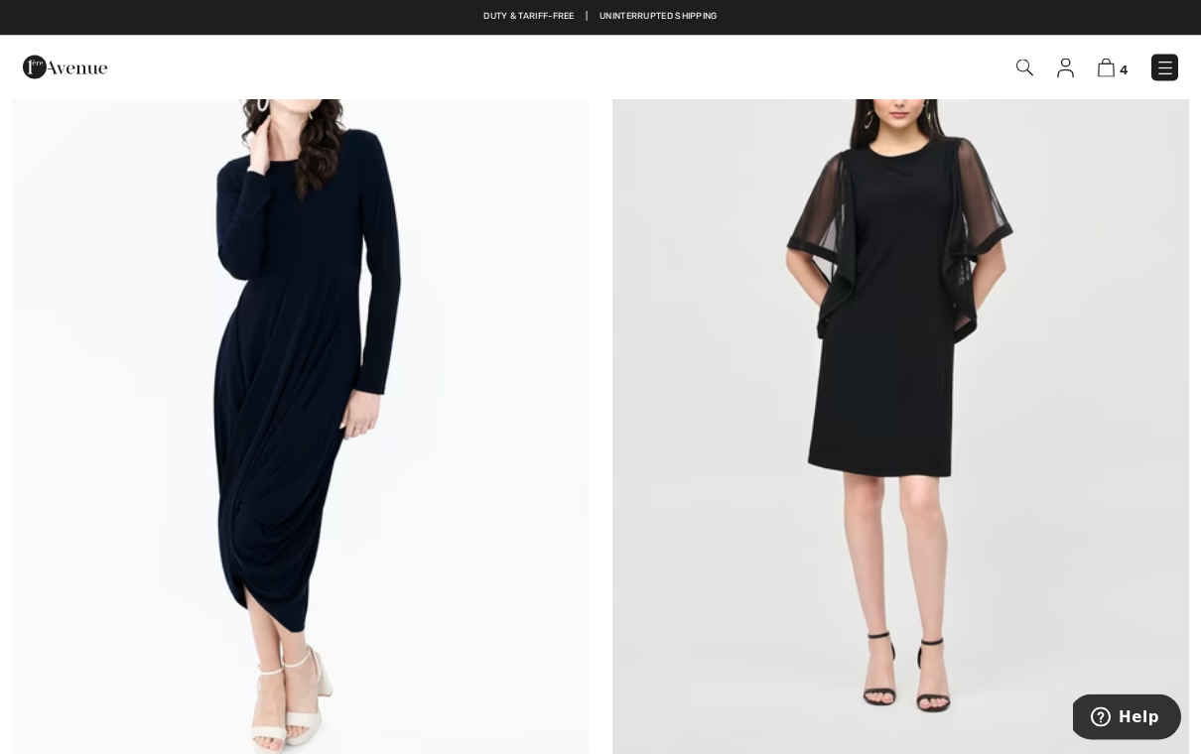
scroll to position [12976, 0]
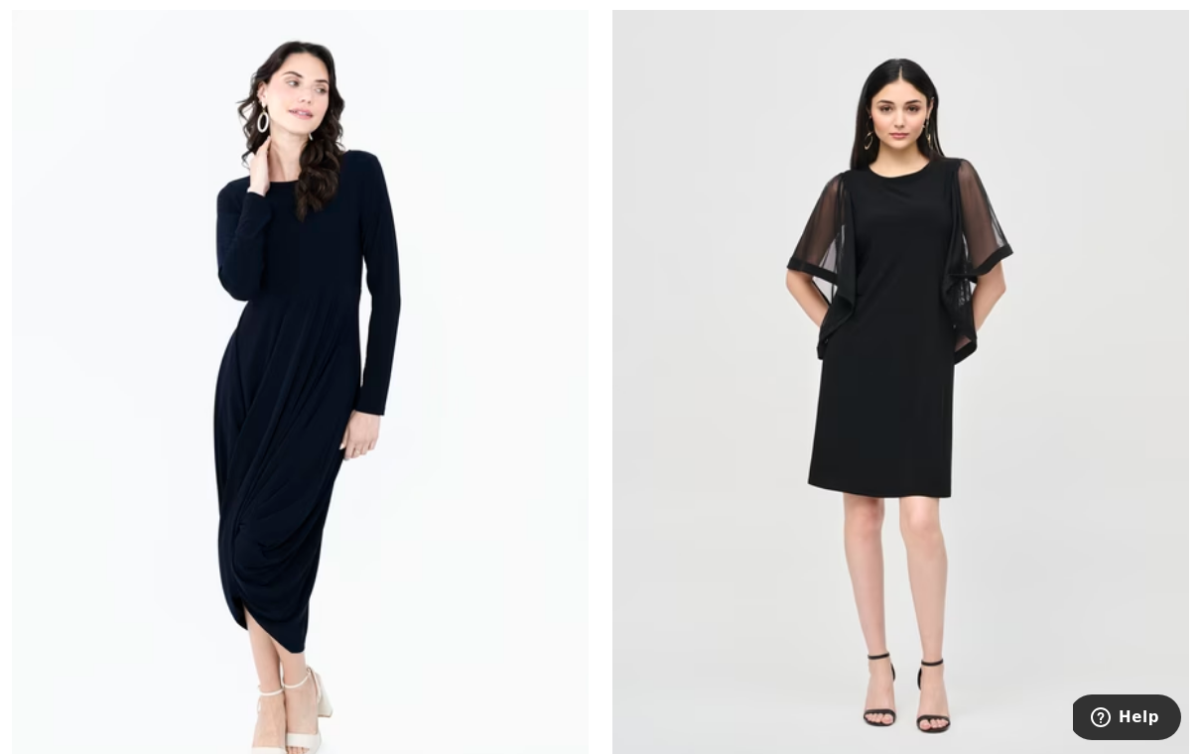
click at [973, 364] on img at bounding box center [900, 398] width 577 height 865
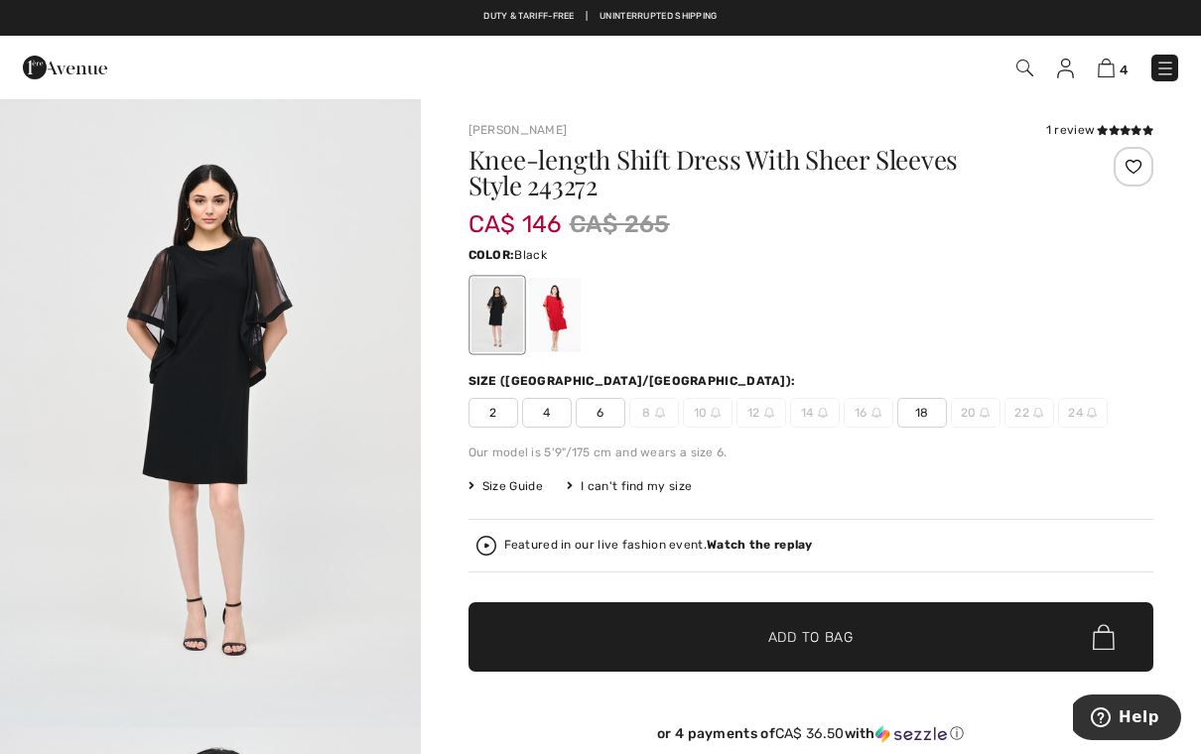
click at [558, 322] on div at bounding box center [554, 315] width 52 height 74
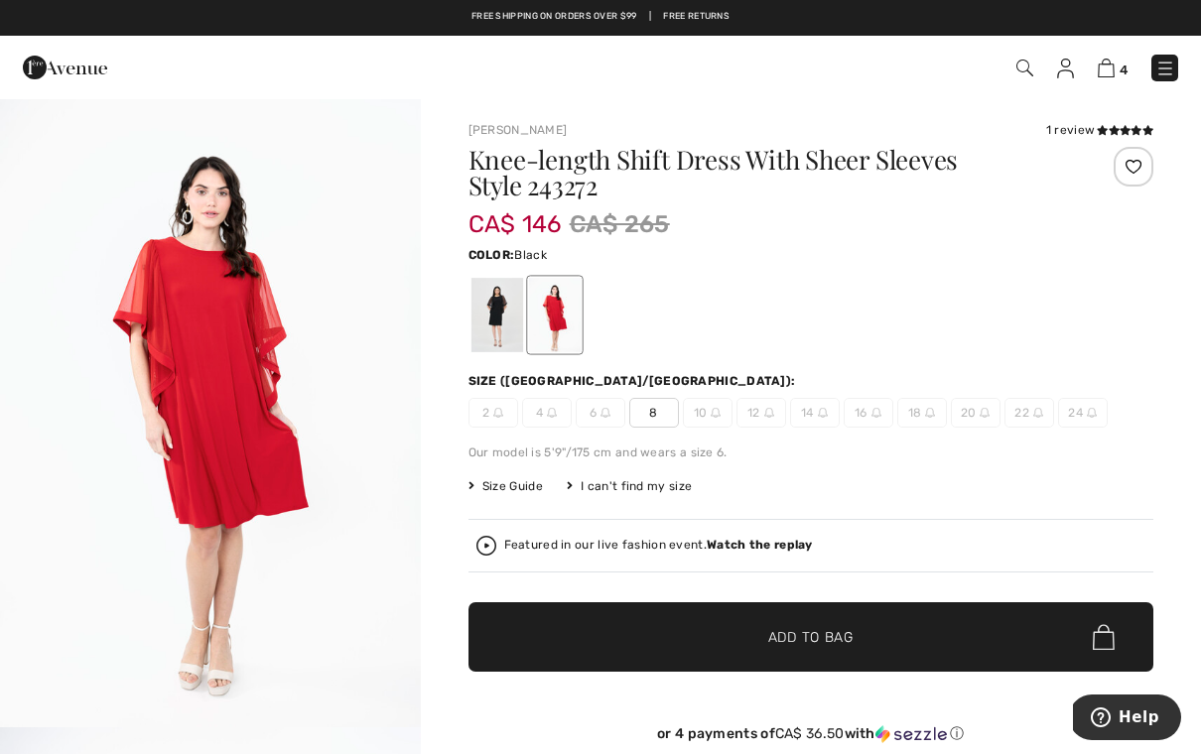
click at [502, 323] on div at bounding box center [496, 315] width 52 height 74
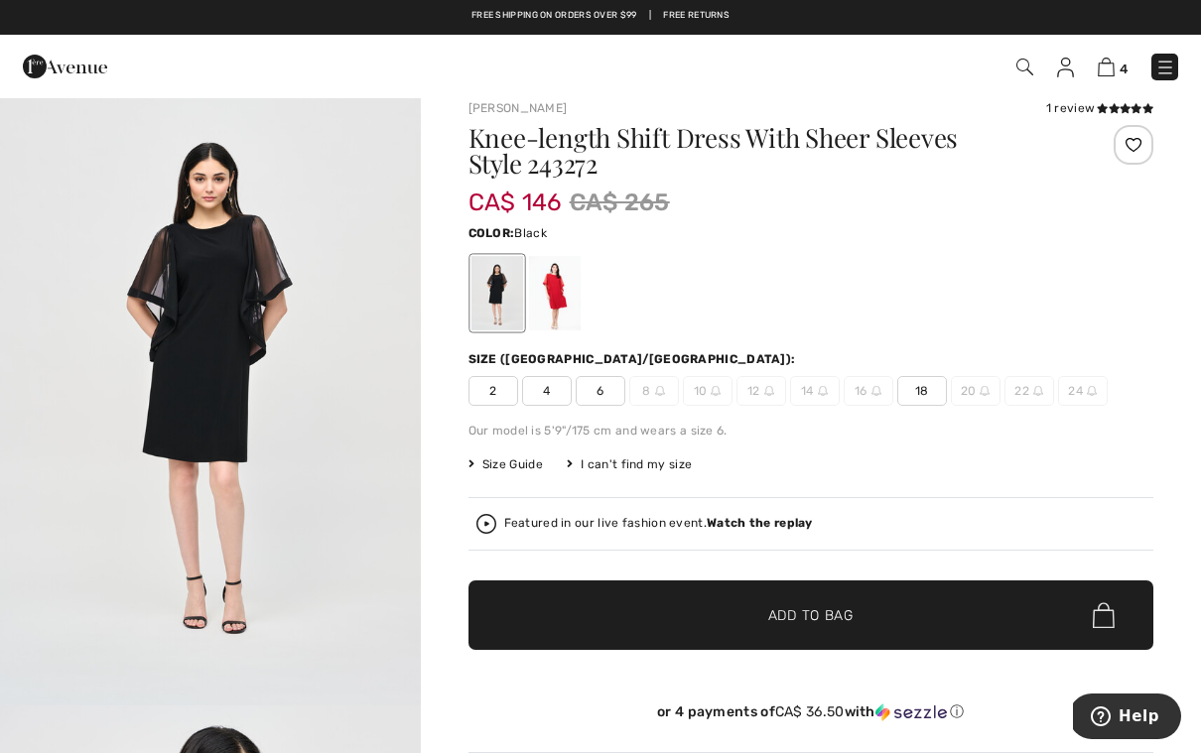
scroll to position [22, 0]
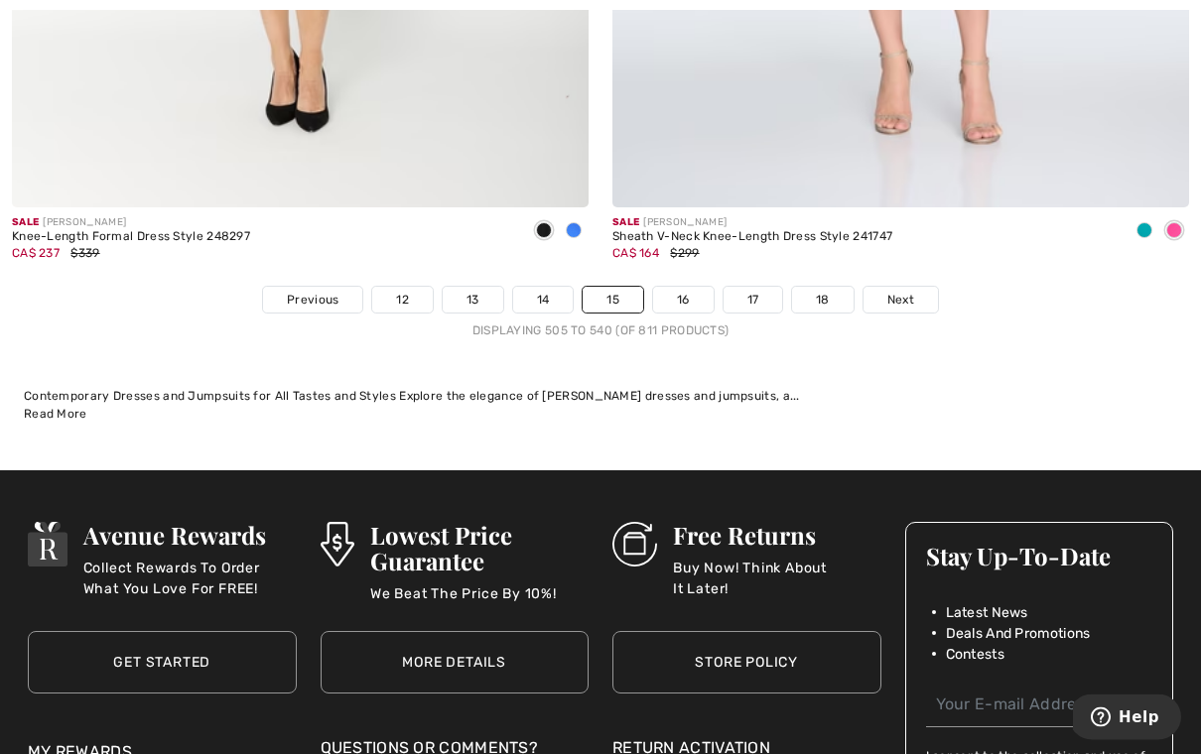
scroll to position [17379, 0]
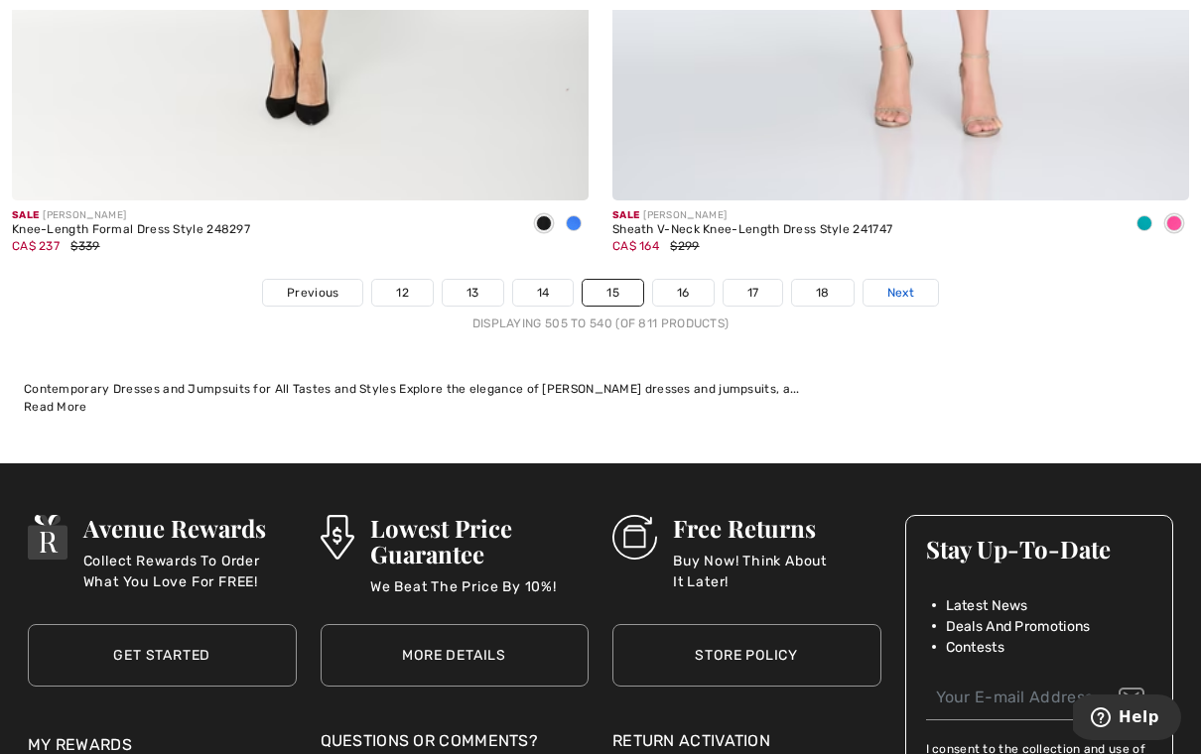
click at [895, 284] on span "Next" at bounding box center [900, 293] width 27 height 18
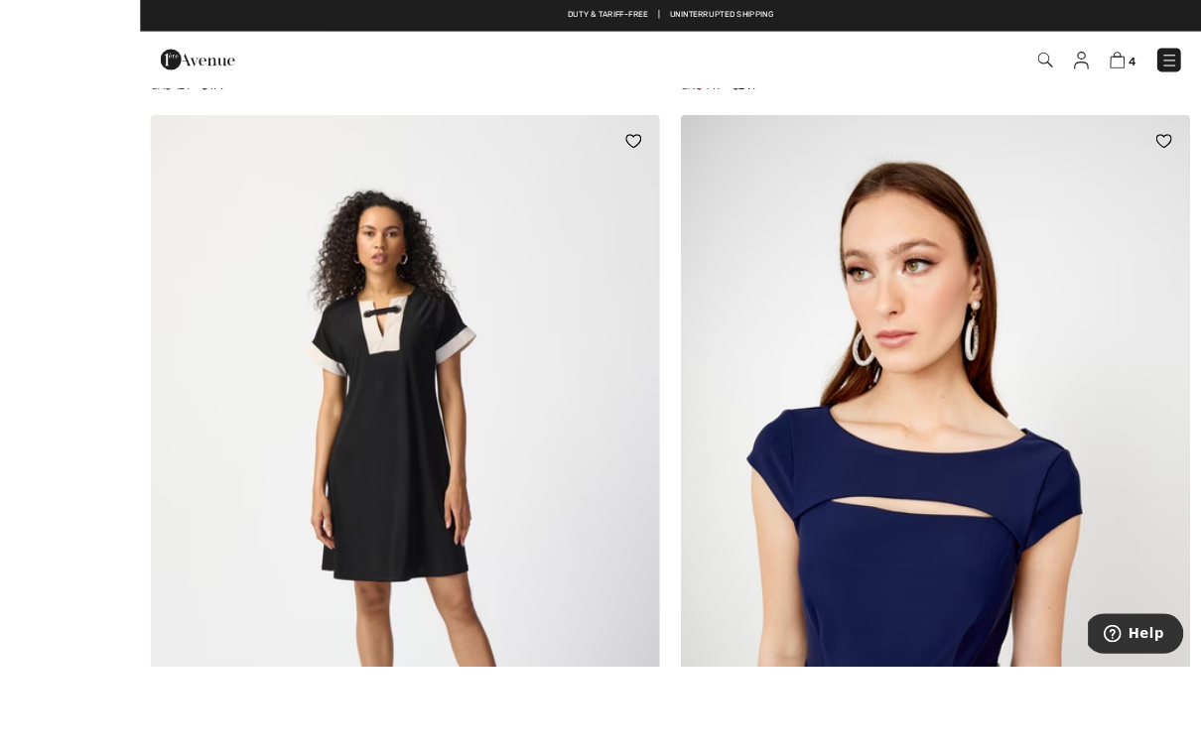
scroll to position [7997, 0]
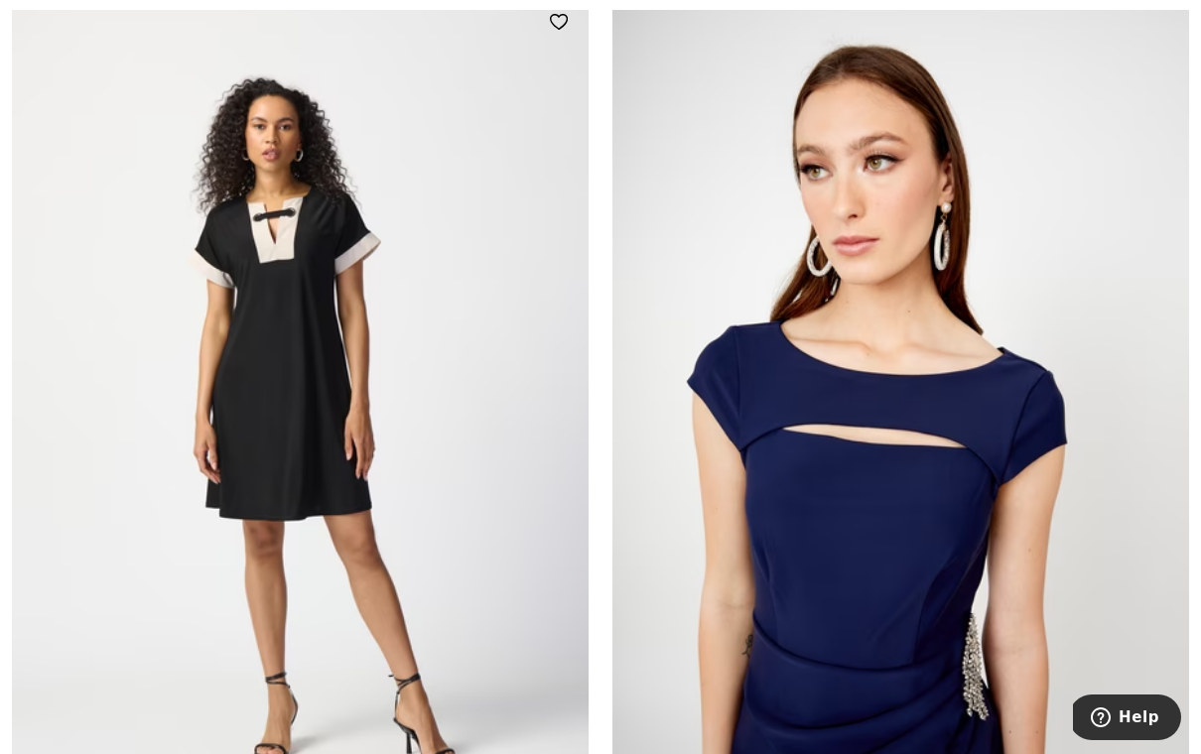
click at [484, 483] on img at bounding box center [300, 424] width 577 height 865
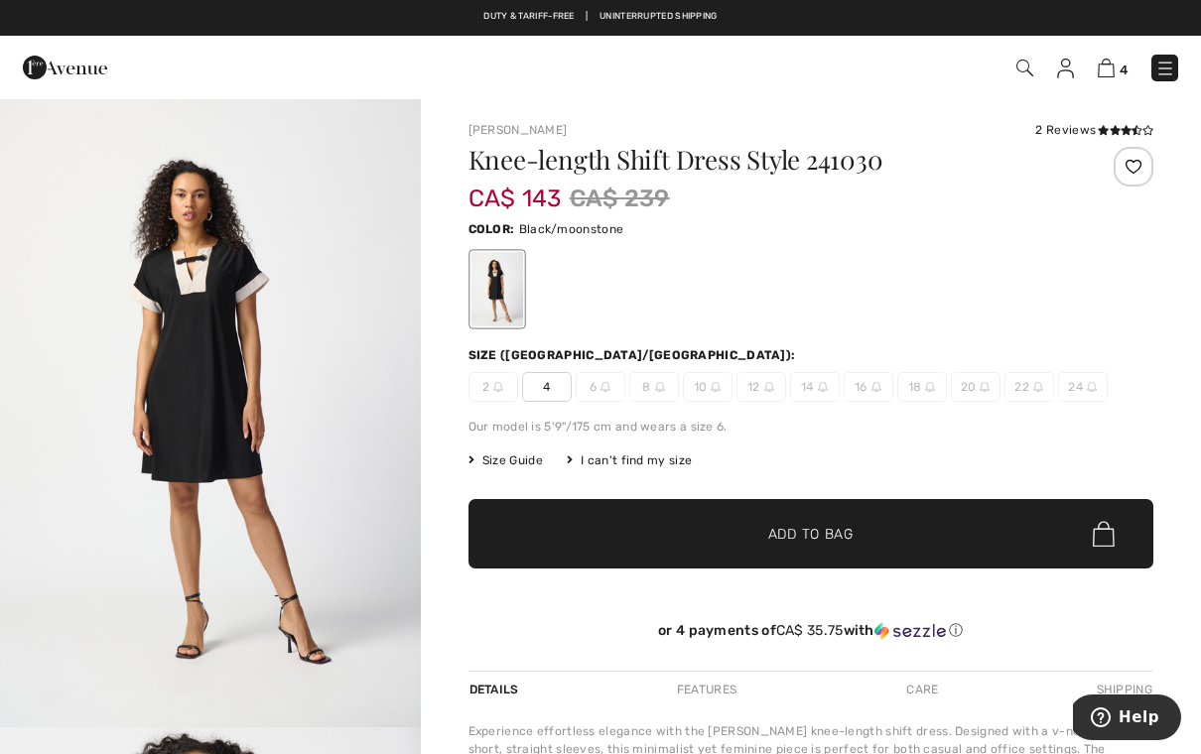
click at [513, 466] on span "Size Guide" at bounding box center [505, 460] width 74 height 18
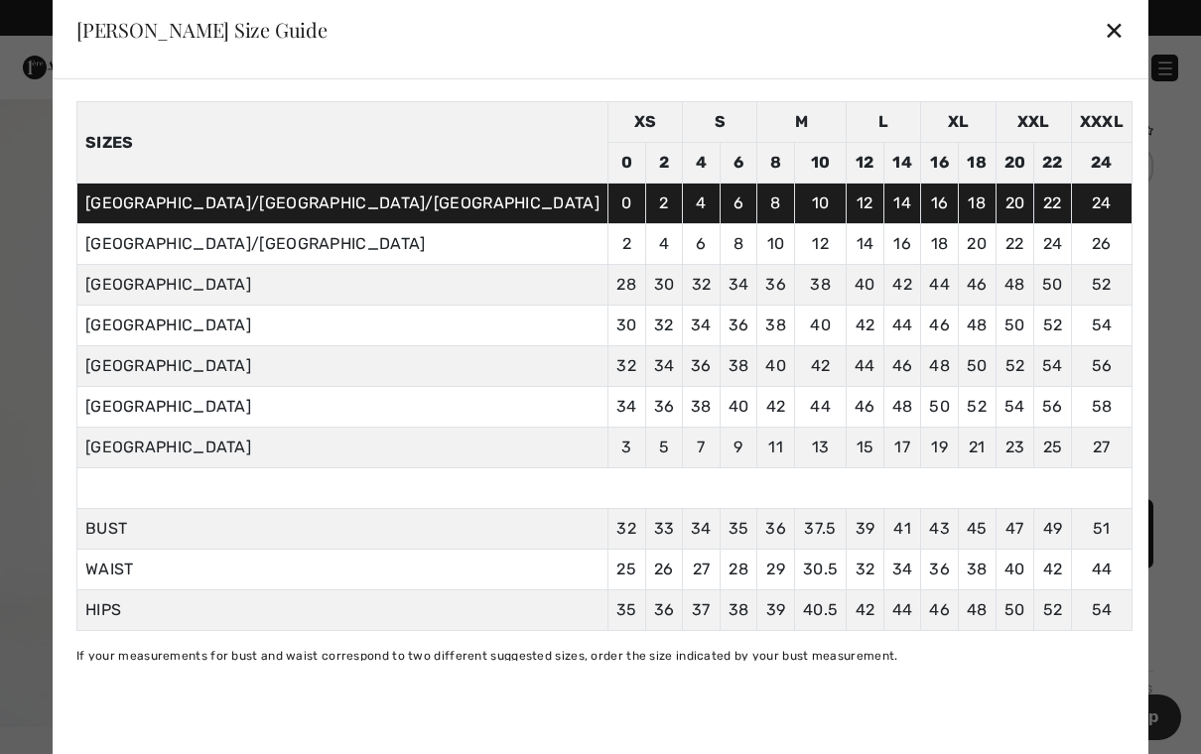
scroll to position [68, 0]
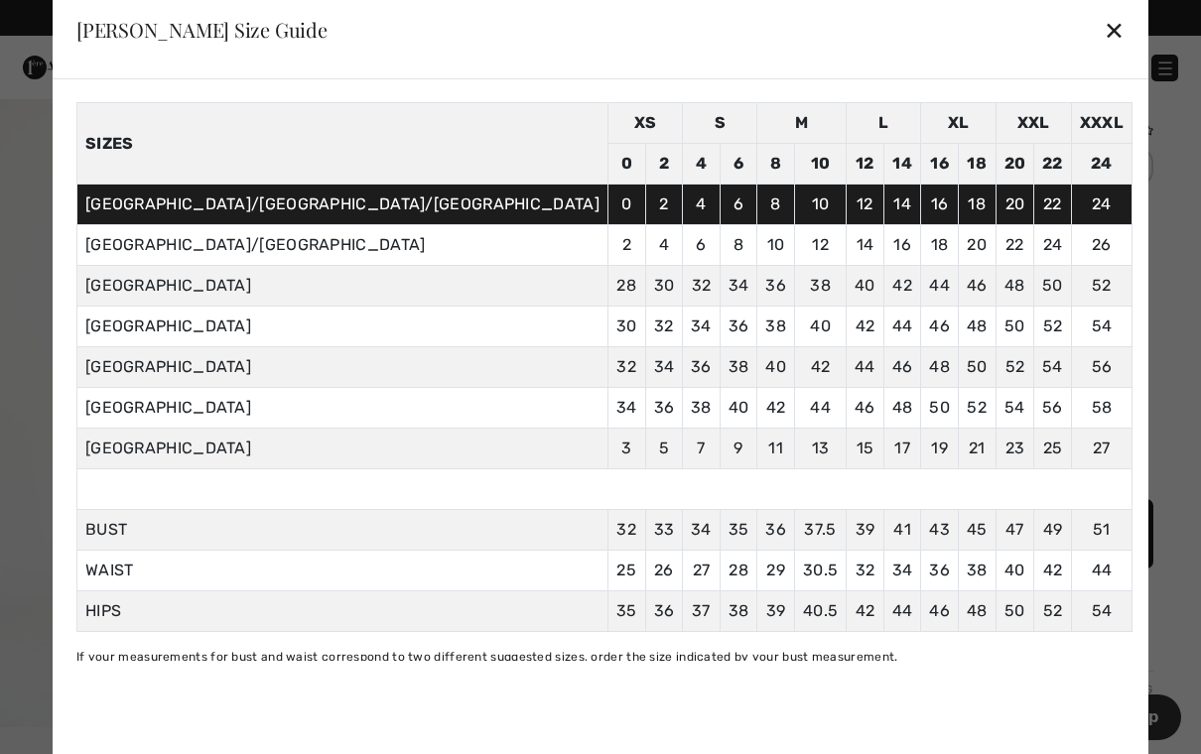
click at [1103, 27] on div "✕" at bounding box center [1113, 30] width 21 height 42
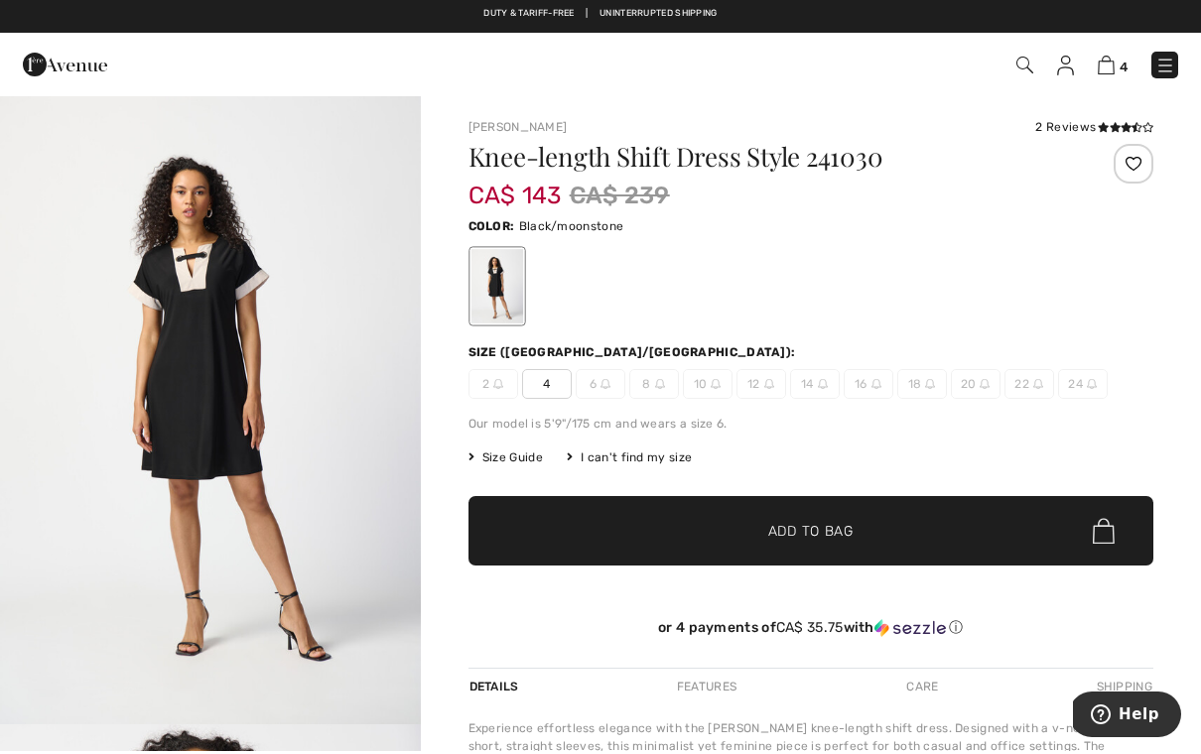
click at [823, 549] on span "✔ Added to Bag Add to Bag" at bounding box center [811, 533] width 686 height 69
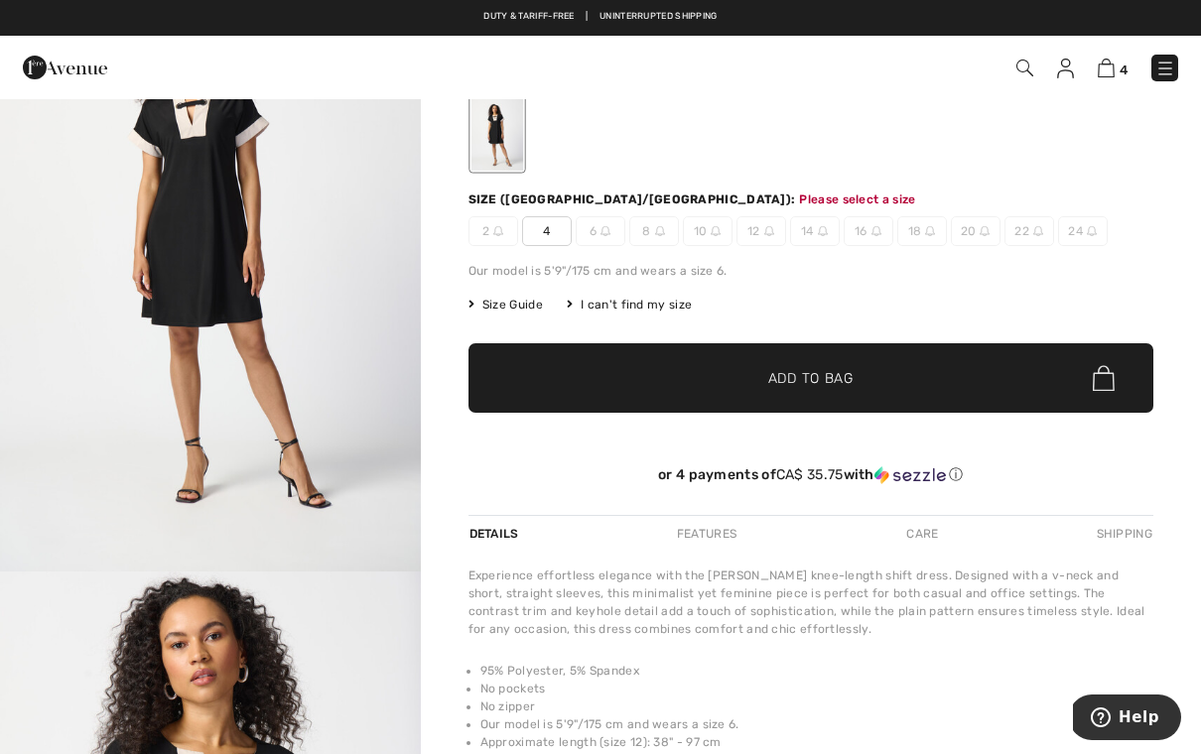
scroll to position [203, 0]
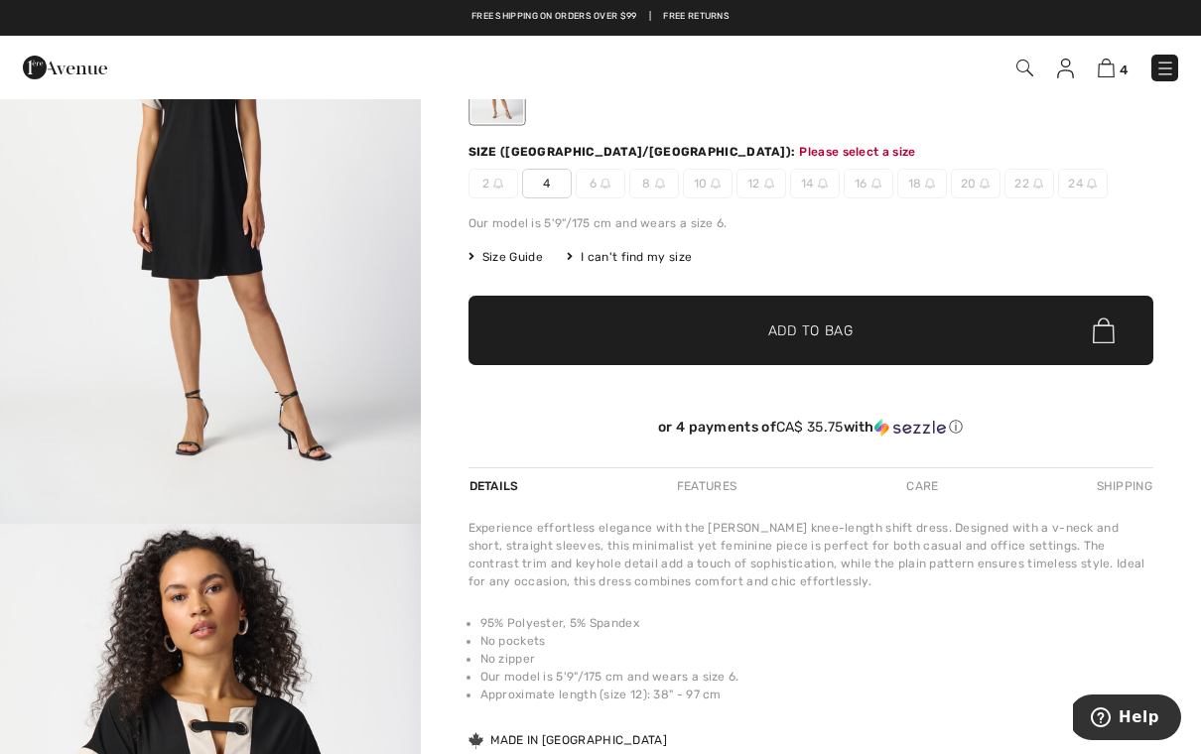
click at [553, 187] on span "4" at bounding box center [547, 184] width 50 height 30
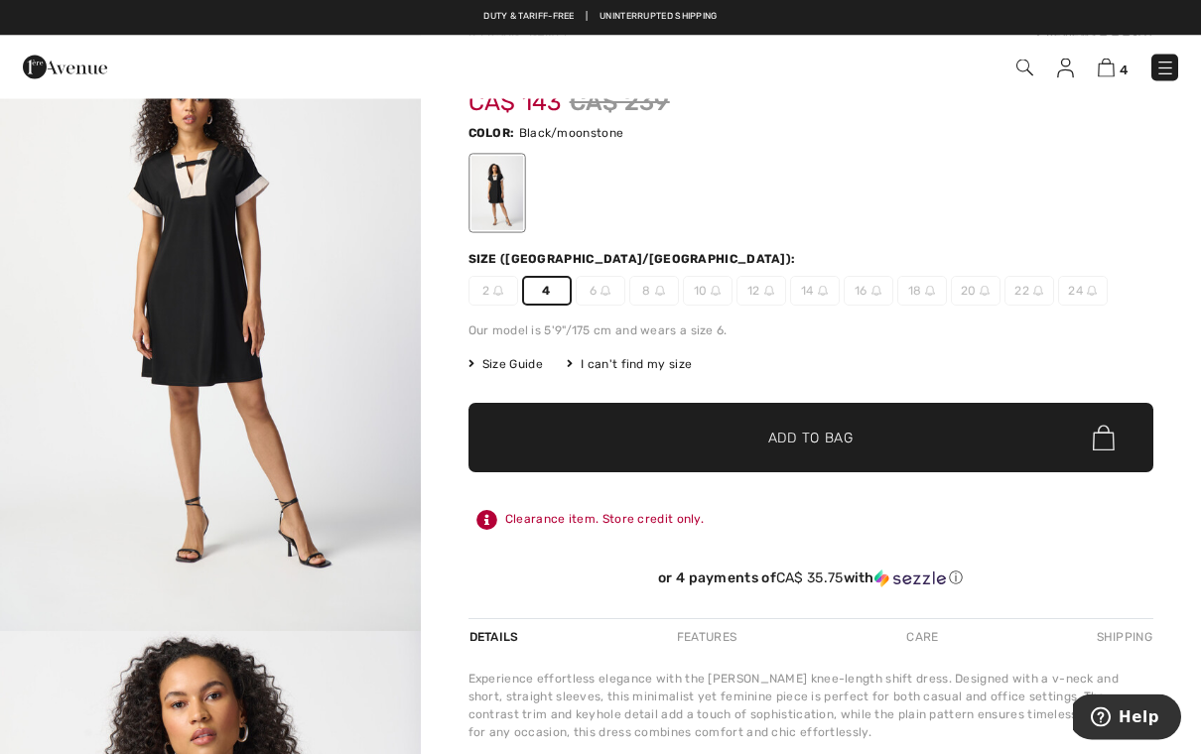
scroll to position [0, 0]
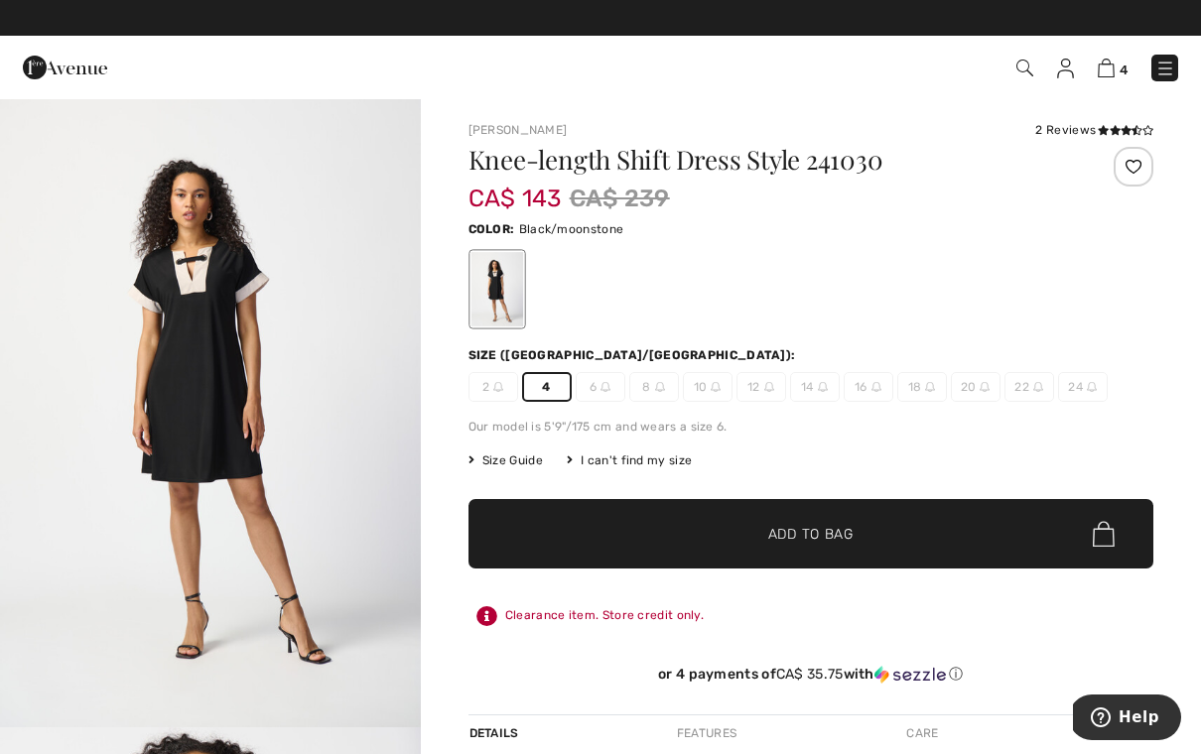
click at [837, 542] on span "Add to Bag" at bounding box center [810, 534] width 85 height 21
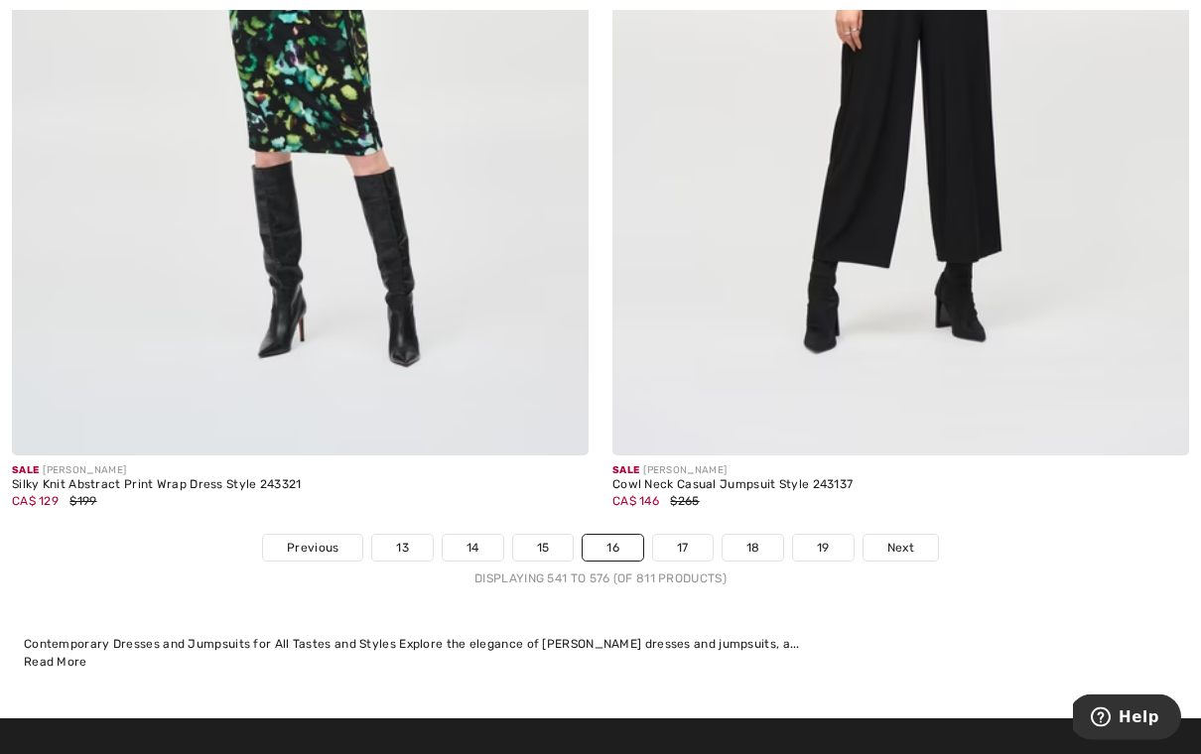
scroll to position [17126, 0]
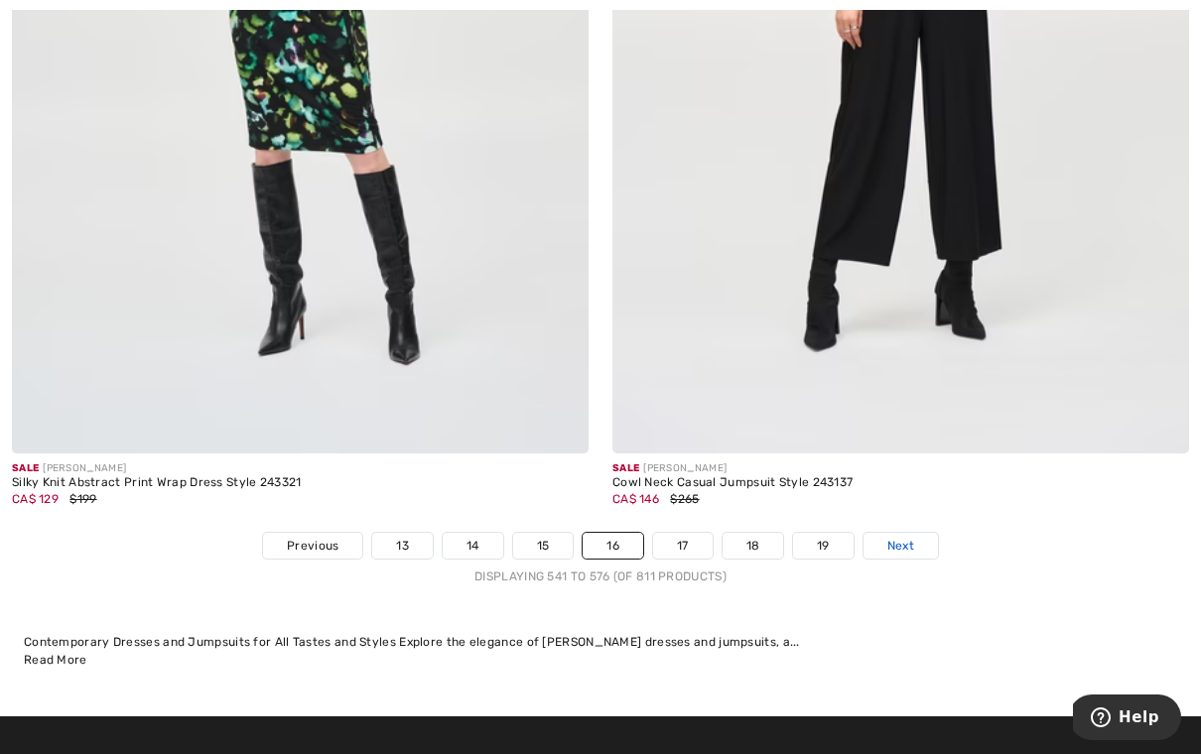
click at [911, 537] on span "Next" at bounding box center [900, 546] width 27 height 18
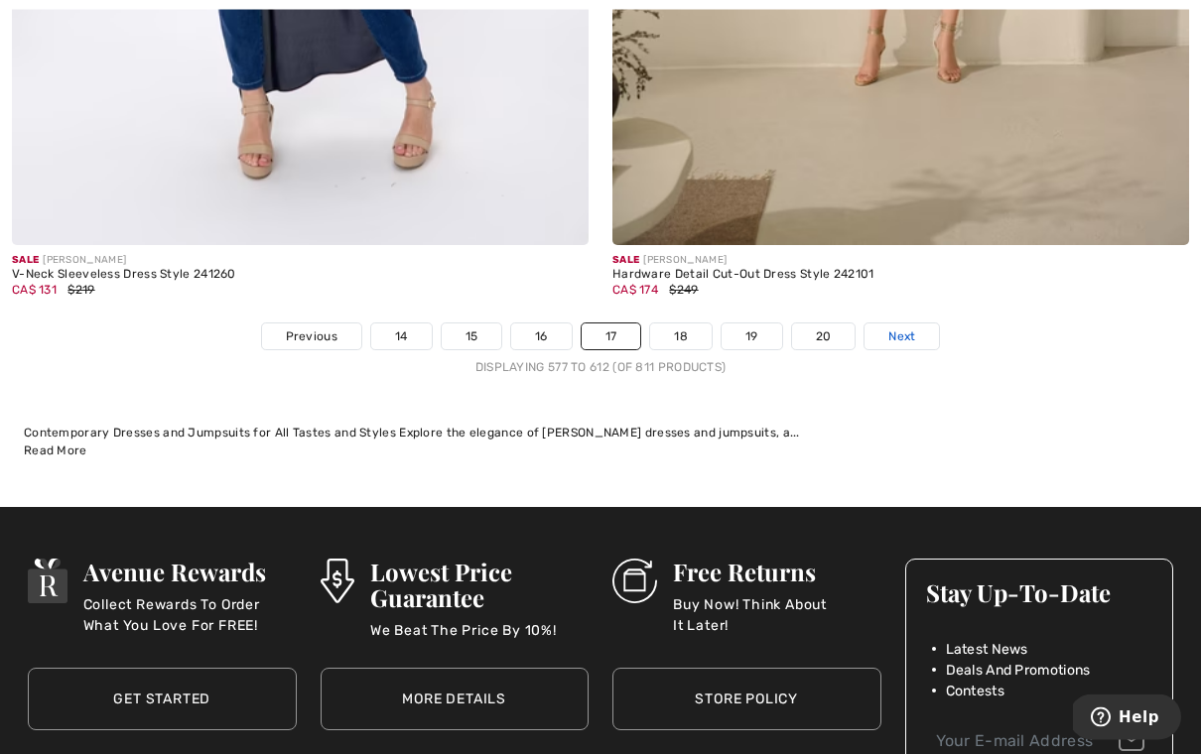
scroll to position [17359, 0]
click at [903, 323] on link "Next" at bounding box center [901, 336] width 74 height 26
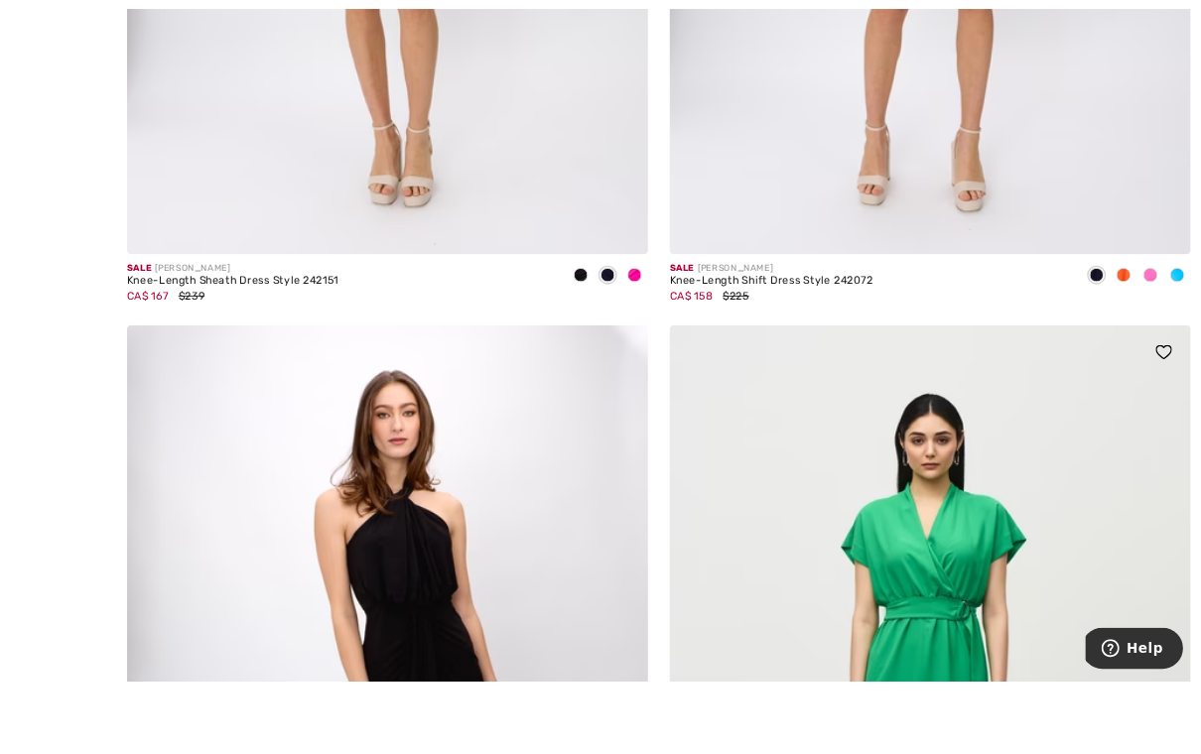
scroll to position [3812, 0]
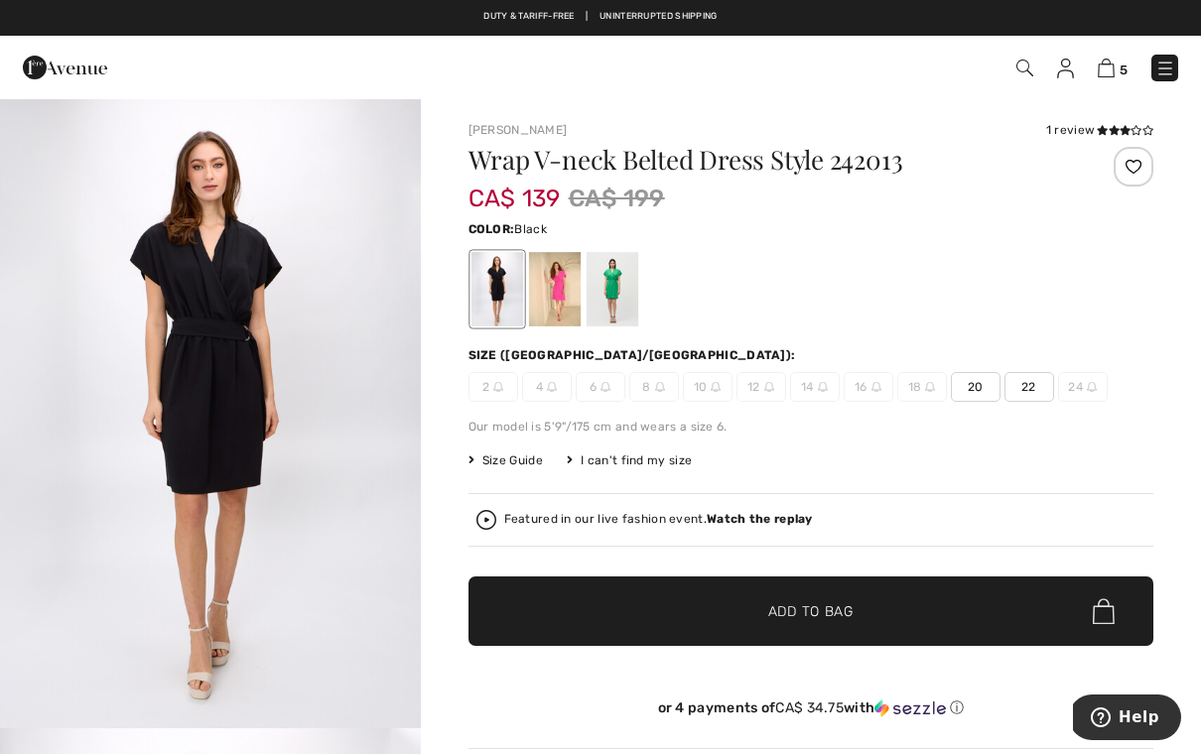
click at [381, 599] on img "1 / 5" at bounding box center [210, 412] width 421 height 631
click at [550, 315] on div at bounding box center [554, 289] width 52 height 74
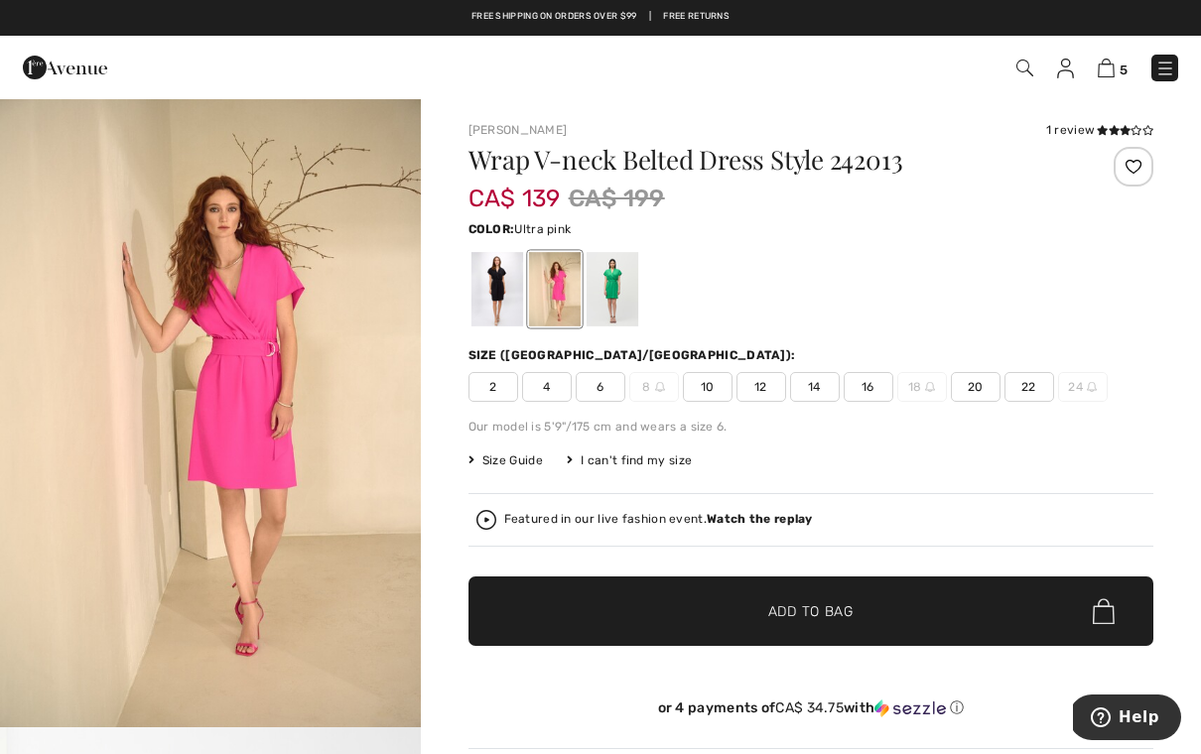
click at [559, 308] on div at bounding box center [554, 289] width 52 height 74
click at [564, 307] on div at bounding box center [554, 289] width 52 height 74
click at [608, 305] on div at bounding box center [611, 289] width 52 height 74
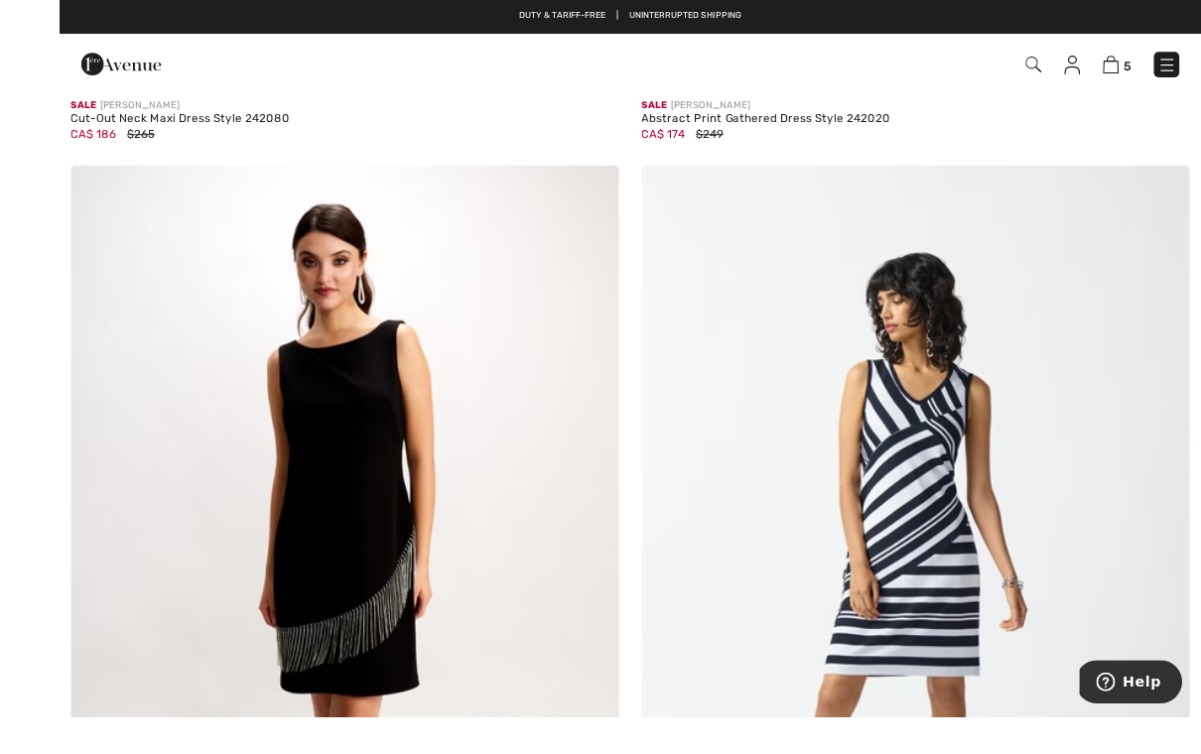
scroll to position [6926, 0]
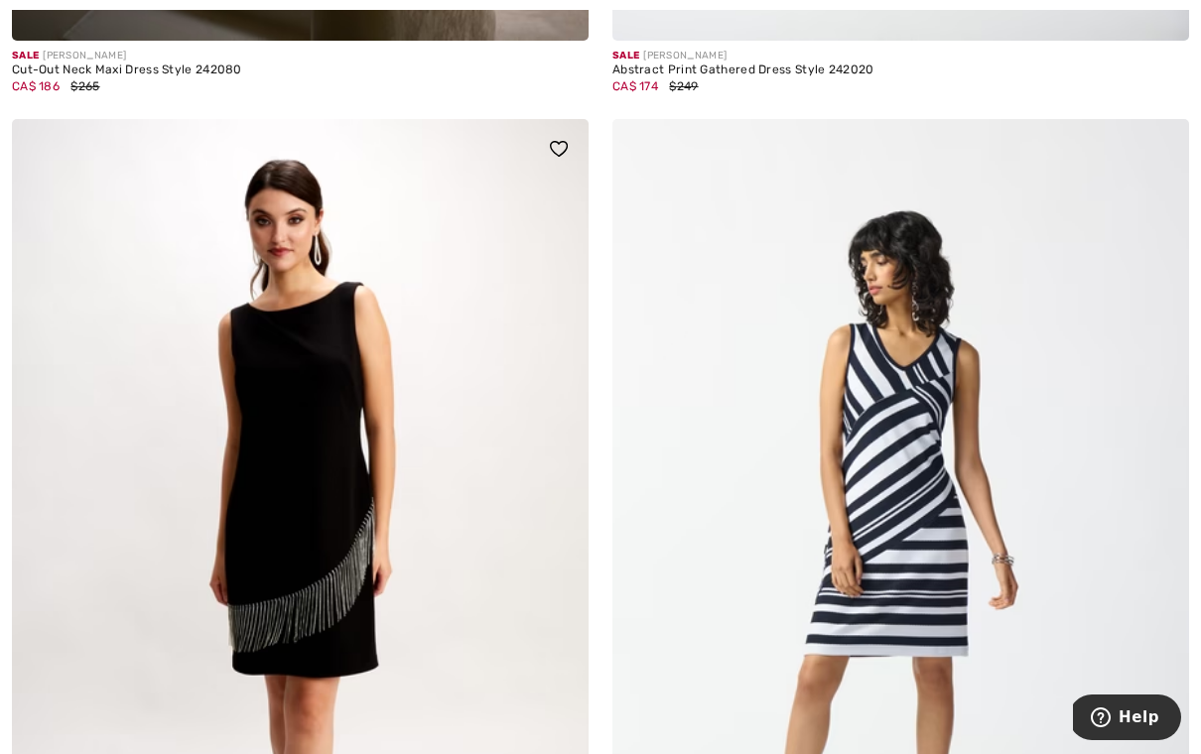
click at [482, 611] on img at bounding box center [300, 551] width 577 height 865
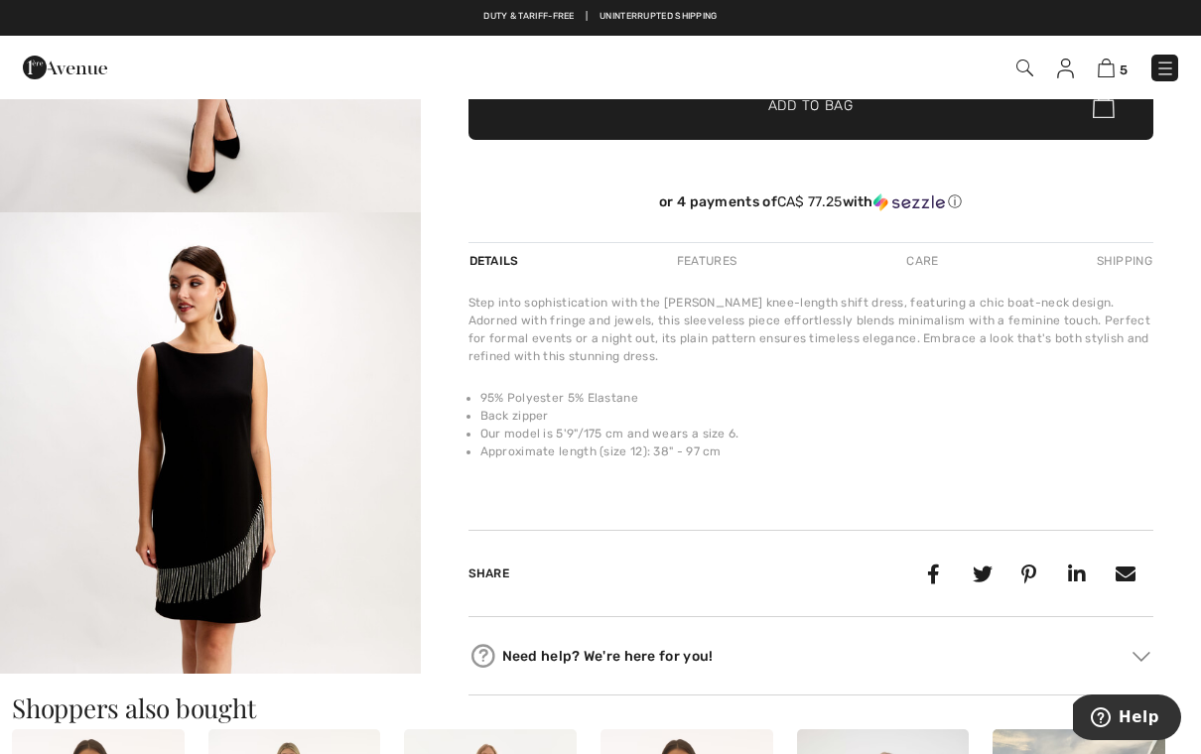
scroll to position [539, 0]
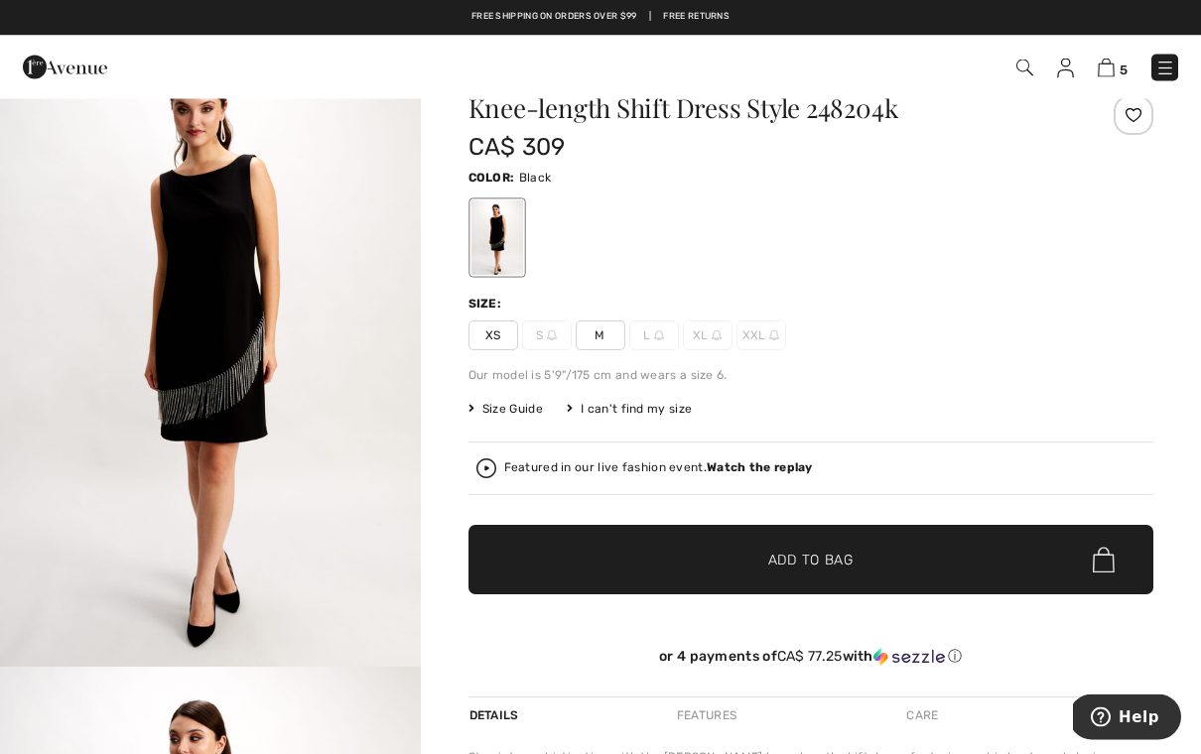
click at [492, 343] on span "XS" at bounding box center [493, 337] width 50 height 30
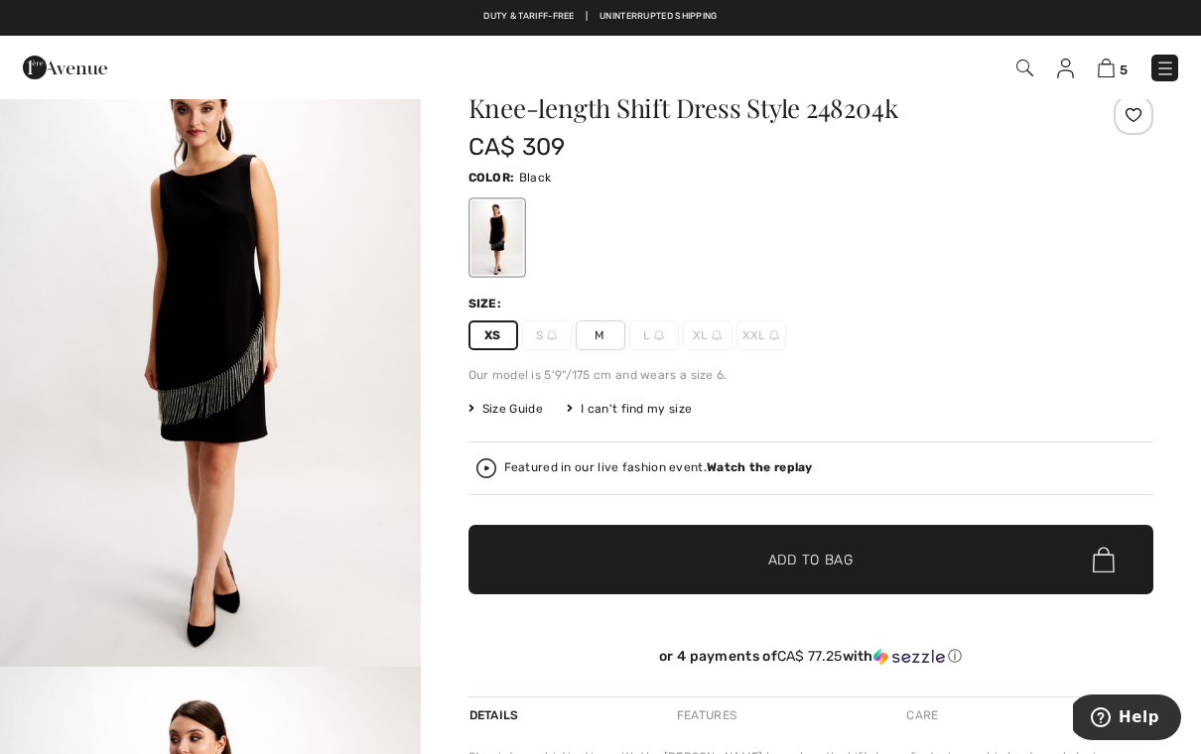
click at [833, 558] on span "Add to Bag" at bounding box center [810, 560] width 85 height 21
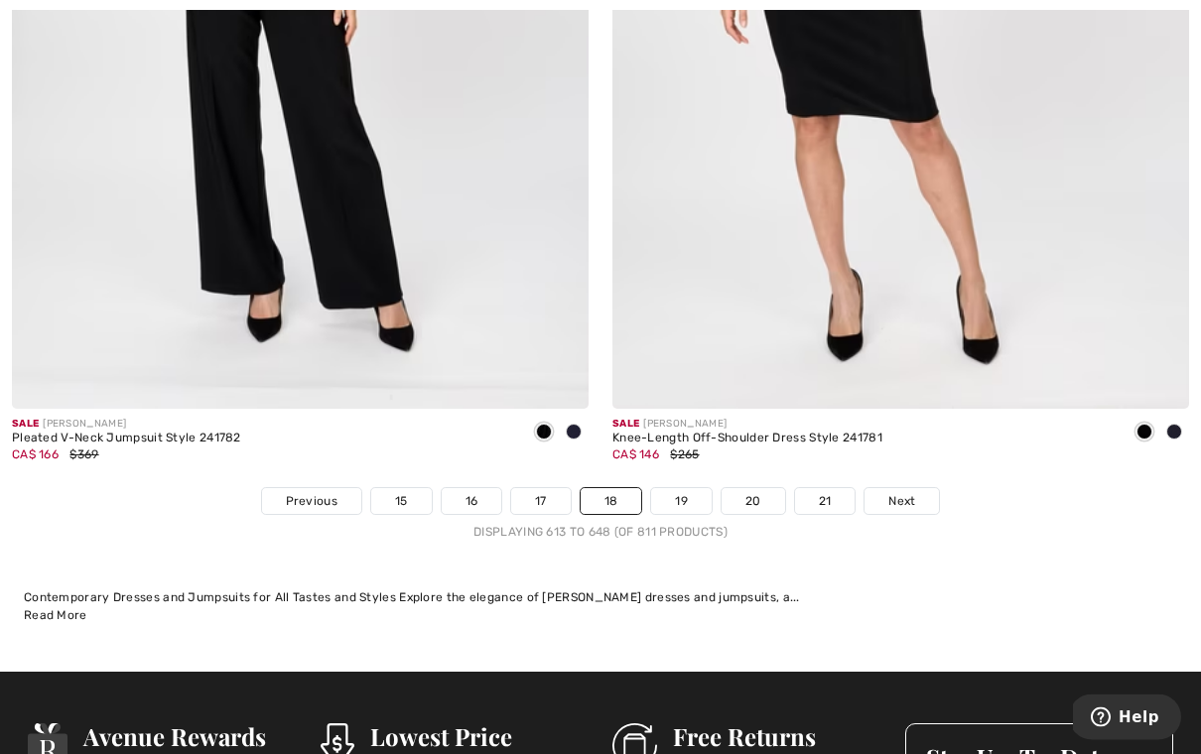
scroll to position [17193, 0]
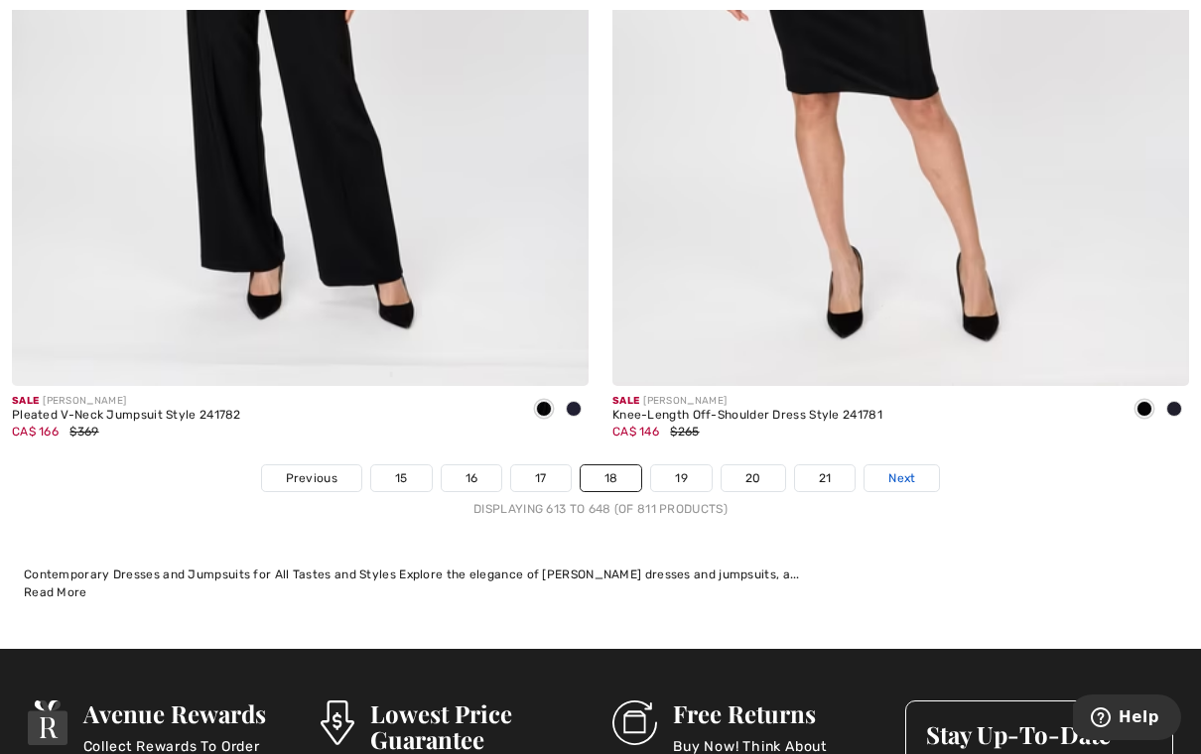
click at [916, 468] on link "Next" at bounding box center [901, 478] width 74 height 26
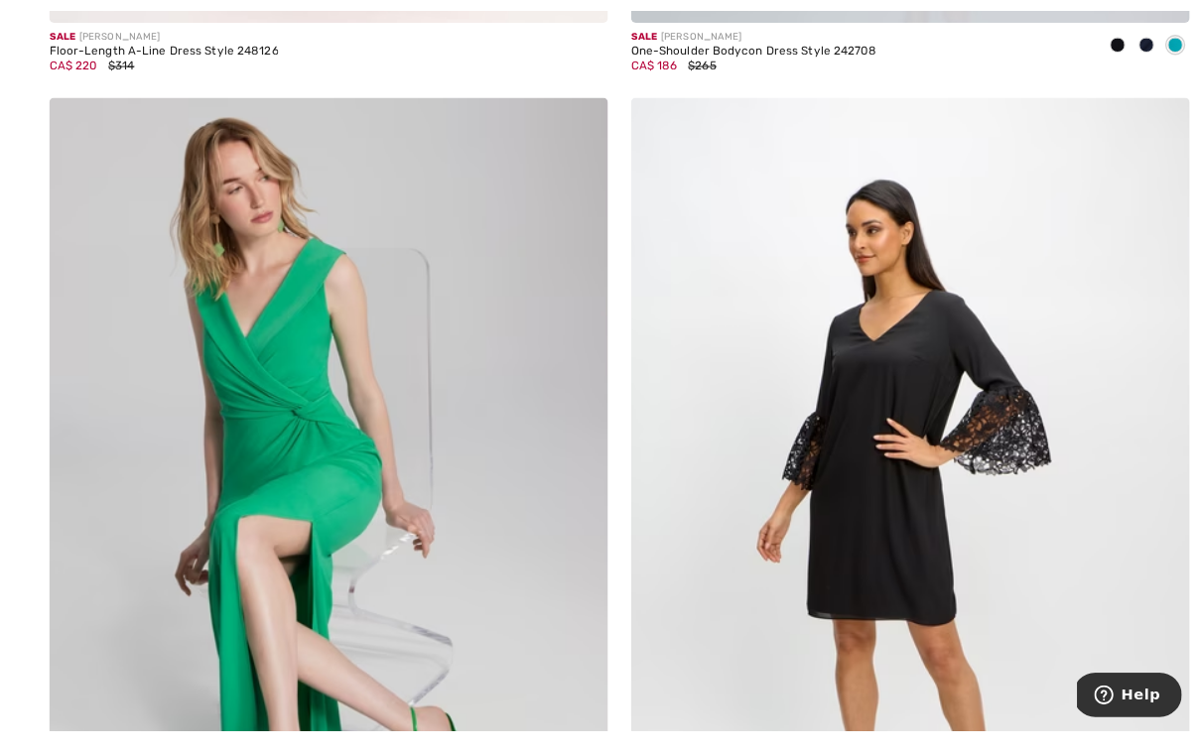
scroll to position [4908, 0]
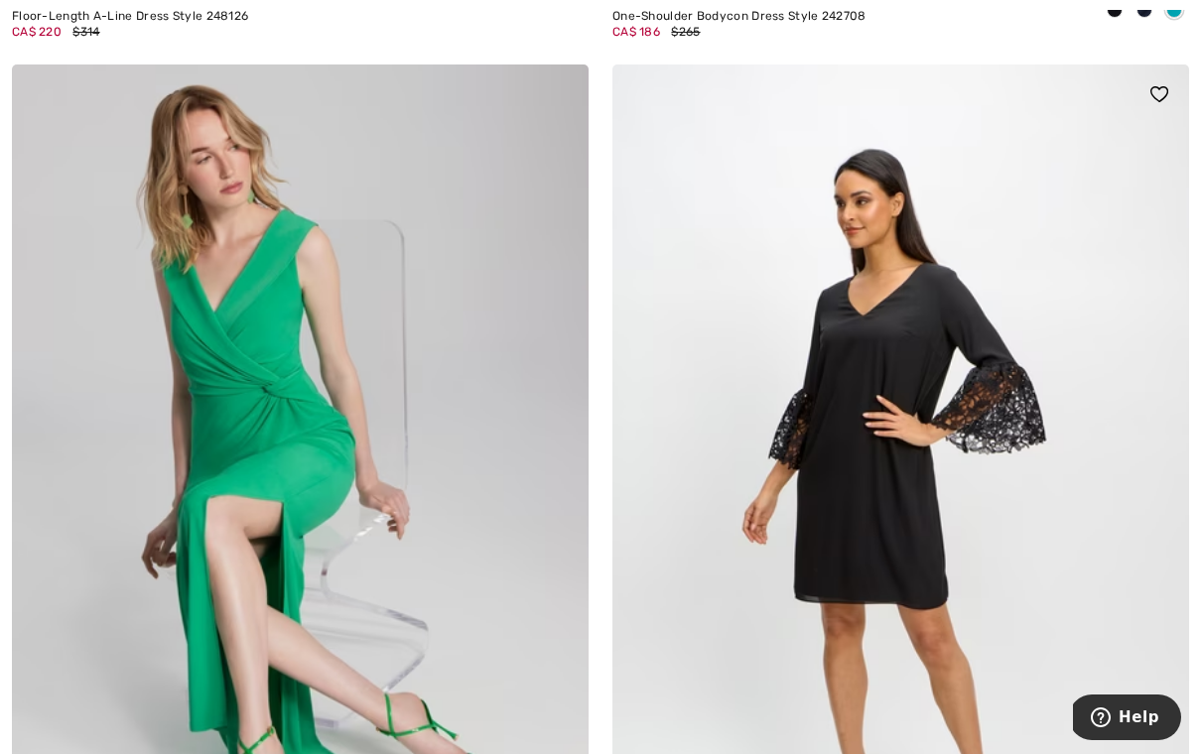
click at [921, 568] on img at bounding box center [900, 496] width 577 height 865
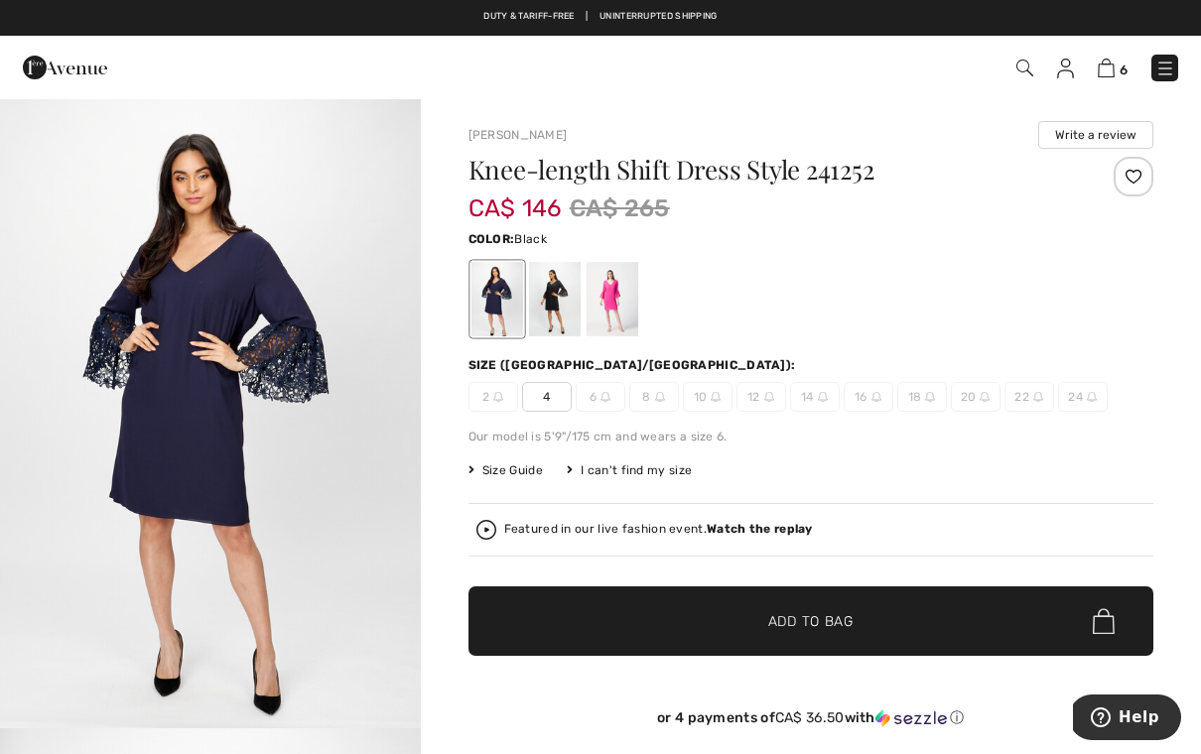
click at [540, 315] on div at bounding box center [554, 299] width 52 height 74
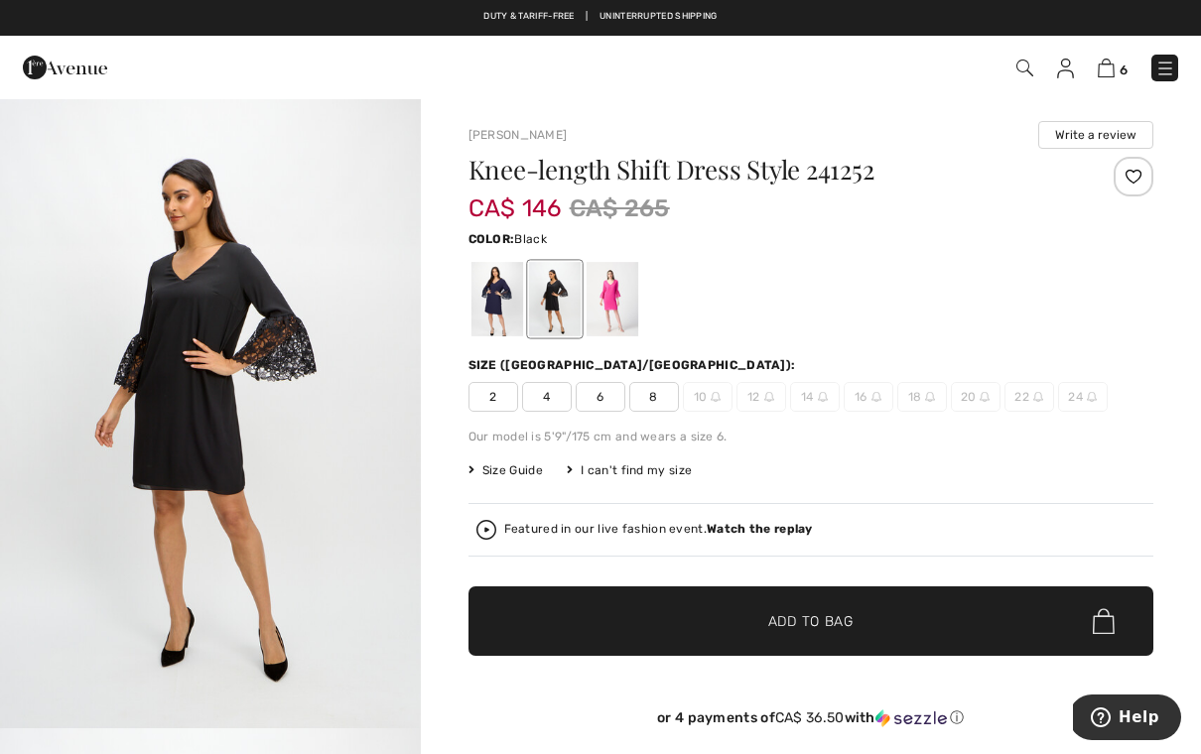
click at [613, 308] on div at bounding box center [611, 299] width 52 height 74
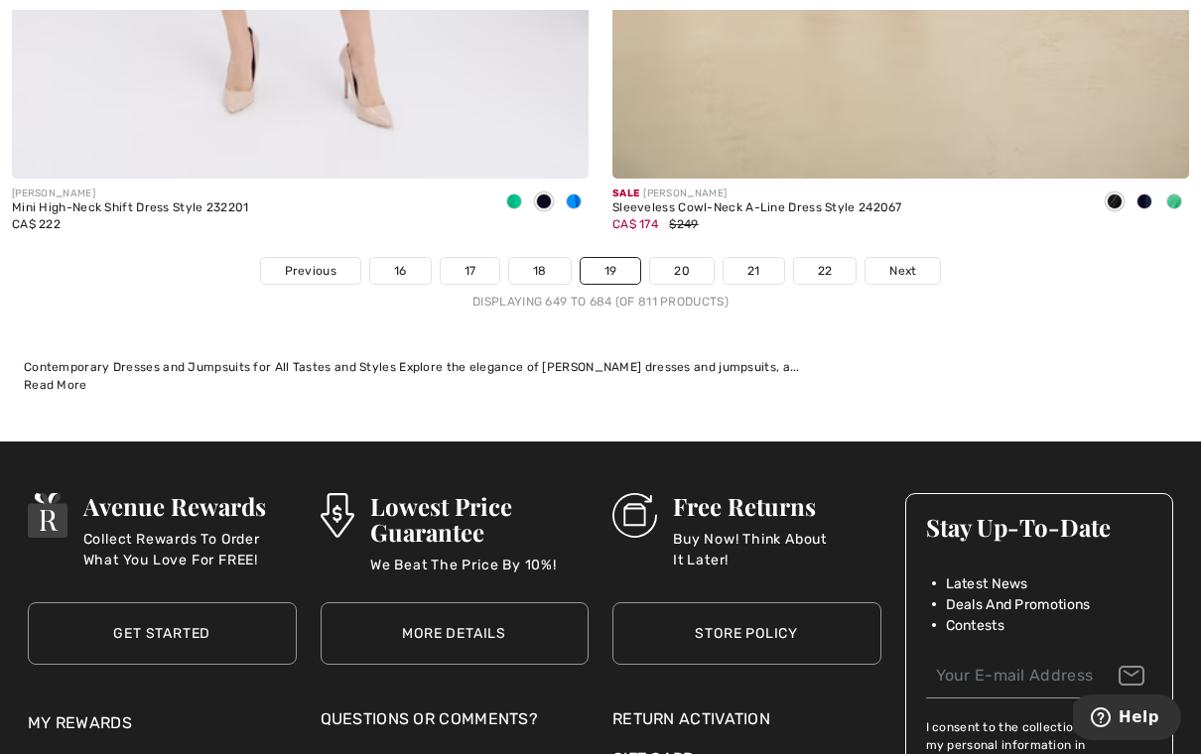
scroll to position [17402, 0]
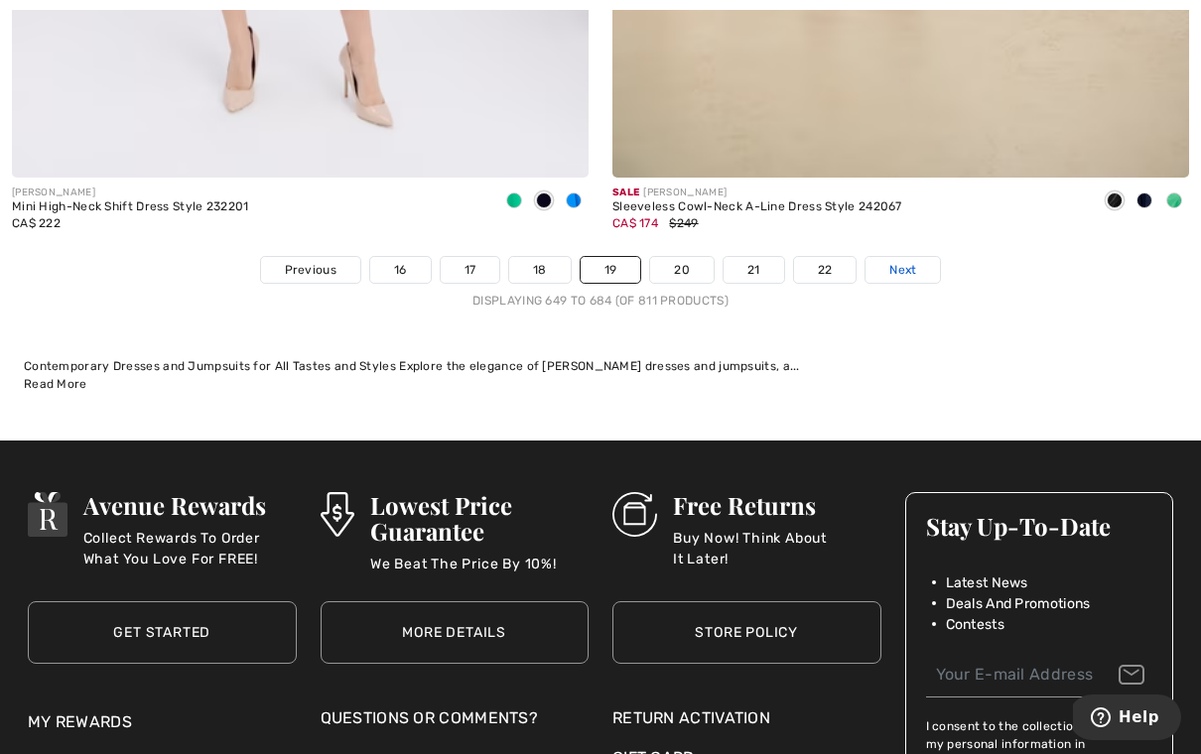
click at [906, 261] on span "Next" at bounding box center [902, 270] width 27 height 18
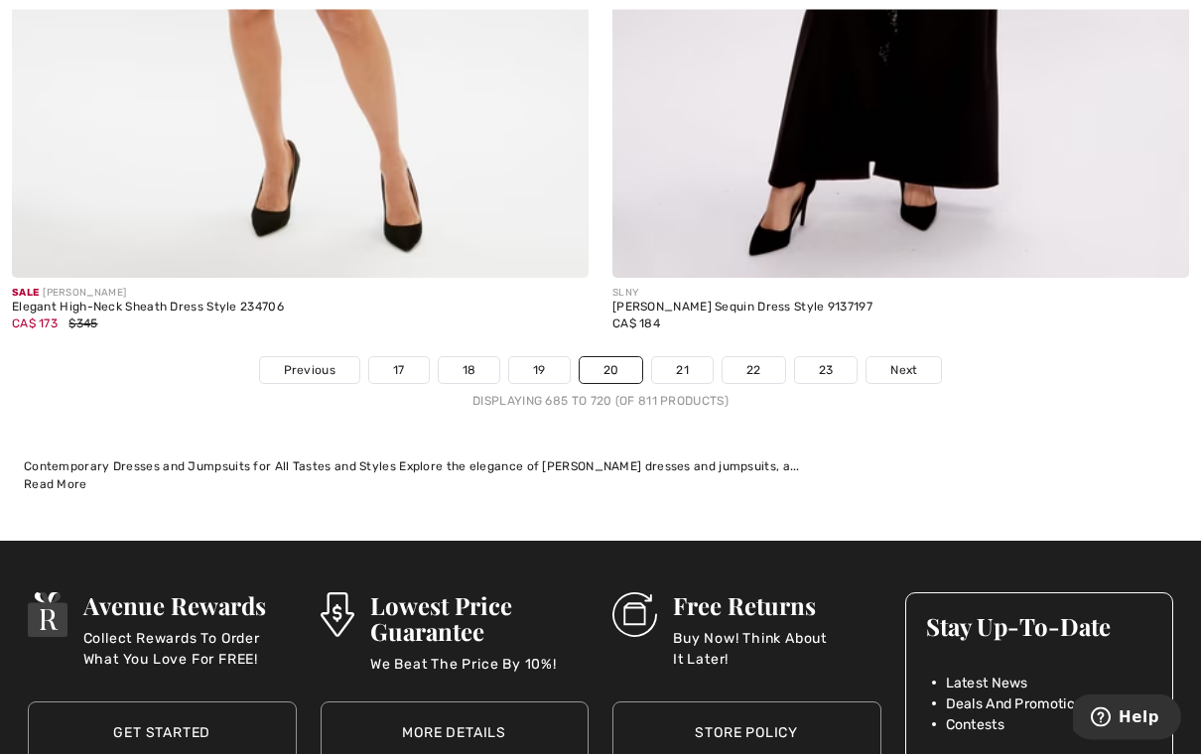
scroll to position [17302, 0]
click at [906, 361] on span "Next" at bounding box center [903, 370] width 27 height 18
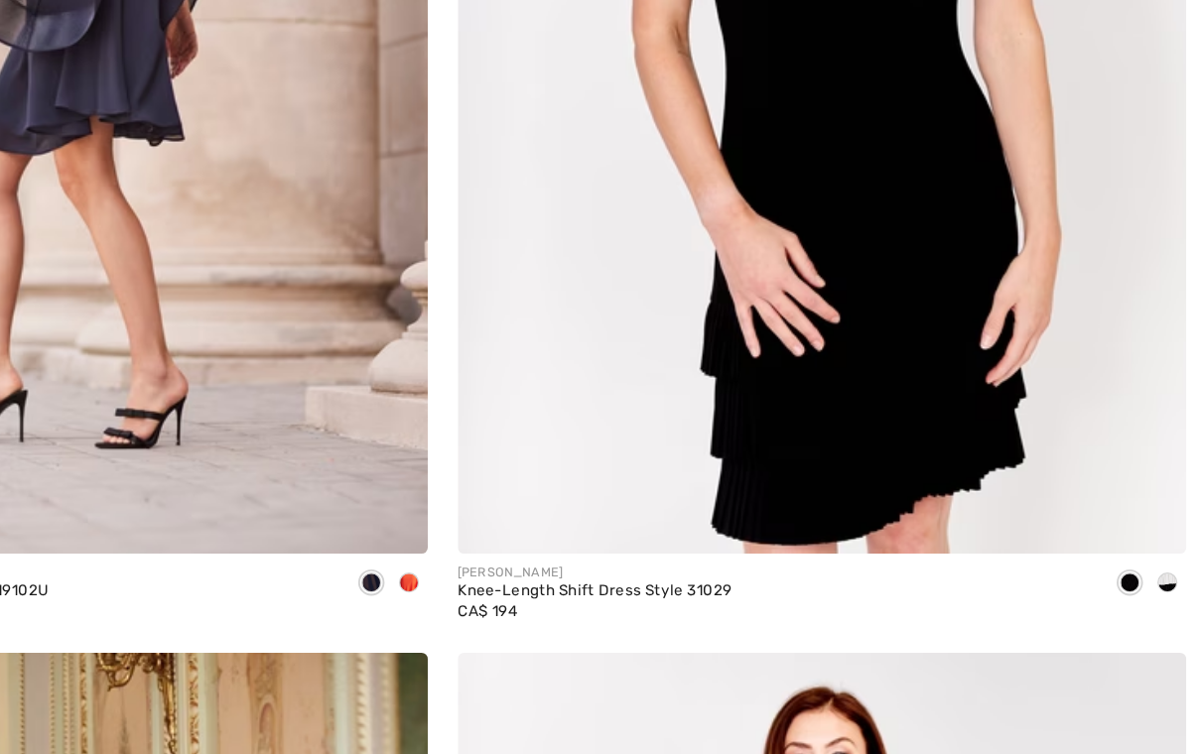
scroll to position [15160, 0]
click at [781, 284] on img at bounding box center [900, 101] width 577 height 865
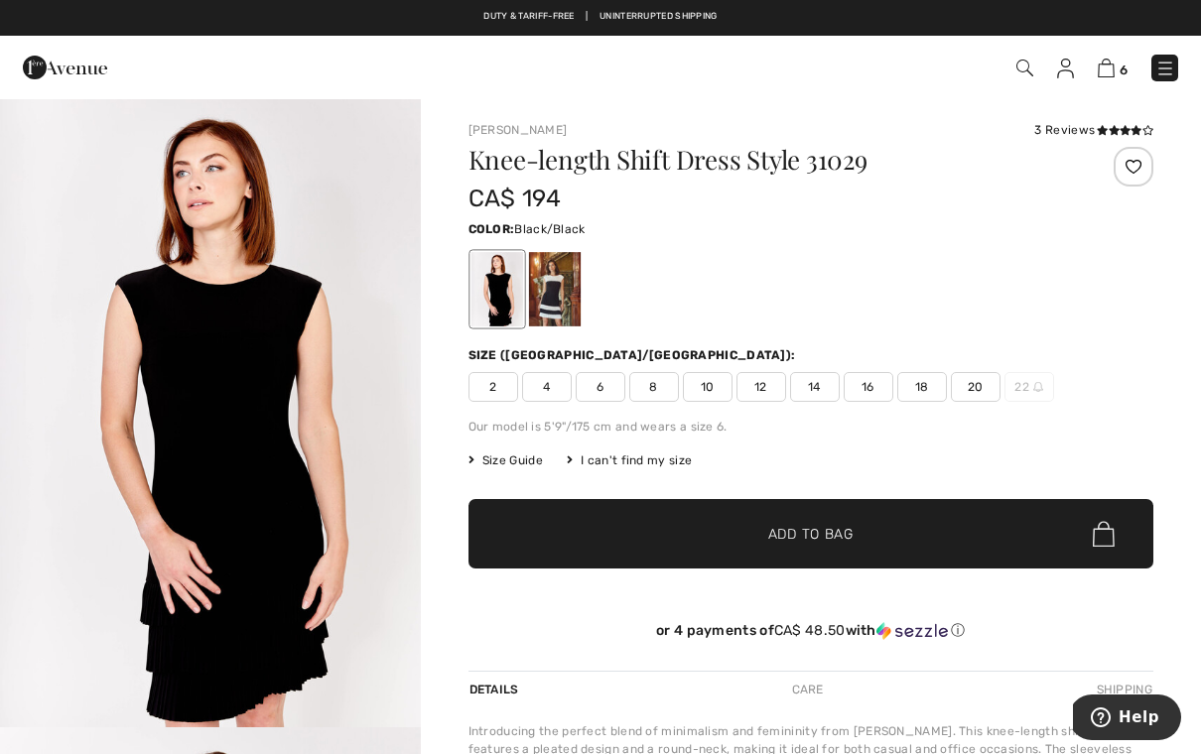
click at [551, 317] on div at bounding box center [554, 289] width 52 height 74
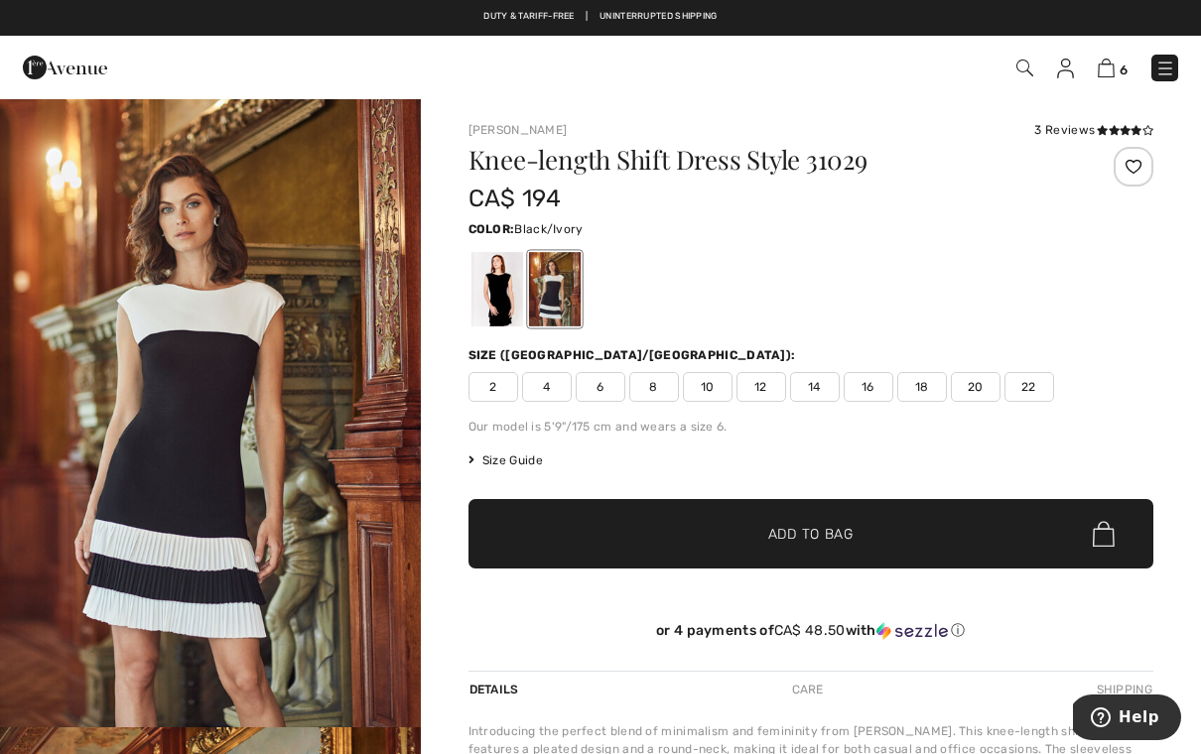
click at [499, 310] on div at bounding box center [496, 289] width 52 height 74
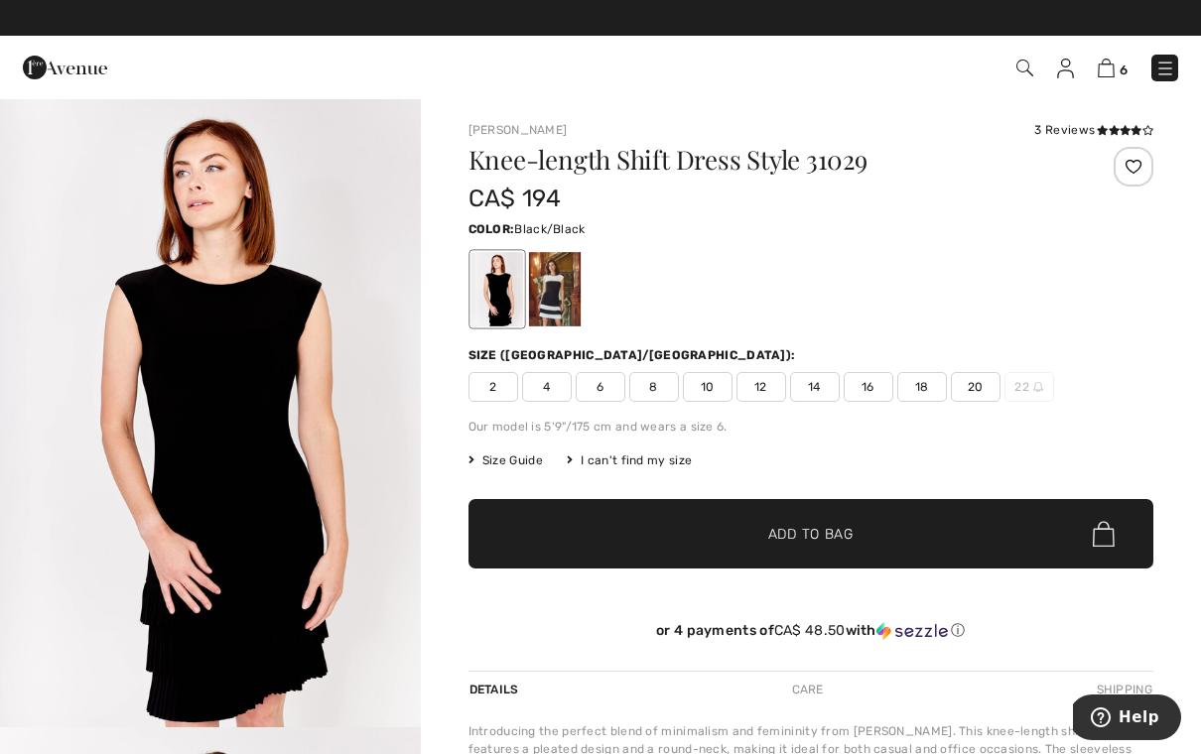
click at [491, 393] on span "2" at bounding box center [493, 387] width 50 height 30
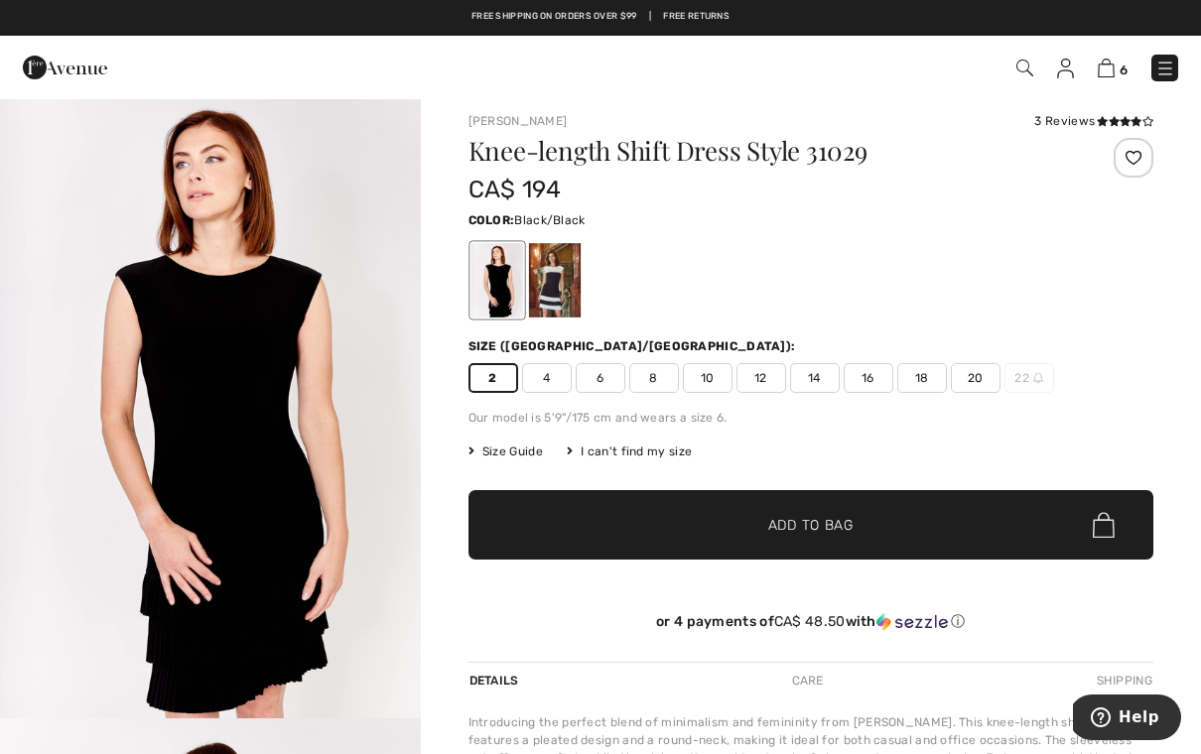
click at [804, 538] on span "✔ Added to Bag Add to Bag" at bounding box center [811, 524] width 686 height 69
click at [550, 301] on div at bounding box center [554, 280] width 52 height 74
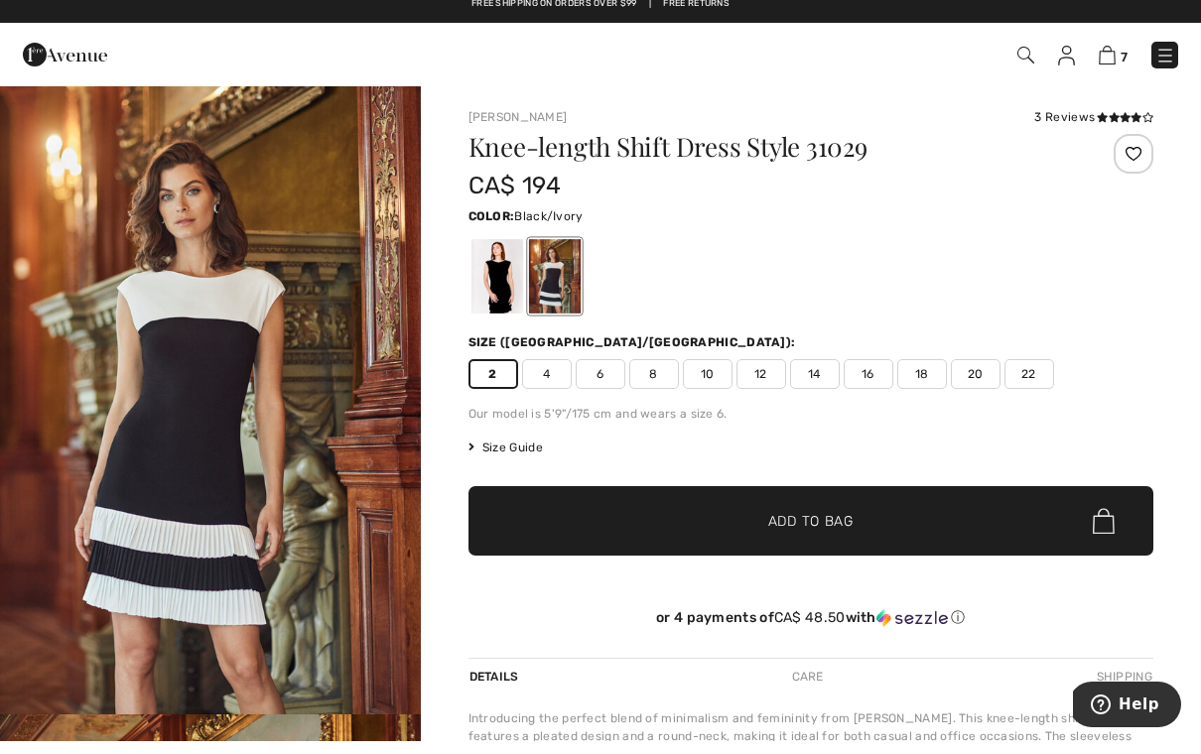
scroll to position [13, 0]
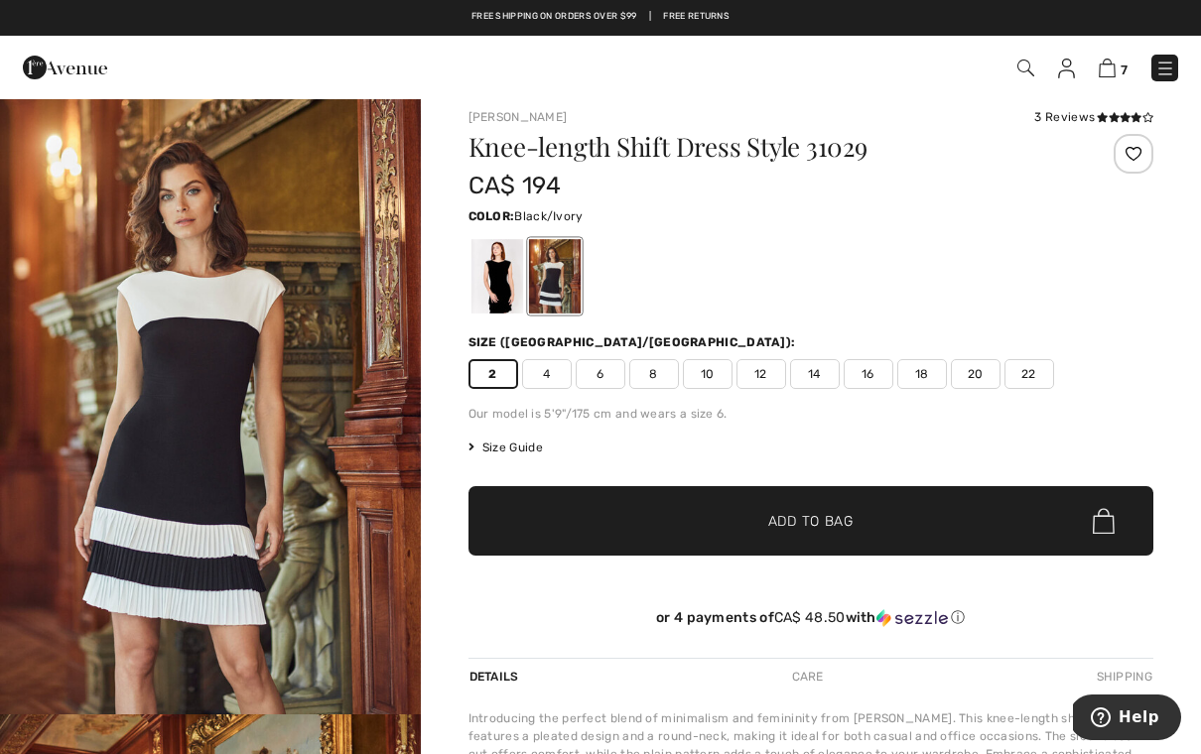
click at [495, 381] on span "2" at bounding box center [493, 374] width 50 height 30
click at [803, 529] on span "Add to Bag" at bounding box center [810, 521] width 85 height 21
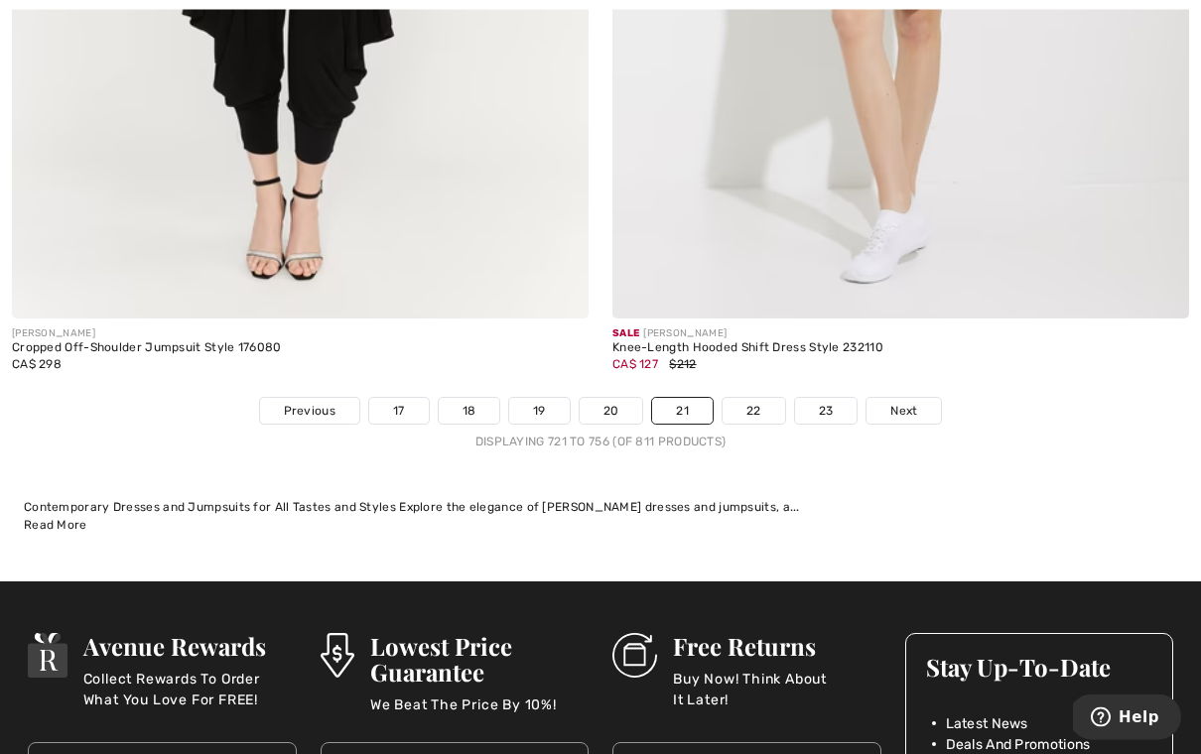
scroll to position [17261, 0]
click at [909, 402] on span "Next" at bounding box center [903, 411] width 27 height 18
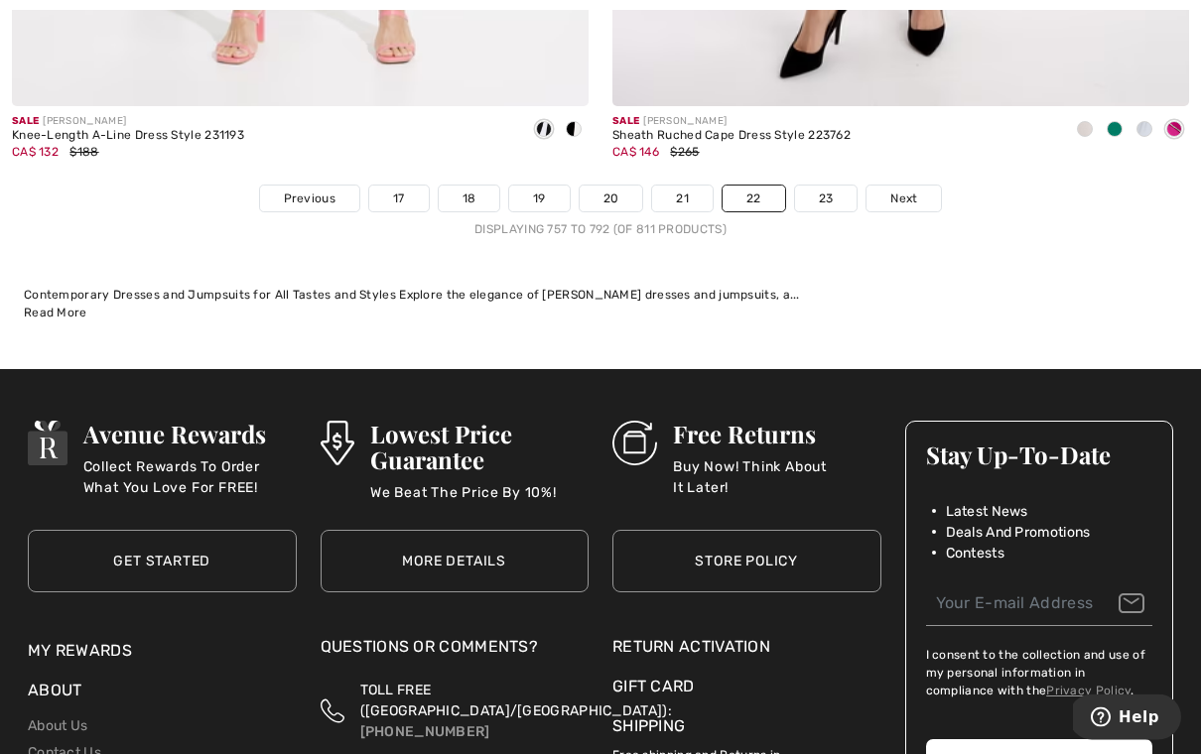
scroll to position [17481, 0]
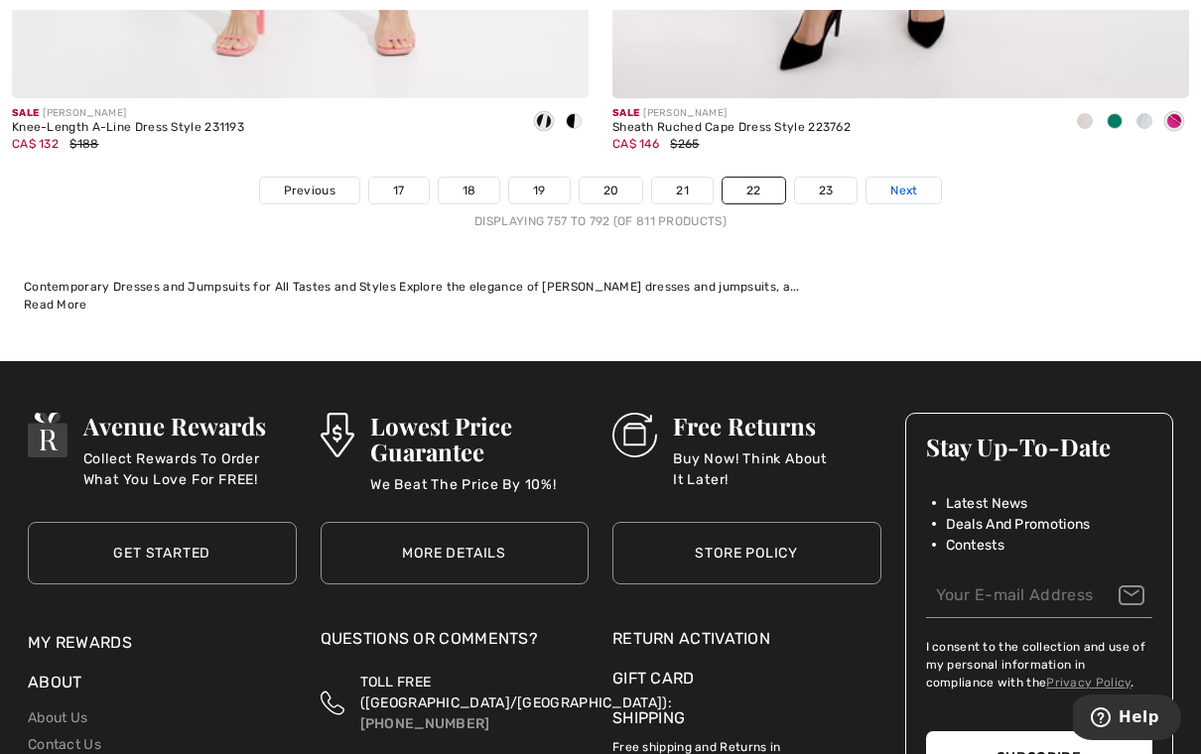
click at [913, 186] on link "Next" at bounding box center [903, 191] width 74 height 26
